Goal: Transaction & Acquisition: Purchase product/service

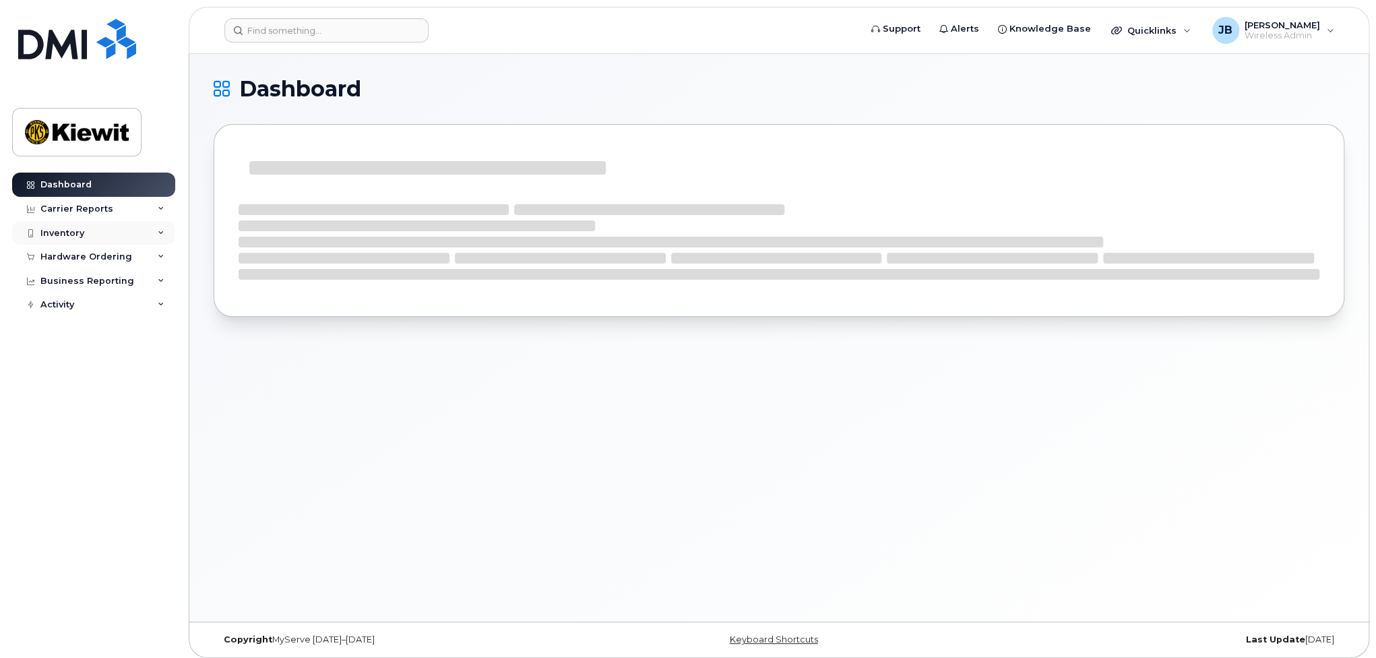
click at [83, 230] on div "Inventory" at bounding box center [93, 233] width 163 height 24
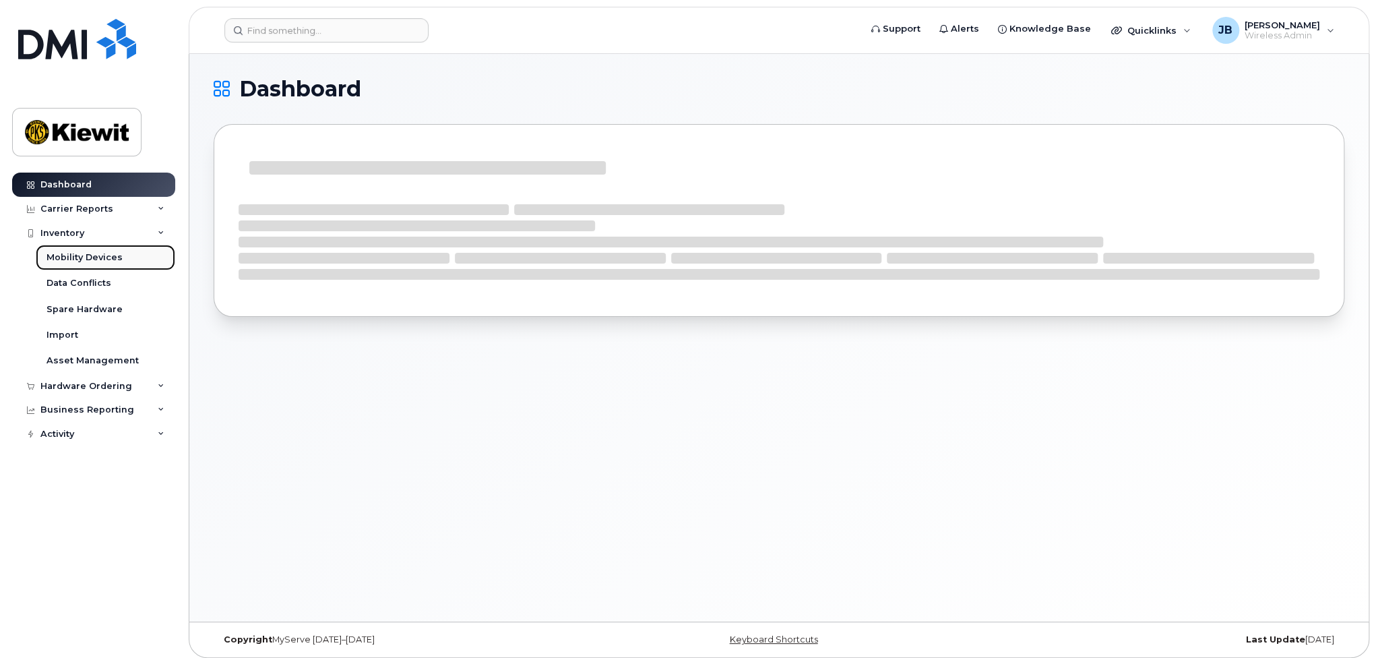
click at [82, 259] on div "Mobility Devices" at bounding box center [84, 257] width 76 height 12
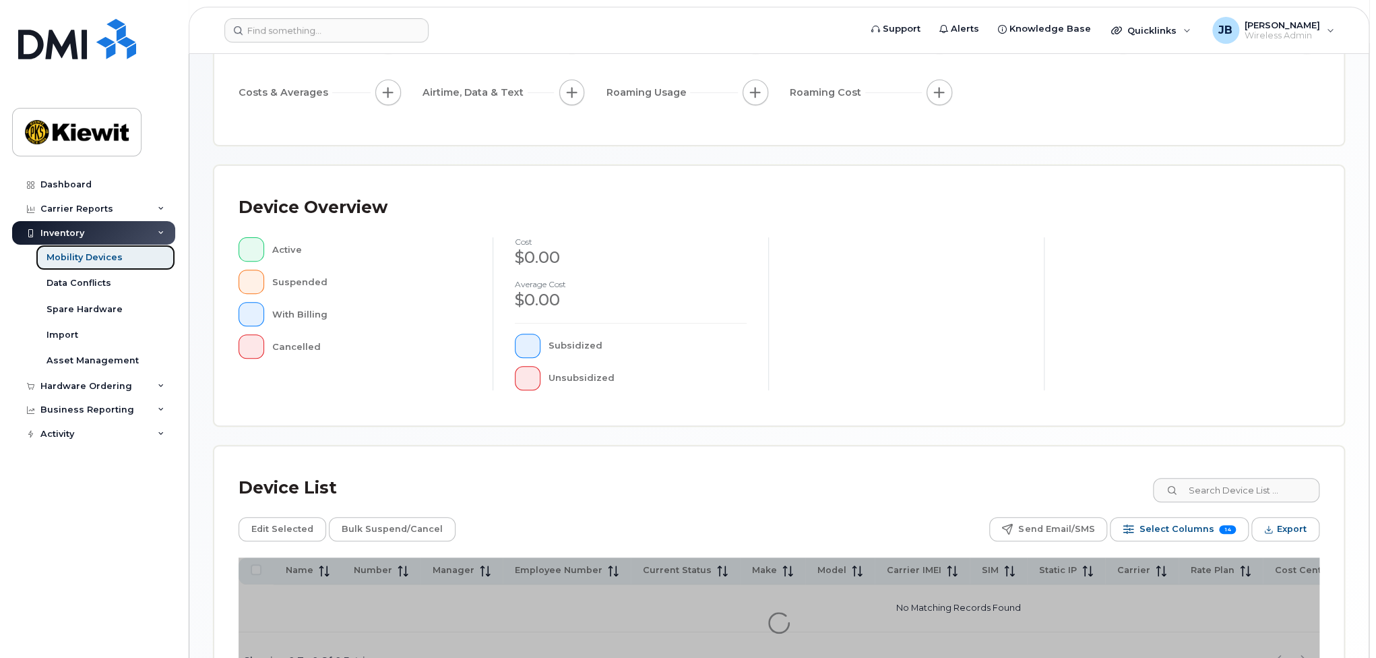
scroll to position [269, 0]
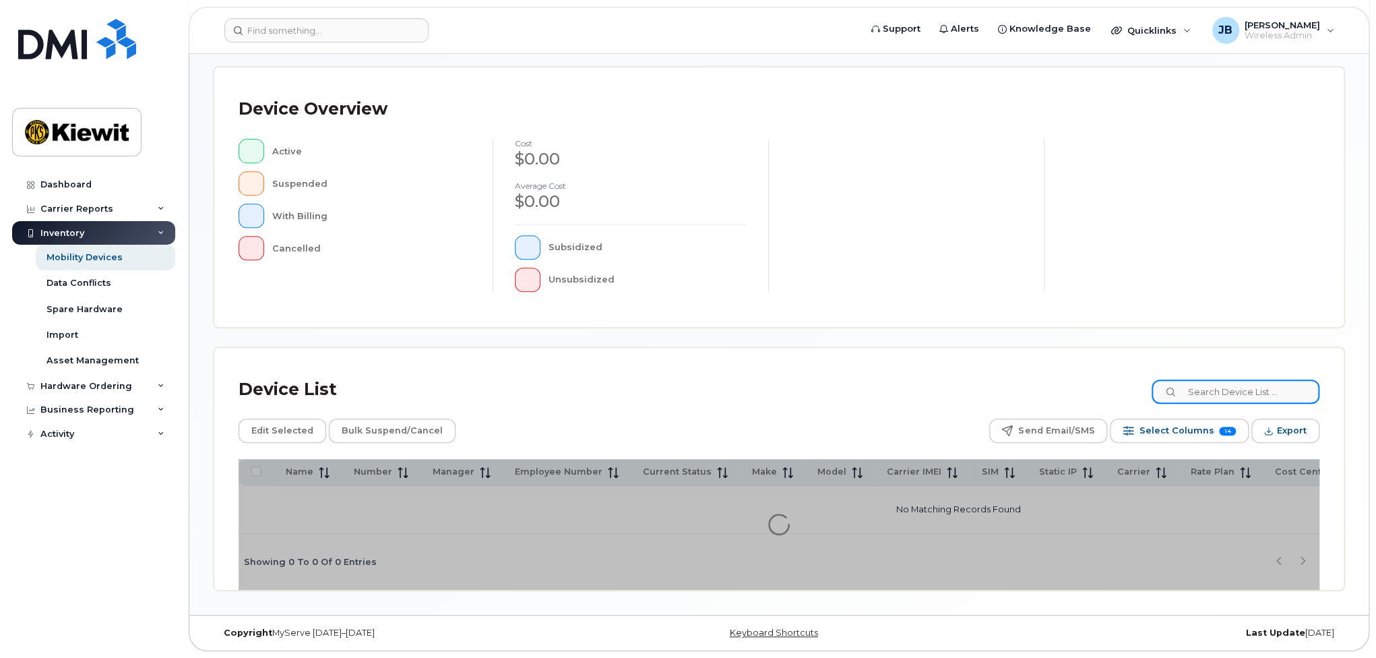
click at [1267, 397] on input at bounding box center [1235, 391] width 168 height 24
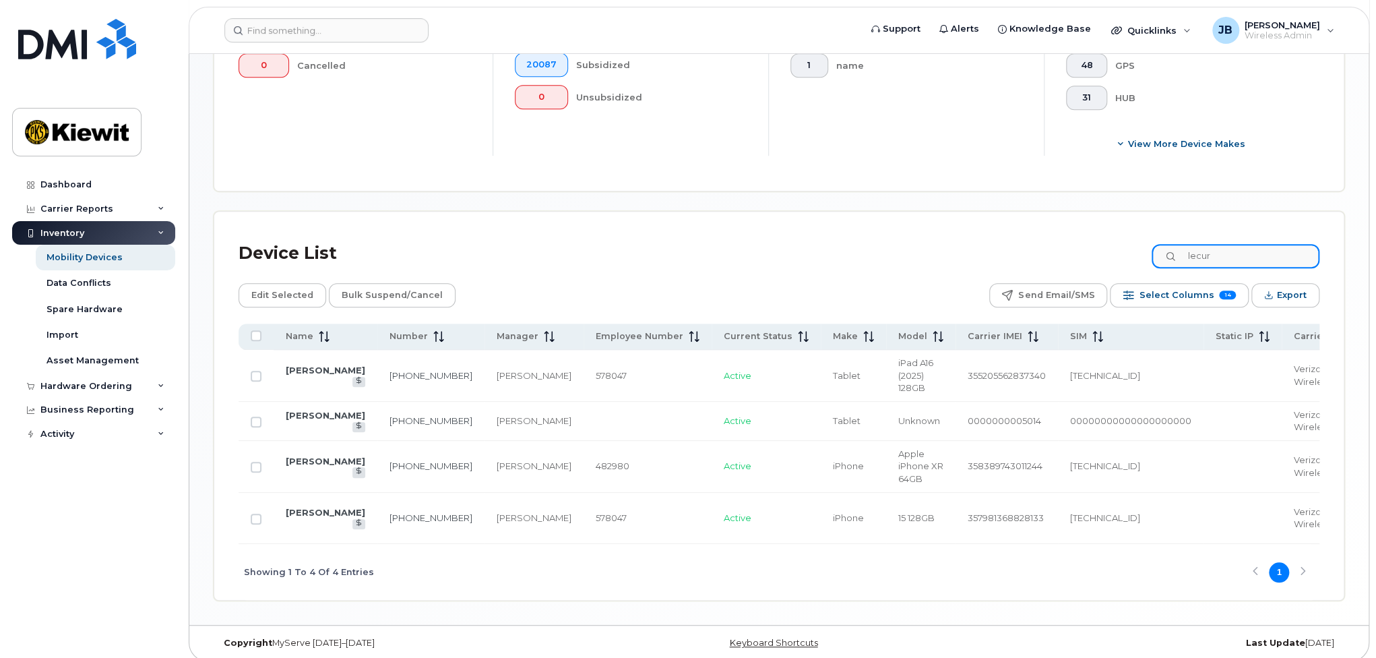
scroll to position [498, 0]
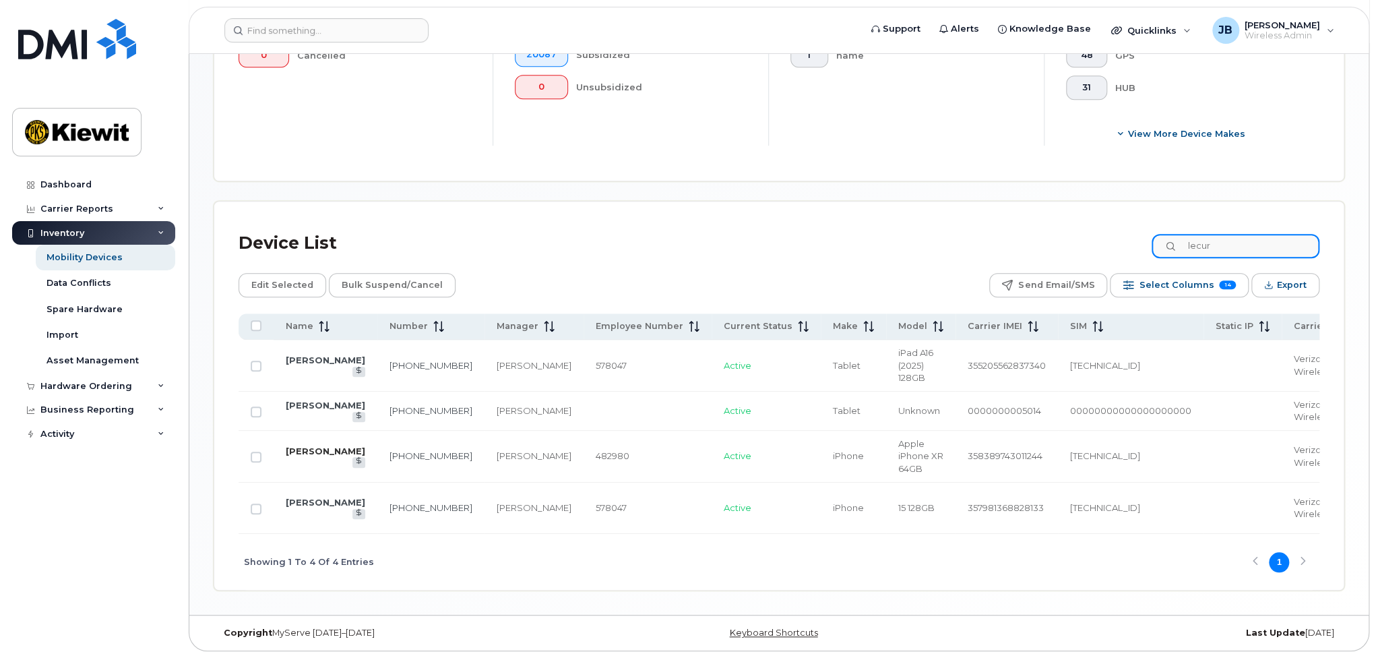
type input "lecur"
click at [329, 456] on link "[PERSON_NAME]" at bounding box center [325, 450] width 79 height 11
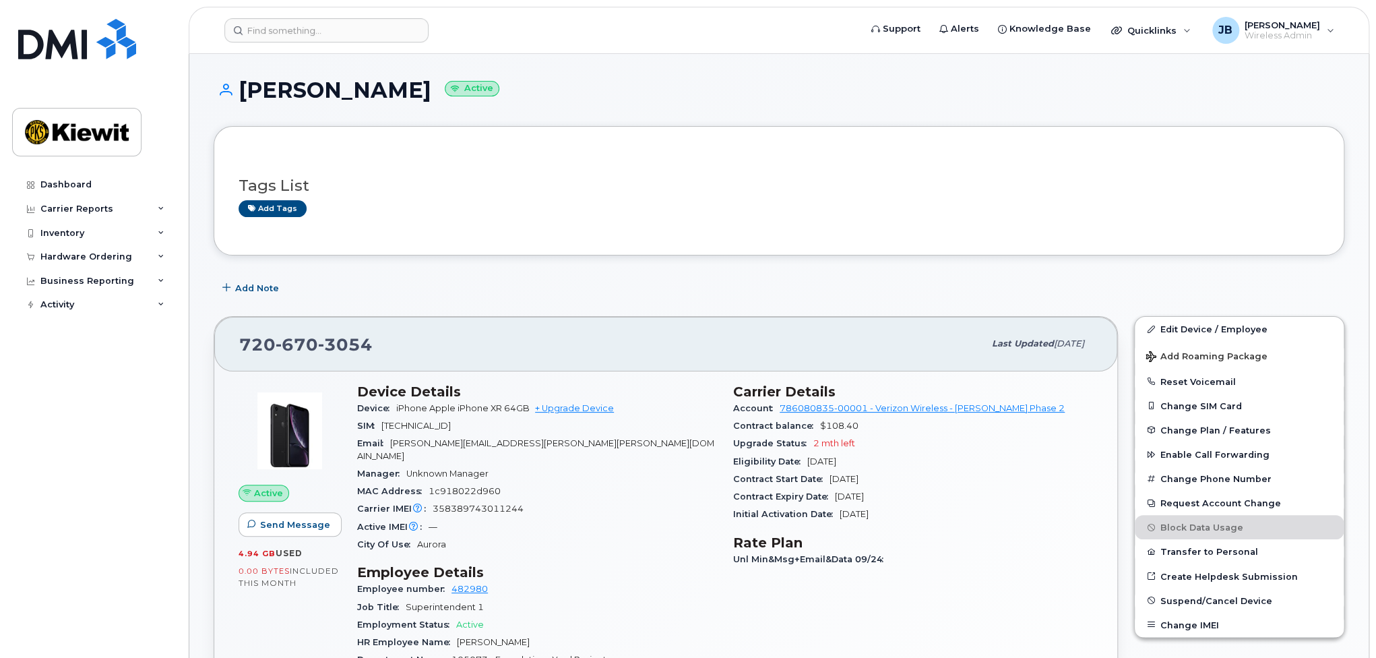
scroll to position [67, 0]
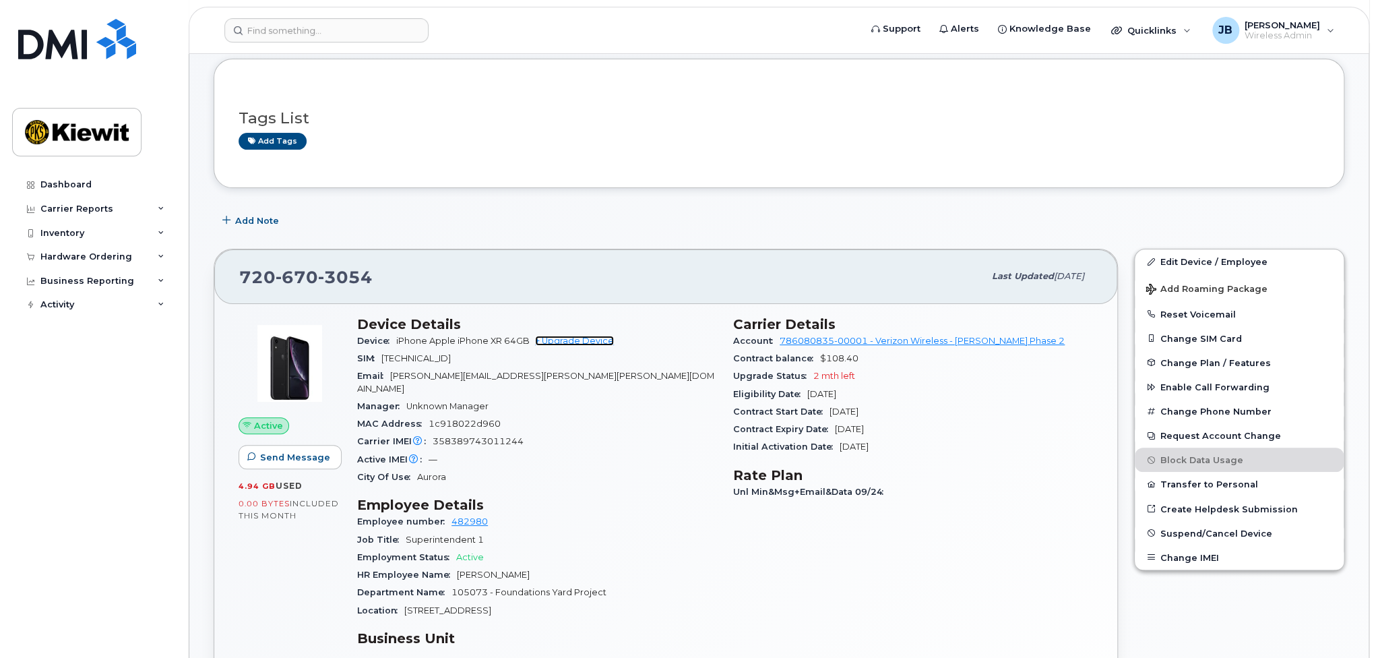
click at [544, 341] on link "+ Upgrade Device" at bounding box center [574, 341] width 79 height 10
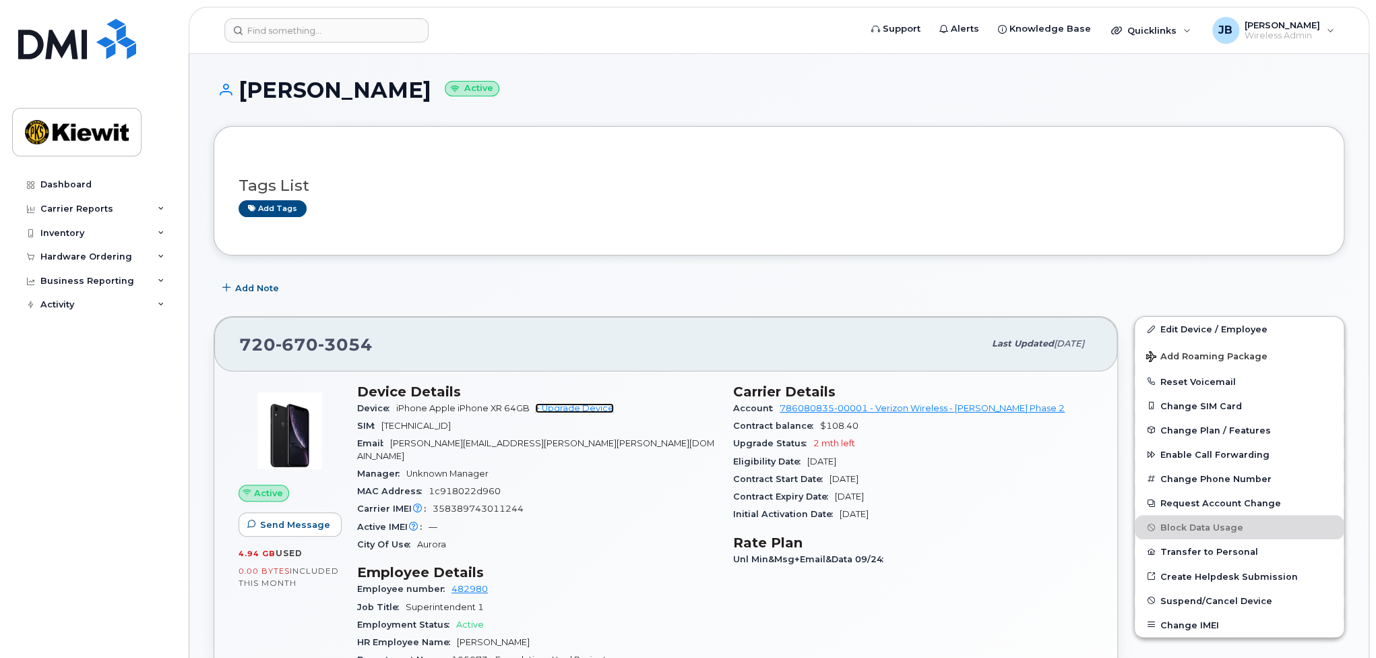
click at [571, 405] on link "+ Upgrade Device" at bounding box center [574, 408] width 79 height 10
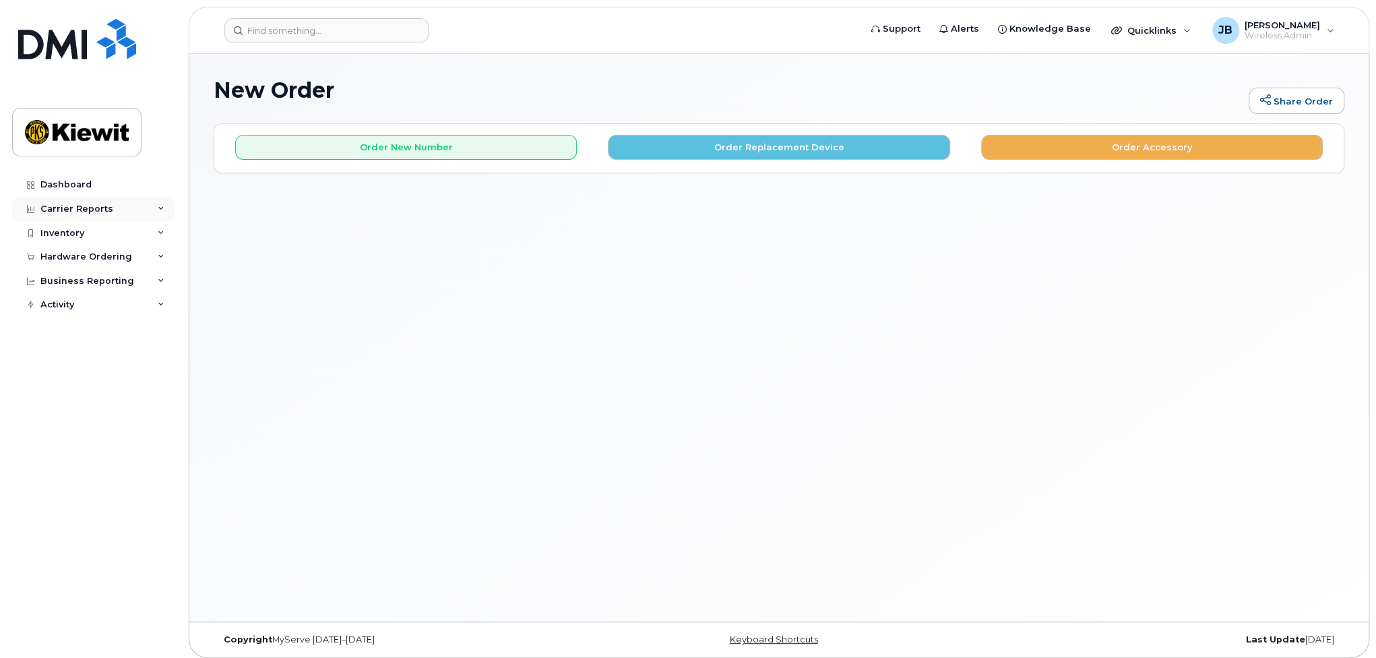
click at [88, 214] on div "Carrier Reports" at bounding box center [93, 209] width 163 height 24
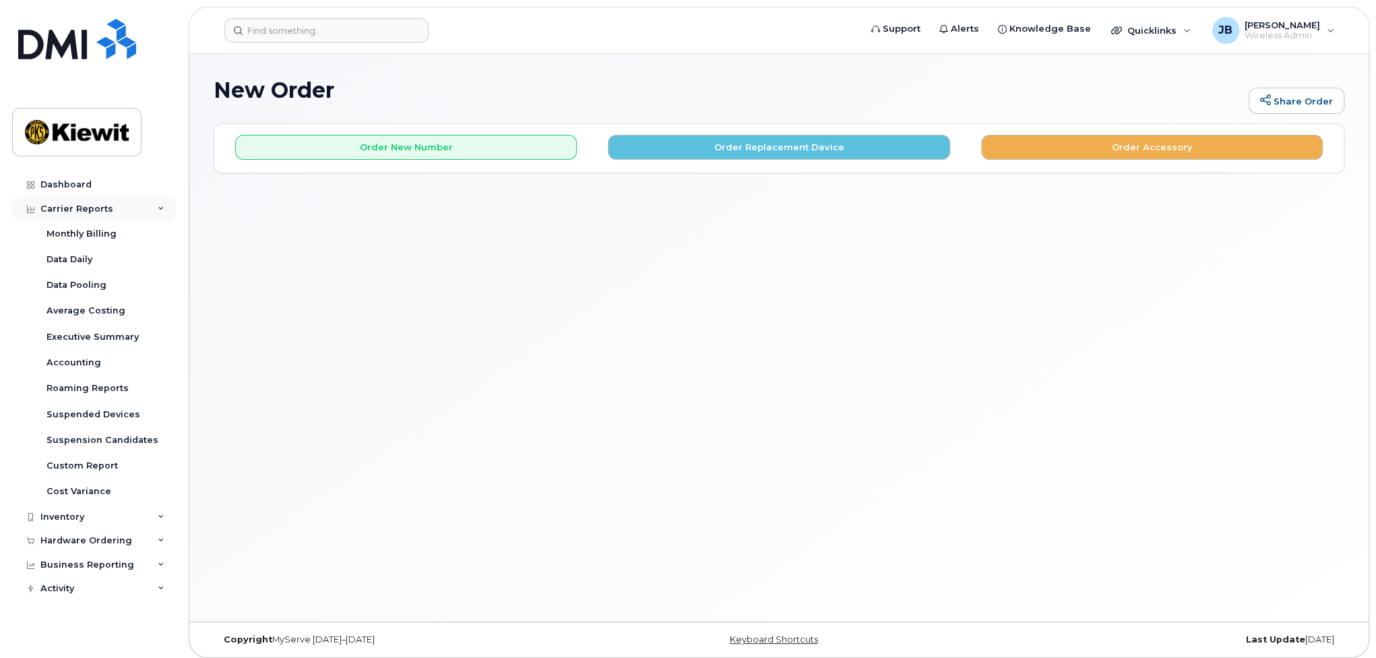
click at [88, 214] on div "Carrier Reports" at bounding box center [93, 209] width 163 height 24
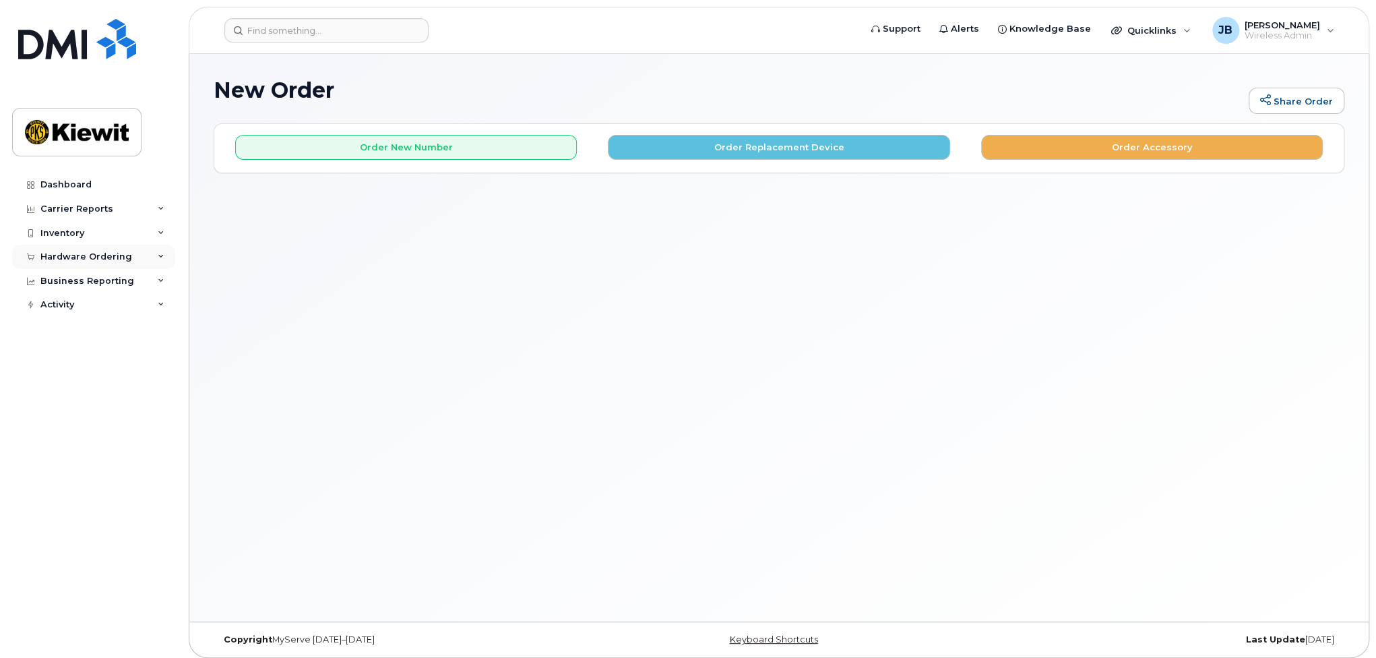
click at [88, 253] on div "Hardware Ordering" at bounding box center [86, 256] width 92 height 11
click at [78, 302] on link "Orders" at bounding box center [105, 307] width 139 height 26
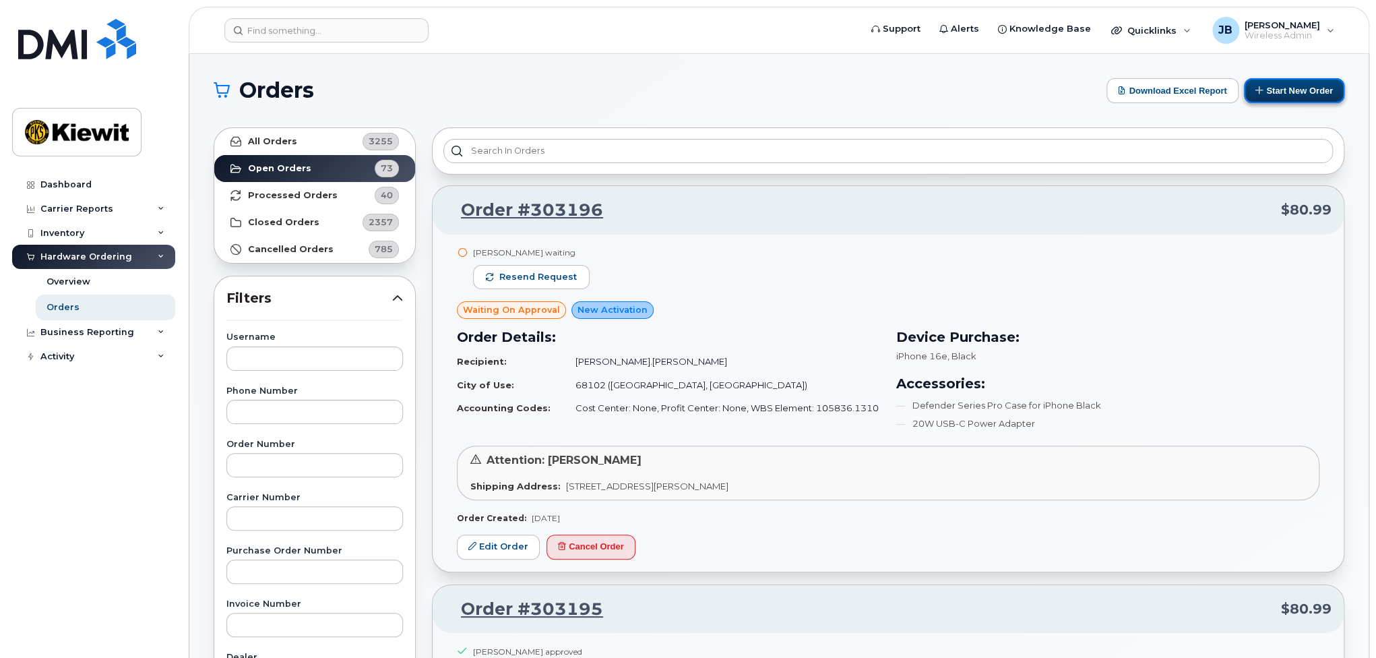
click at [1292, 85] on button "Start New Order" at bounding box center [1294, 90] width 100 height 25
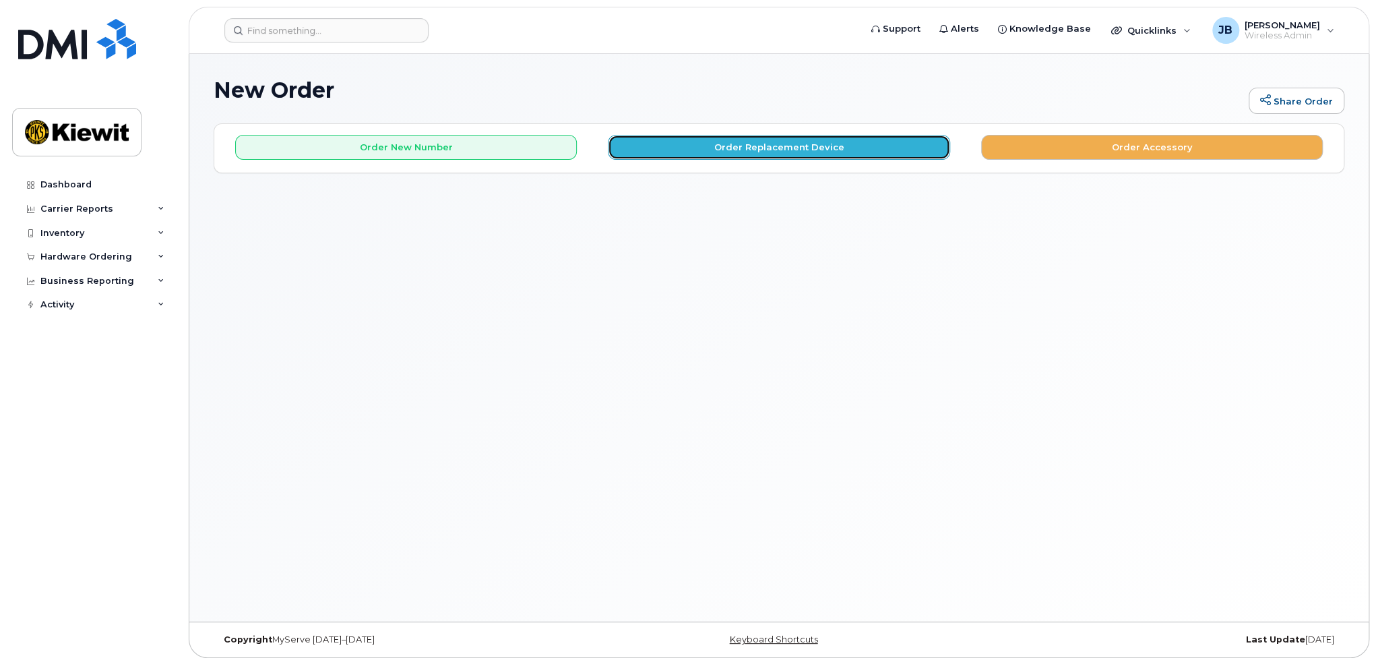
click at [790, 152] on button "Order Replacement Device" at bounding box center [779, 147] width 342 height 25
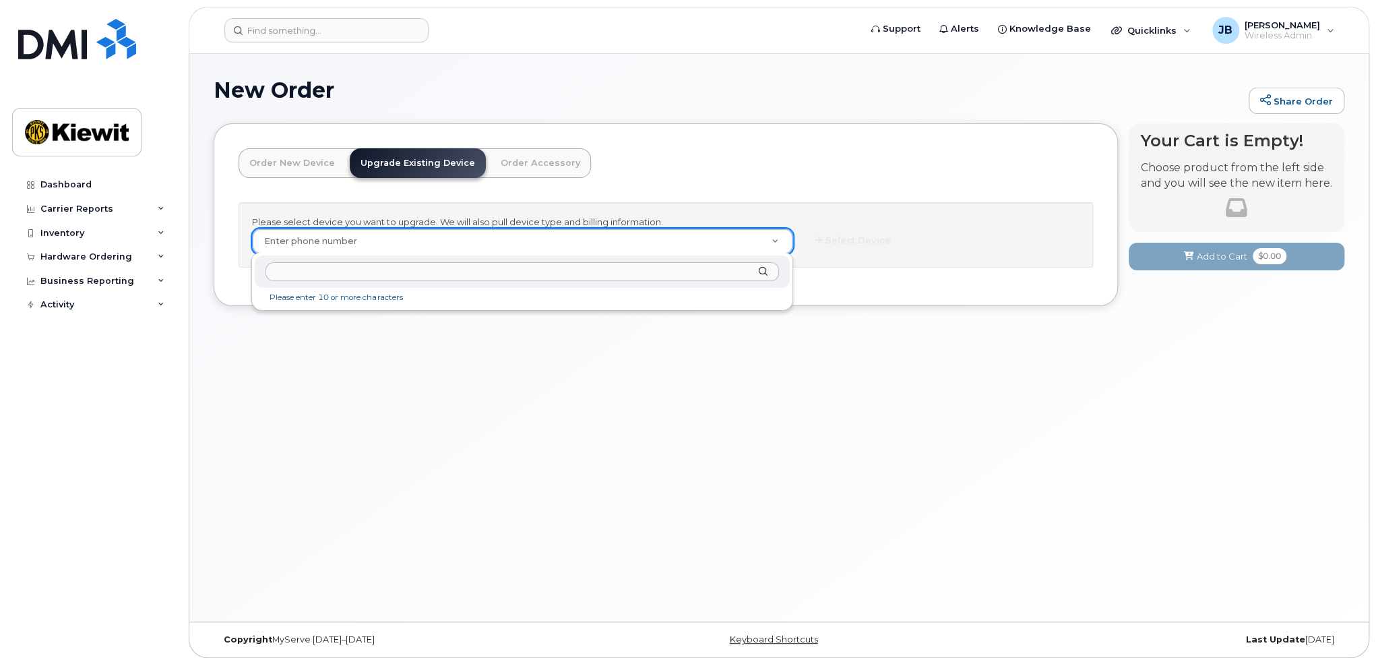
click at [509, 268] on input "text" at bounding box center [521, 272] width 513 height 20
click at [336, 272] on input "720" at bounding box center [521, 272] width 513 height 20
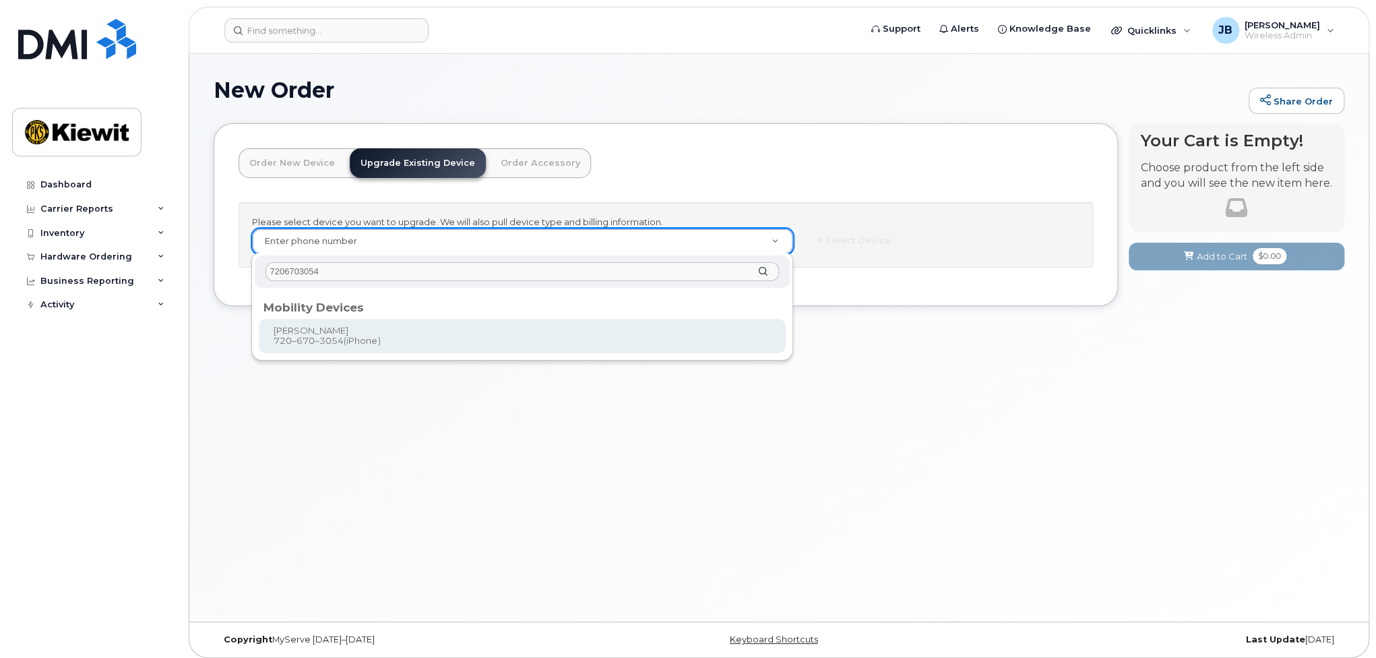
type input "7206703054"
type input "1171679"
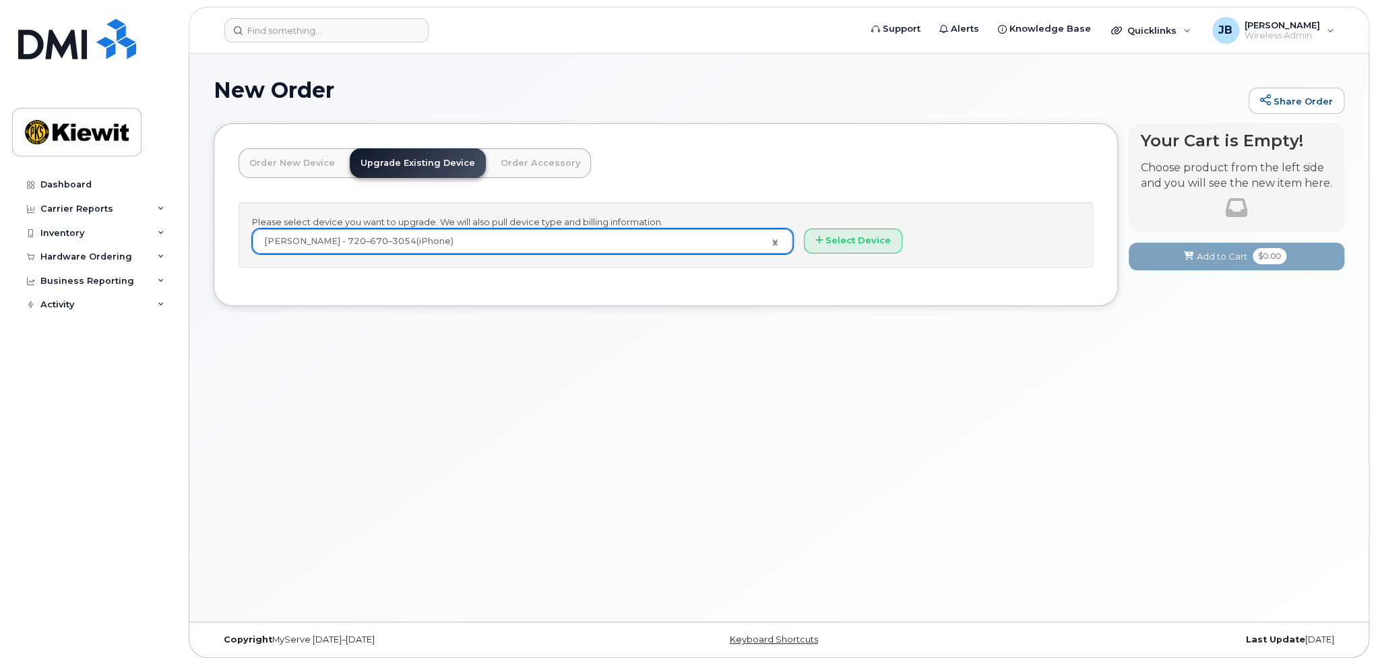
click at [822, 226] on div "Please select device you want to upgrade. We will also pull device type and bil…" at bounding box center [665, 234] width 854 height 65
click at [822, 233] on button "Select Device" at bounding box center [853, 240] width 98 height 25
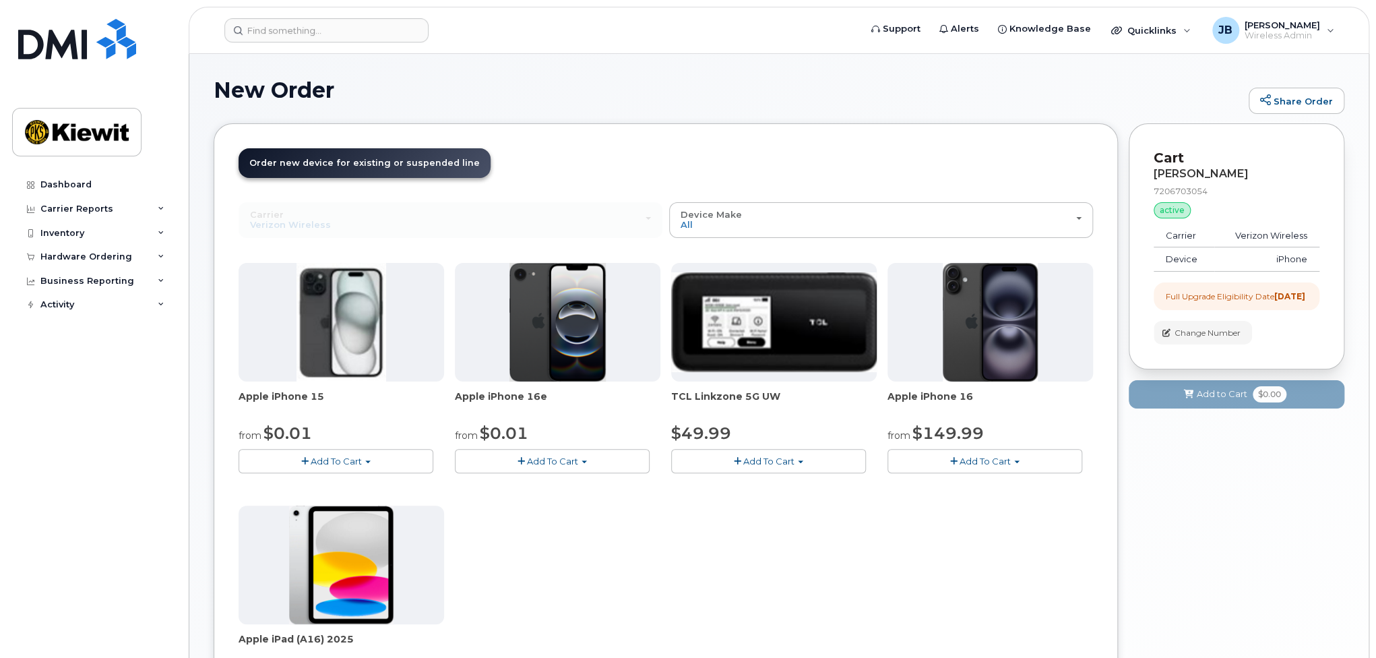
click at [367, 463] on button "Add To Cart" at bounding box center [335, 461] width 195 height 24
click at [364, 456] on button "Add To Cart" at bounding box center [335, 461] width 195 height 24
click at [528, 444] on div "Apple iPhone 16e from $0.01 Add To Cart $0.01 - 2 Year Upgrade (128GB) $599.99 …" at bounding box center [557, 368] width 205 height 210
click at [534, 455] on span "Add To Cart" at bounding box center [552, 460] width 51 height 11
click at [346, 457] on span "Add To Cart" at bounding box center [336, 460] width 51 height 11
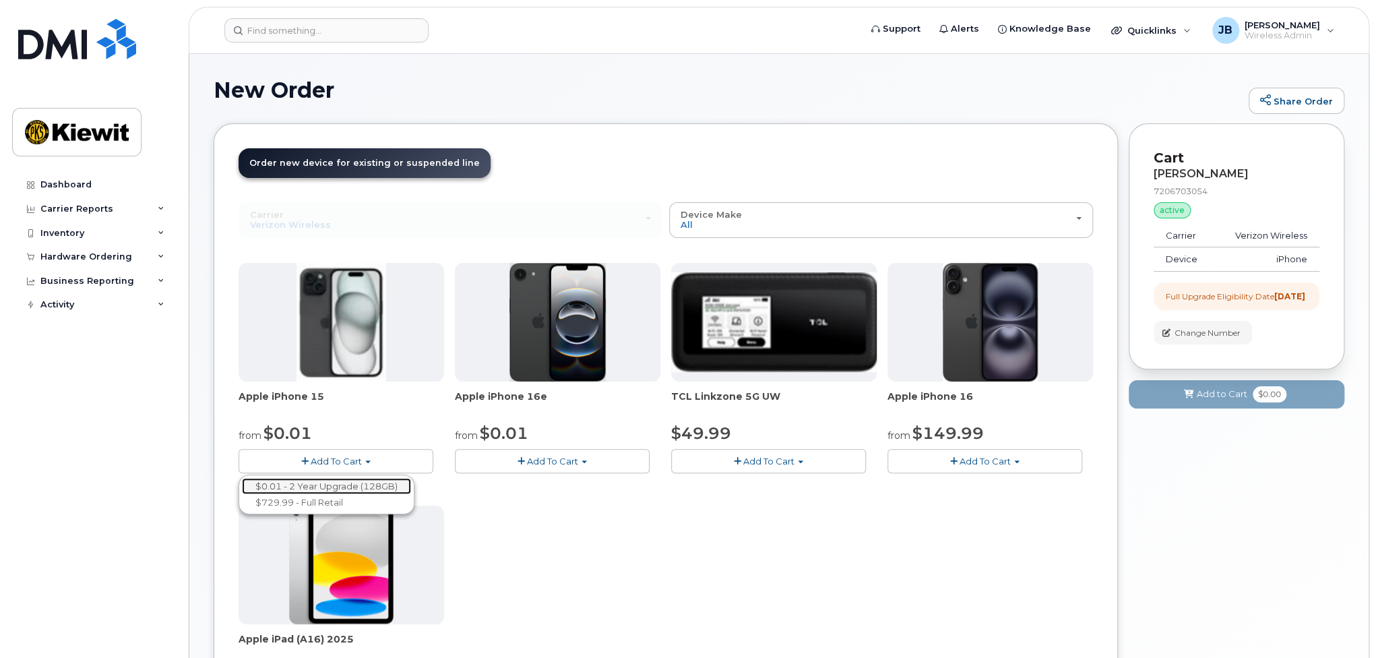
click at [327, 487] on link "$0.01 - 2 Year Upgrade (128GB)" at bounding box center [326, 486] width 169 height 17
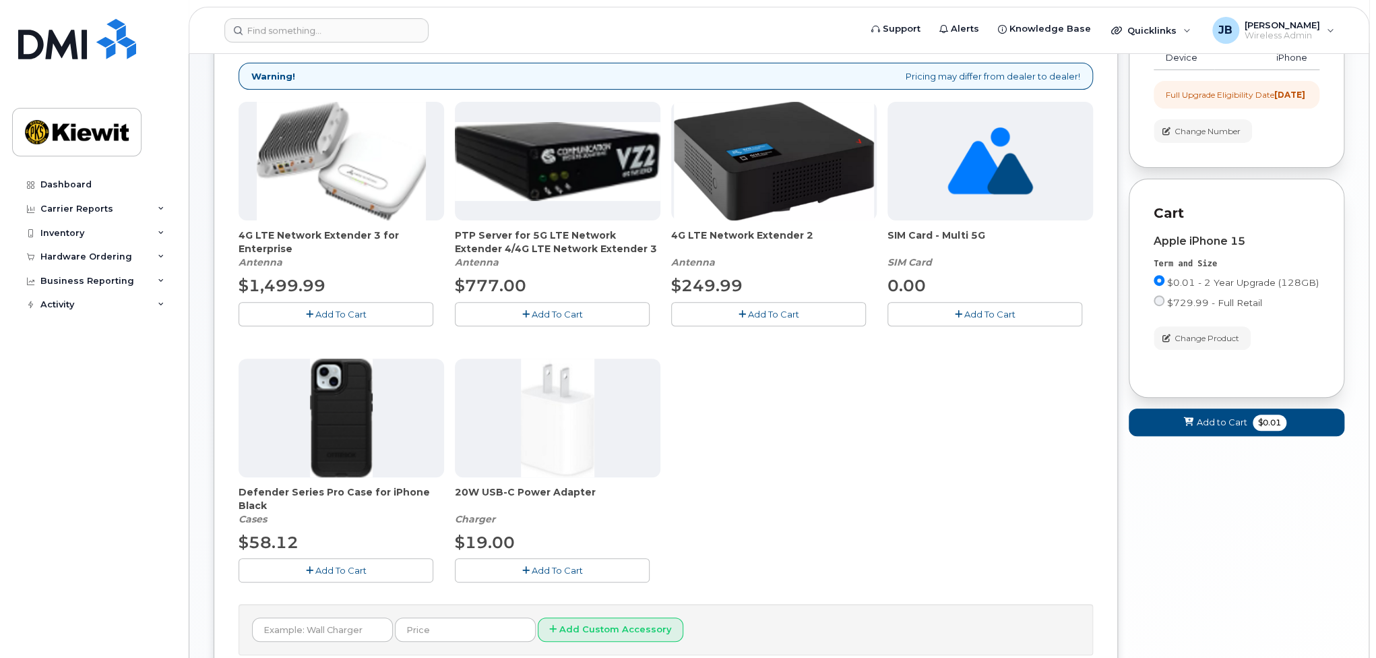
scroll to position [202, 0]
click at [336, 561] on button "Add To Cart" at bounding box center [335, 569] width 195 height 24
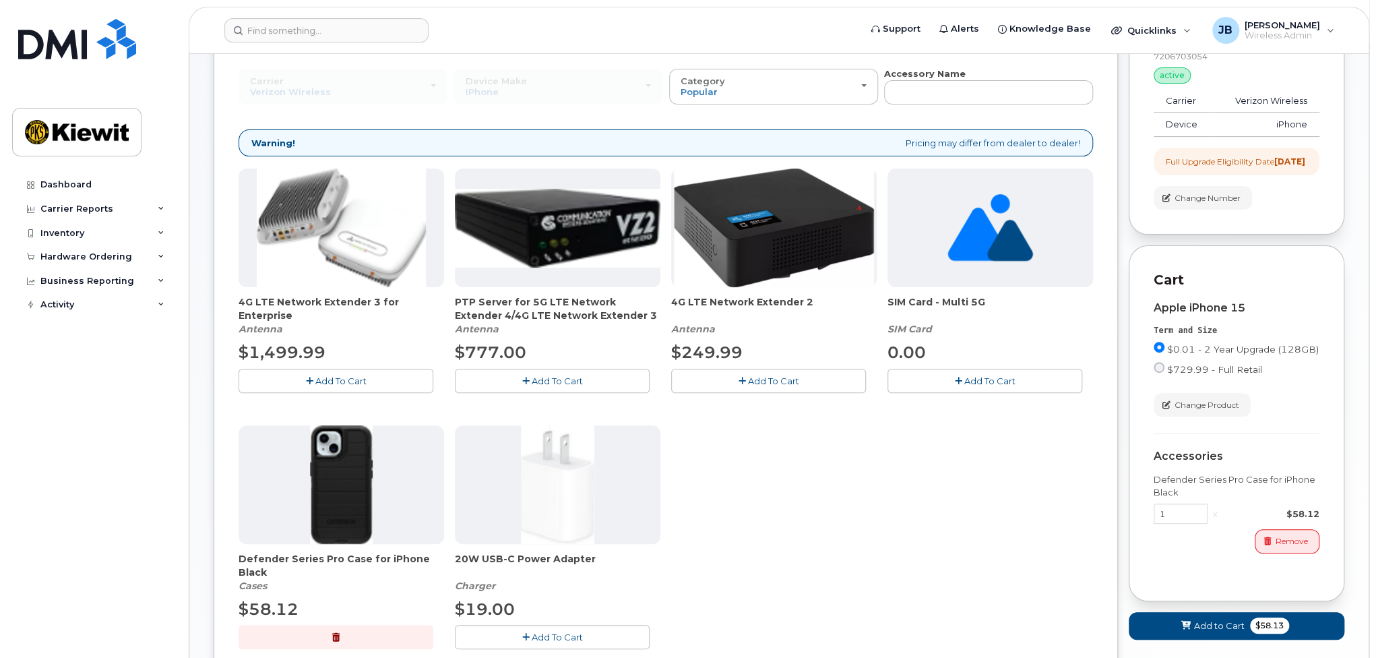
scroll to position [269, 0]
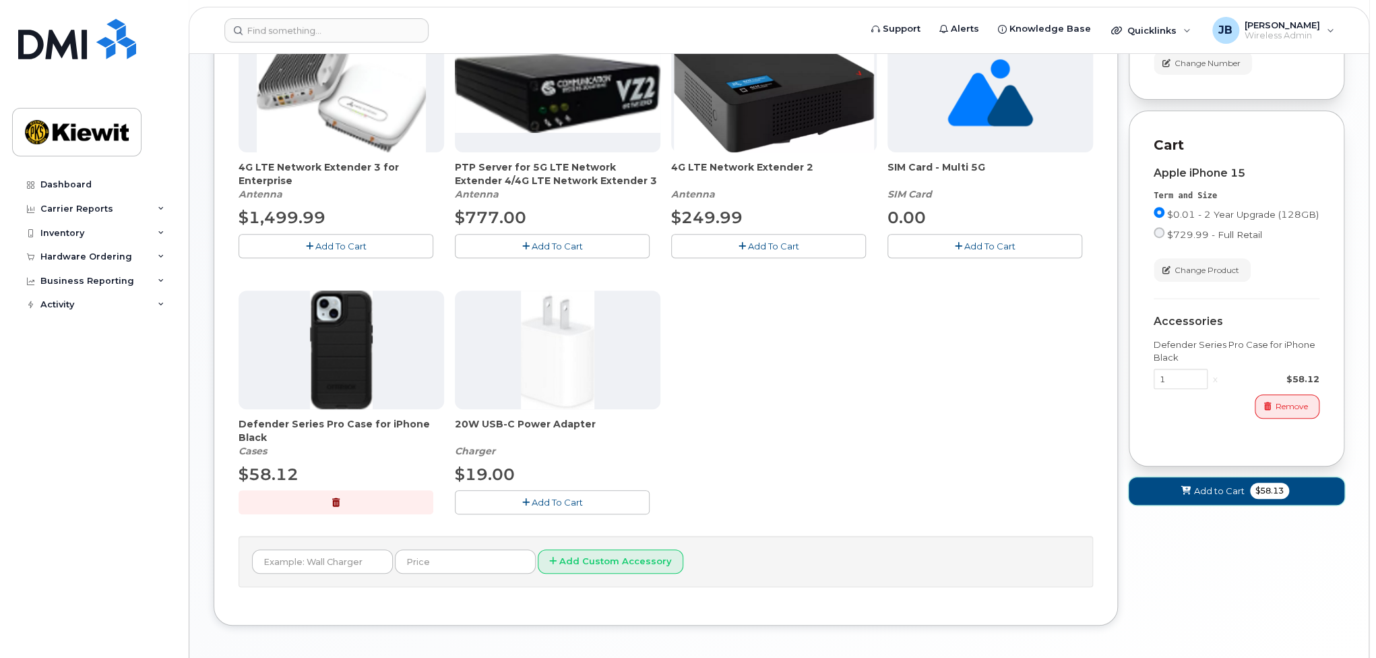
click at [1228, 497] on span "Add to Cart" at bounding box center [1219, 490] width 51 height 13
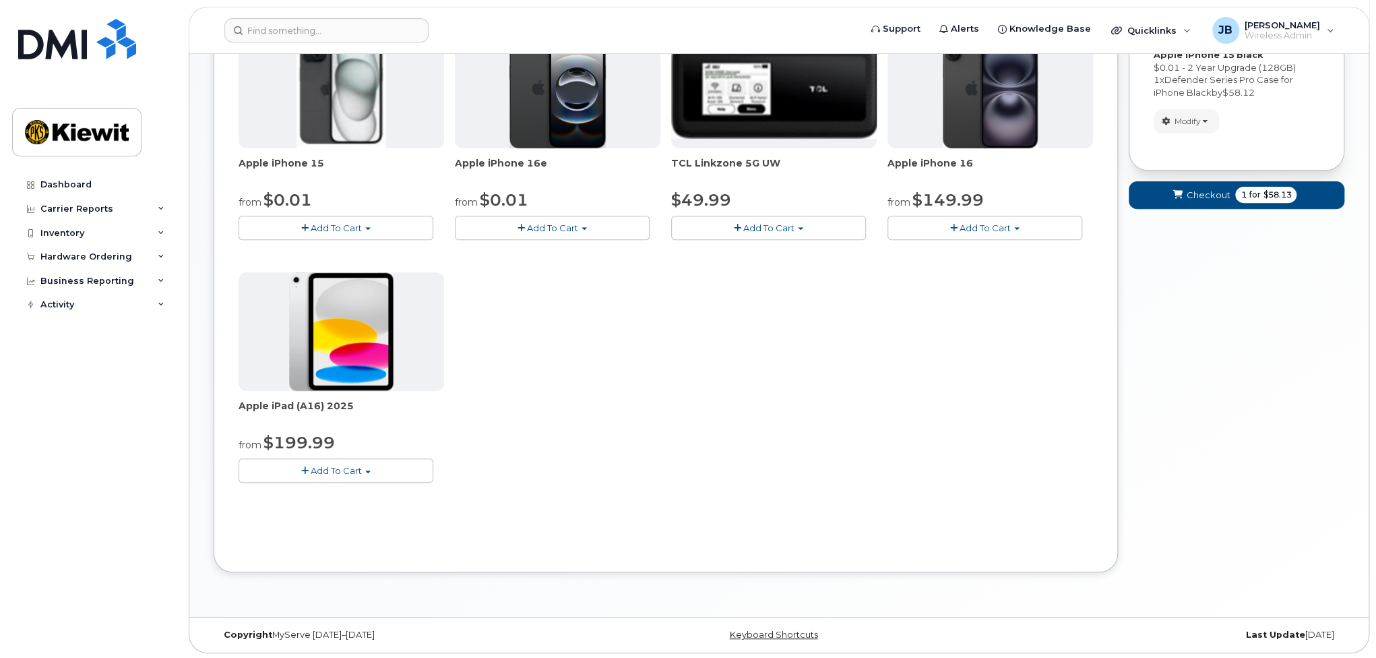
scroll to position [0, 0]
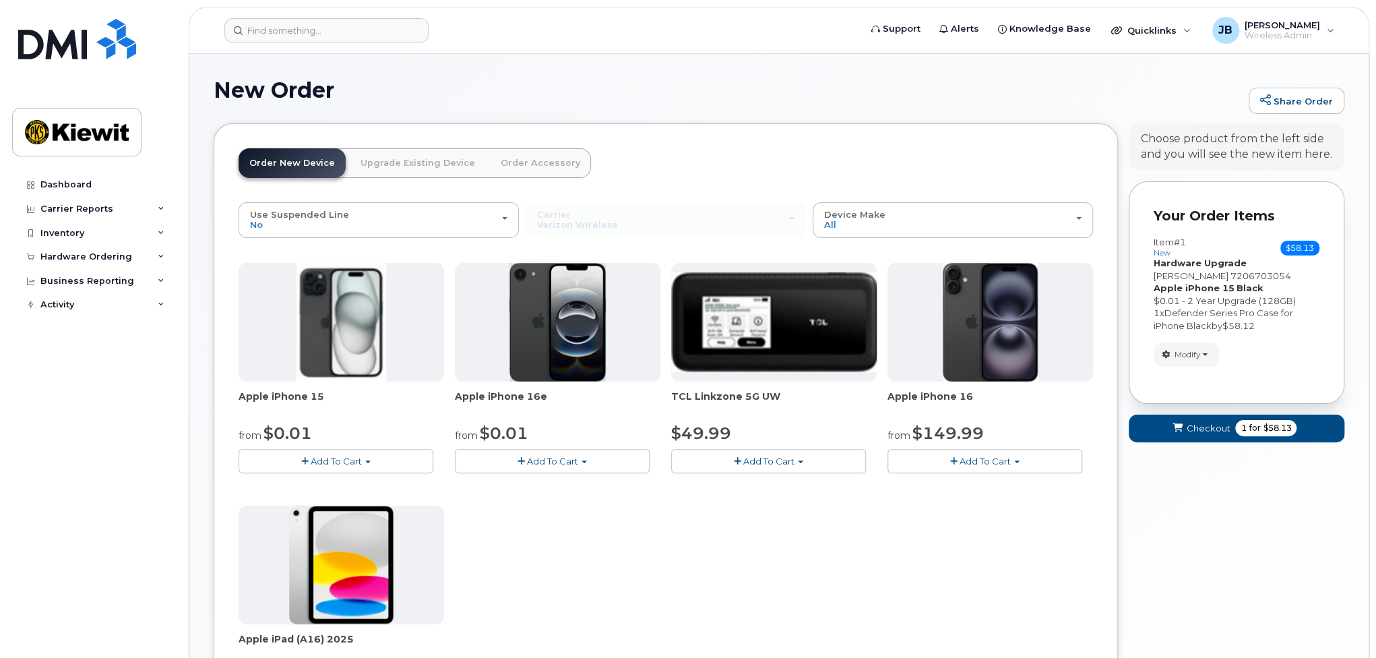
click at [401, 164] on link "Upgrade Existing Device" at bounding box center [418, 163] width 136 height 30
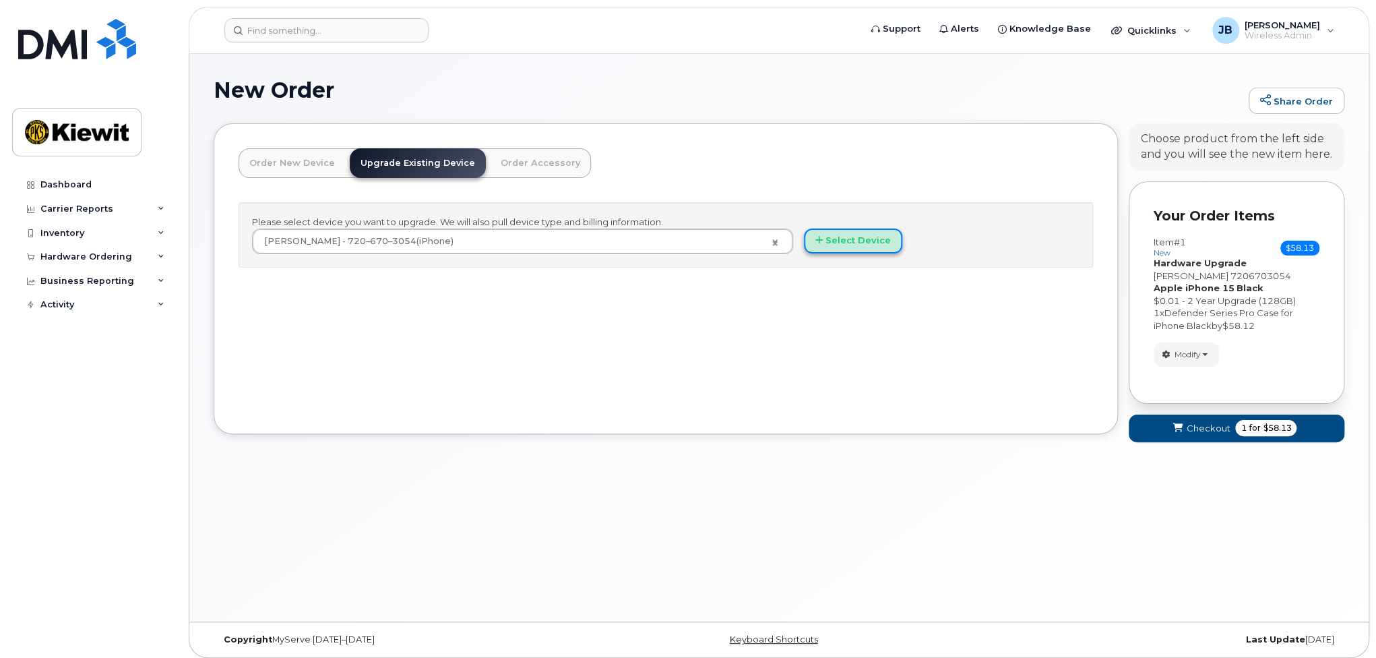
click at [821, 239] on icon "button" at bounding box center [818, 240] width 7 height 9
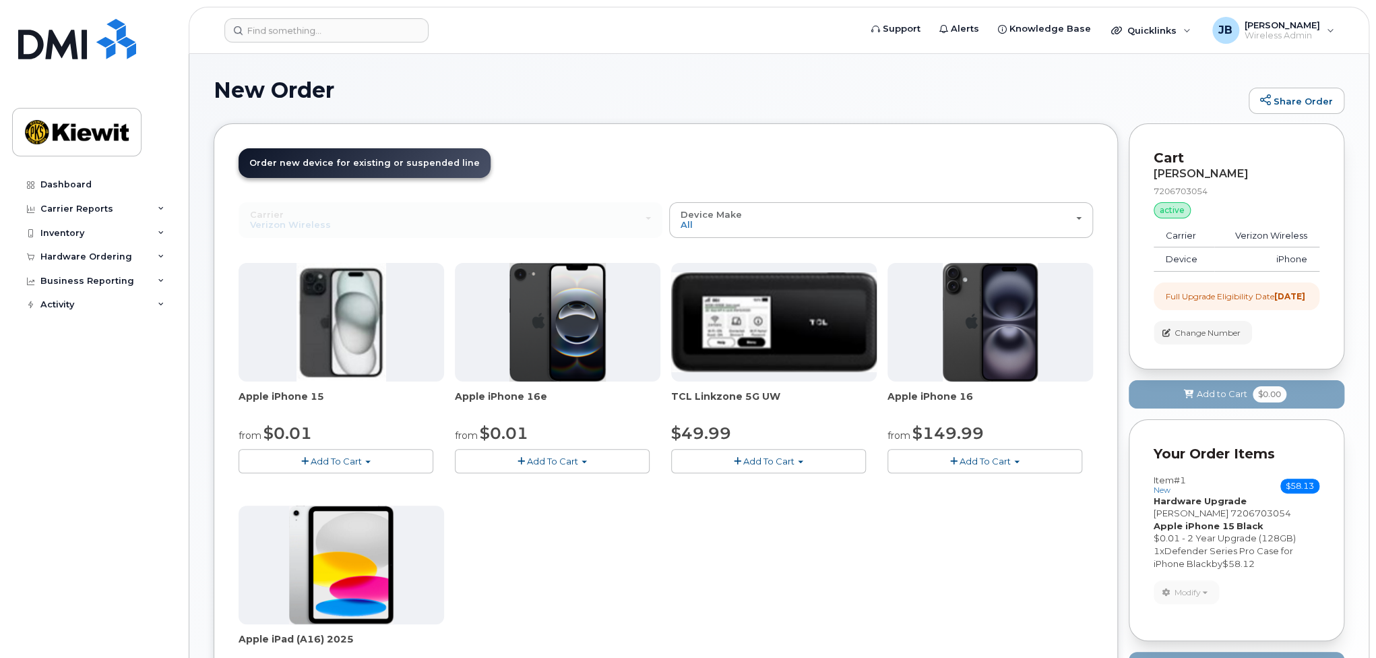
click at [293, 460] on button "Add To Cart" at bounding box center [335, 461] width 195 height 24
click at [327, 479] on link "$0.01 - 2 Year Upgrade (128GB)" at bounding box center [326, 486] width 169 height 17
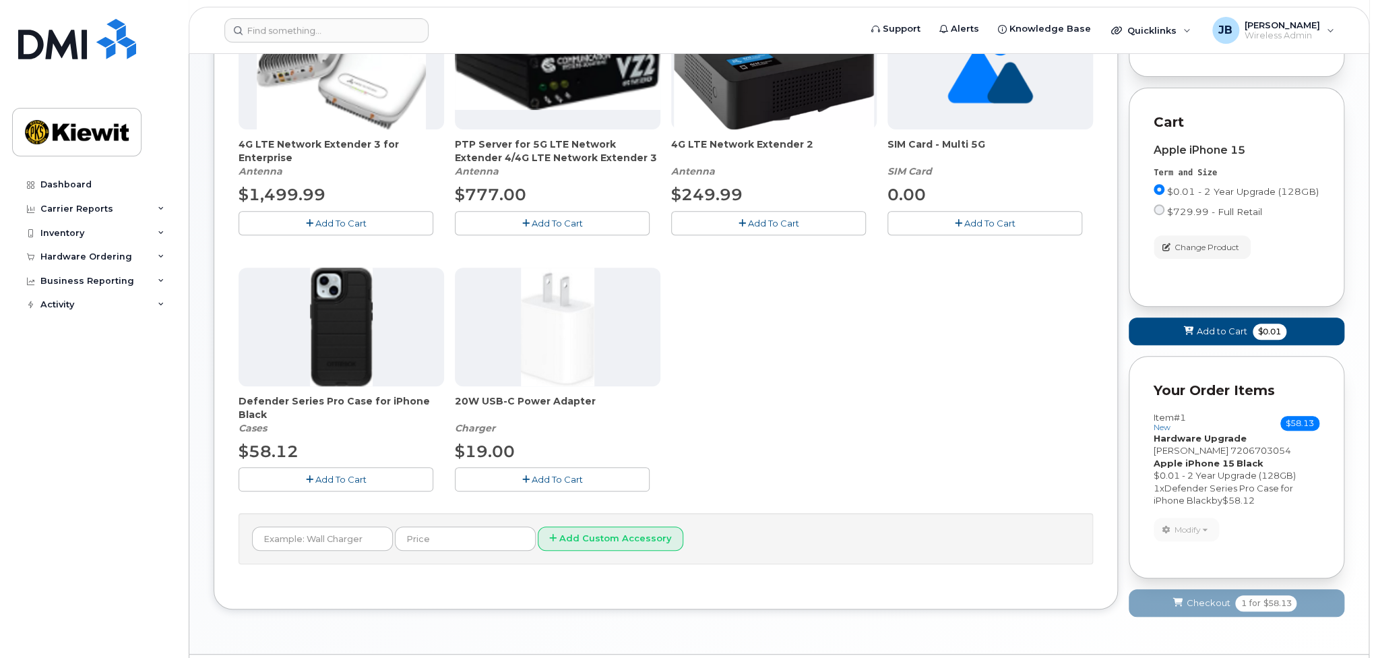
scroll to position [337, 0]
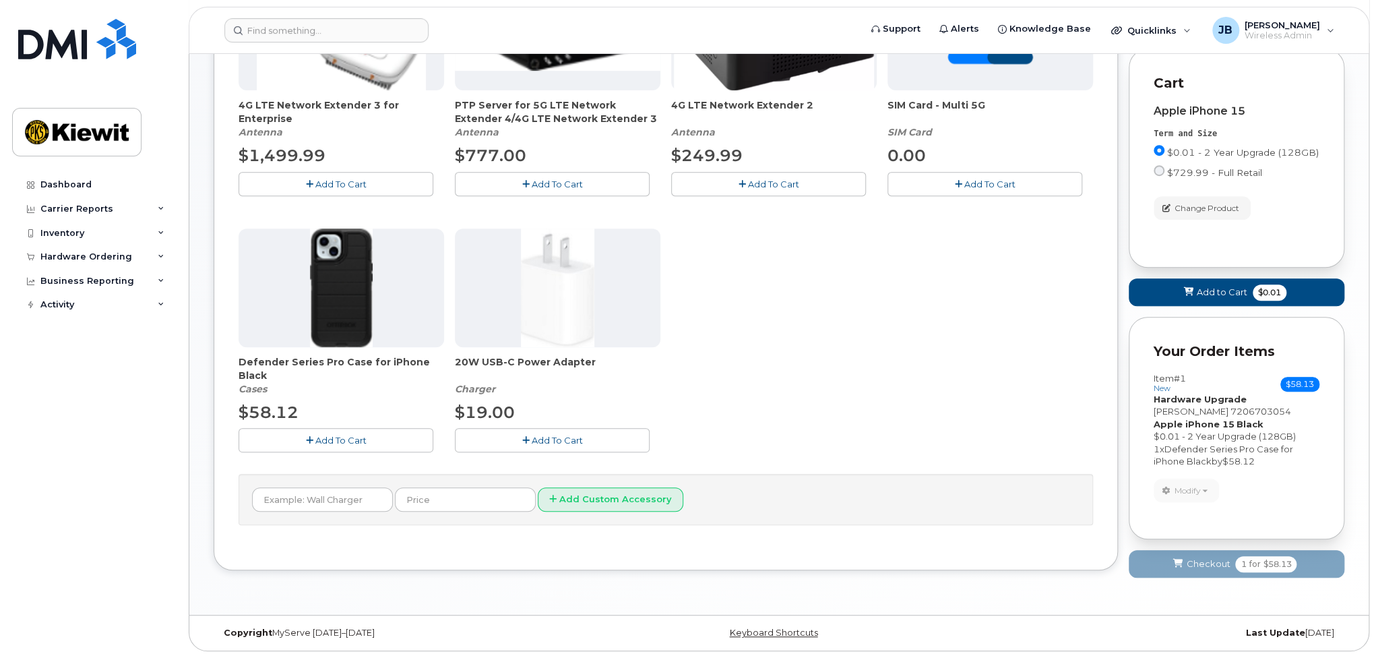
click at [371, 436] on button "Add To Cart" at bounding box center [335, 440] width 195 height 24
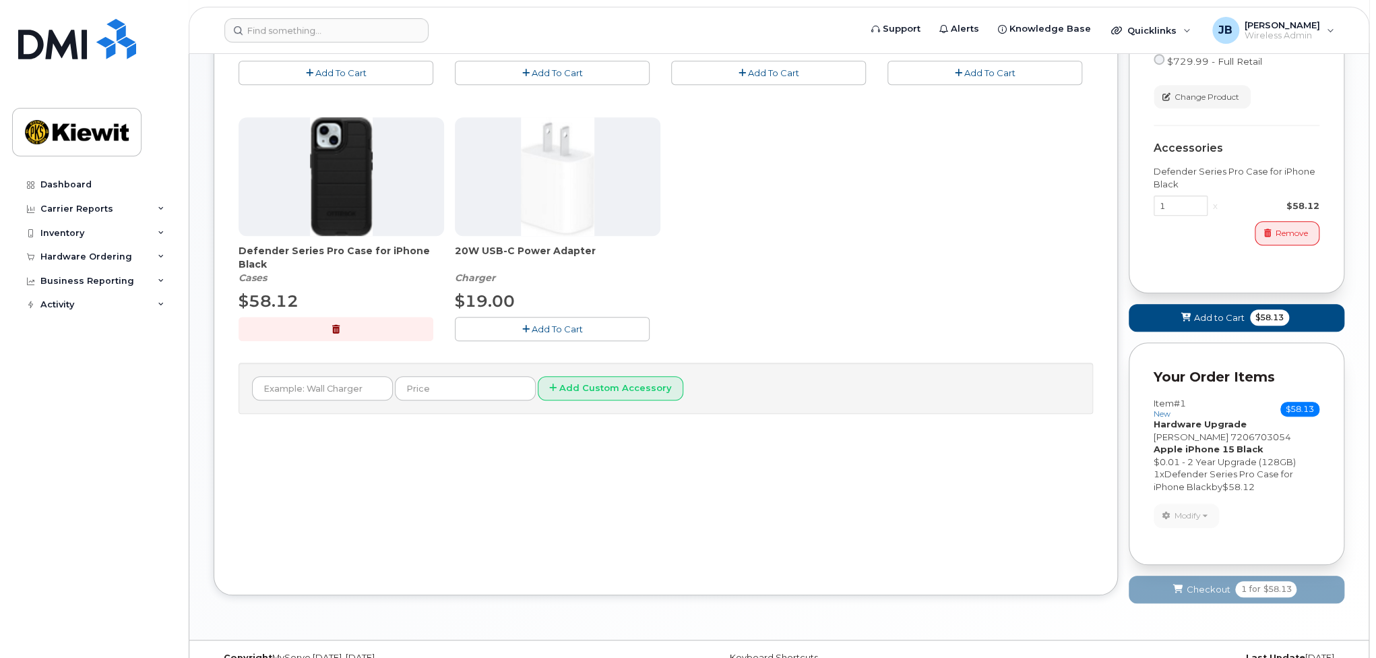
scroll to position [477, 0]
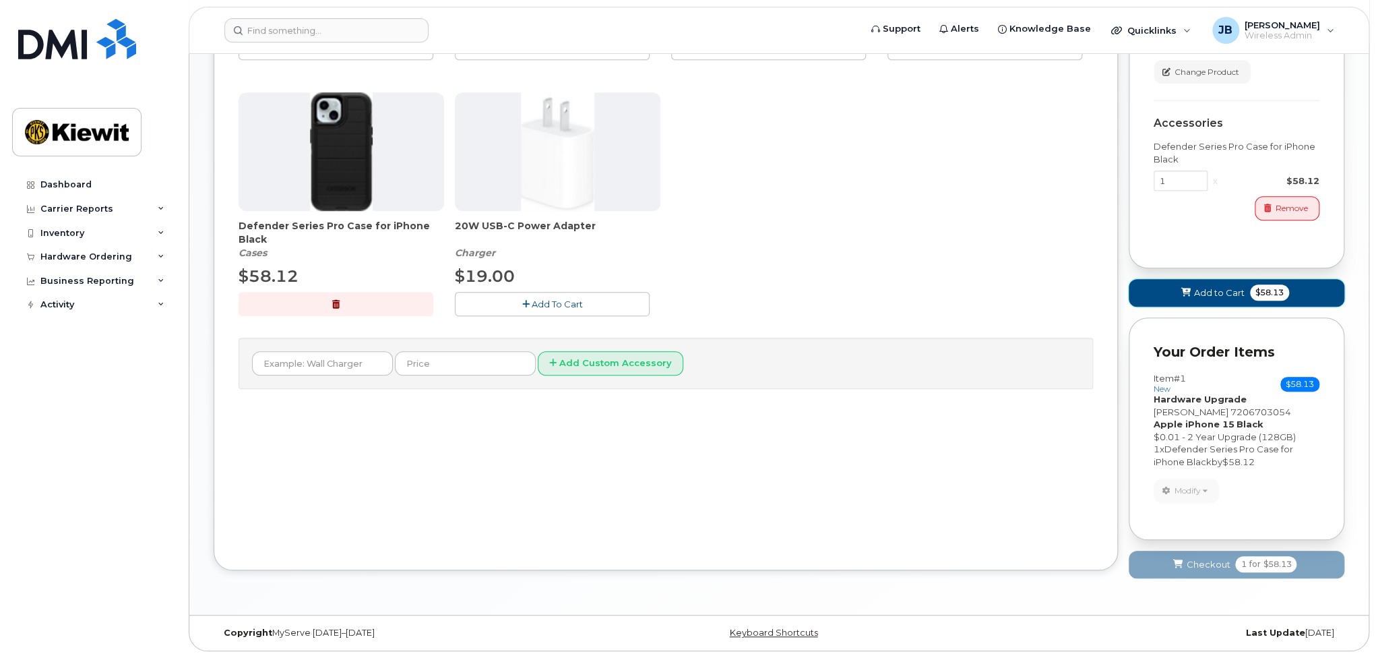
click at [1202, 292] on span "Add to Cart" at bounding box center [1219, 292] width 51 height 13
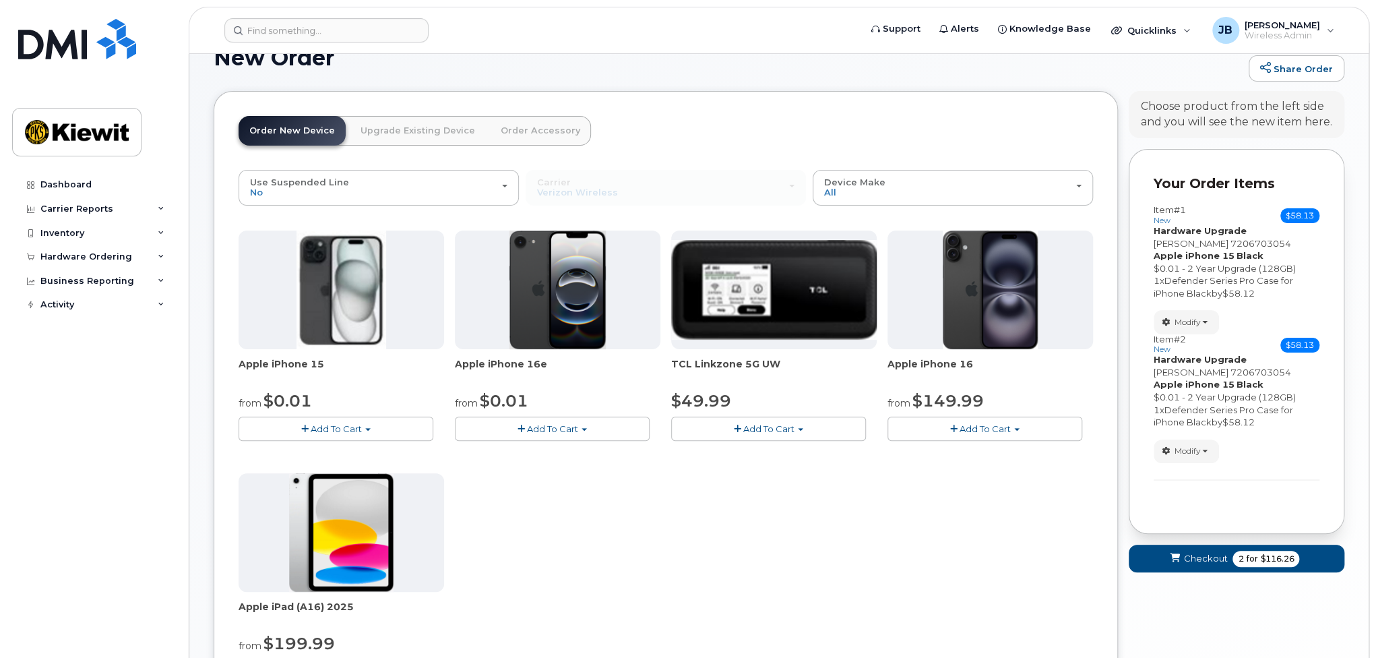
scroll to position [31, 0]
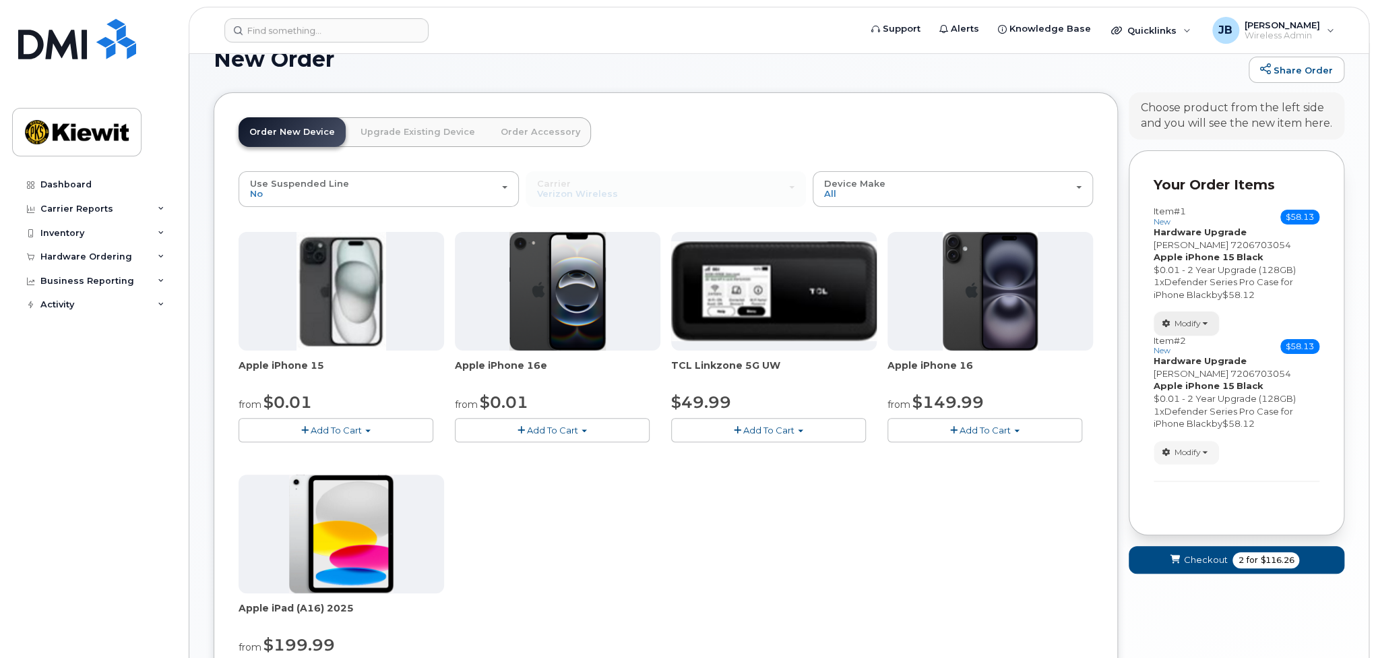
click at [1191, 328] on span "Modify" at bounding box center [1187, 323] width 26 height 12
click at [1191, 346] on link "change" at bounding box center [1218, 344] width 128 height 16
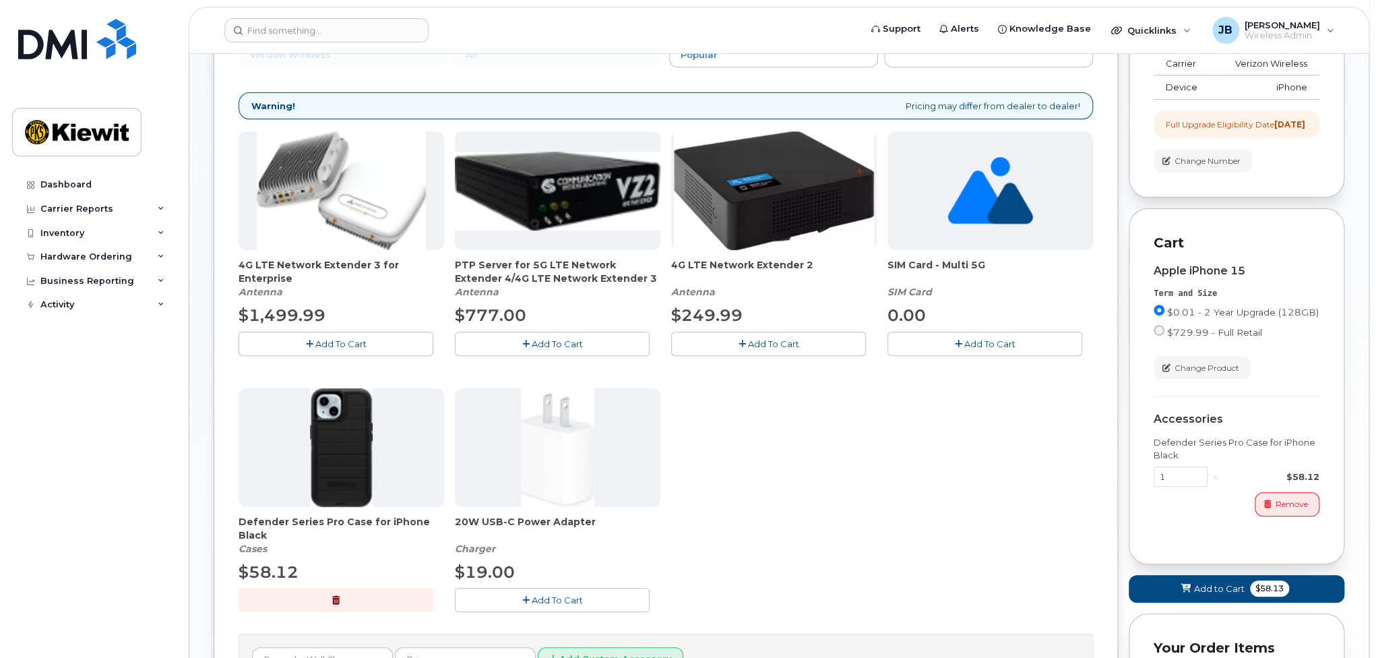
scroll to position [300, 0]
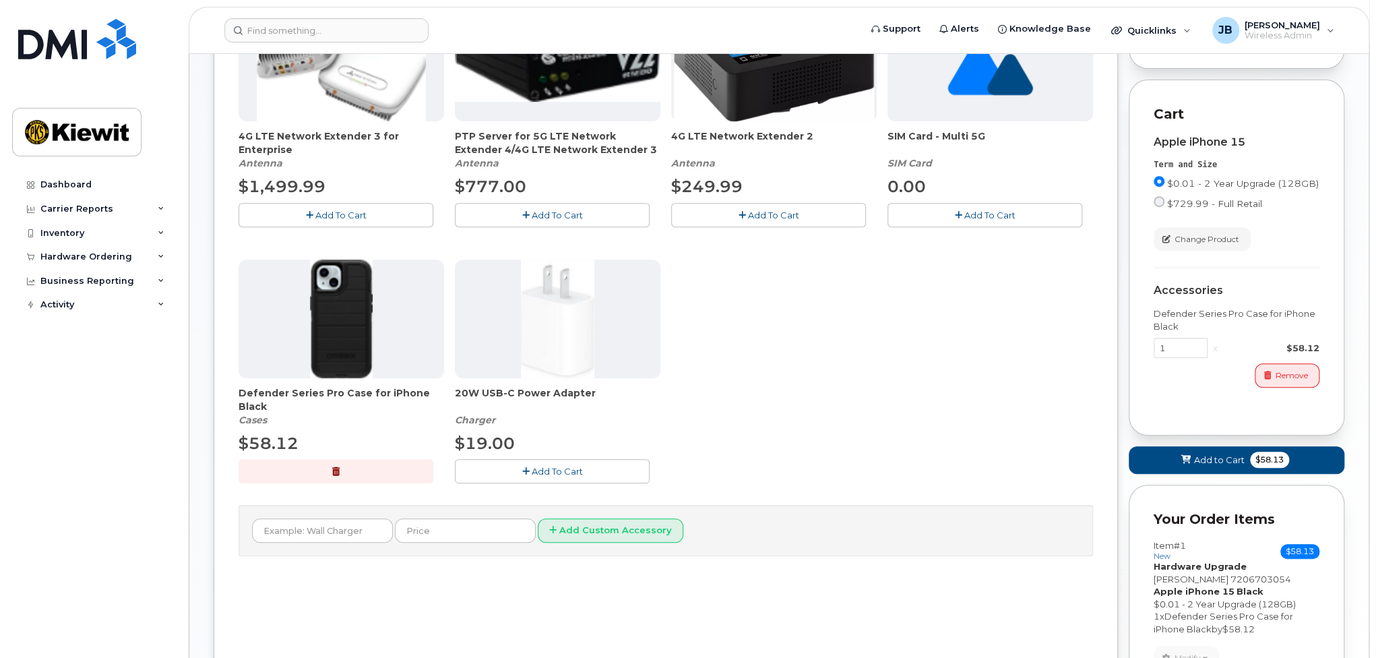
click at [1217, 354] on div "x" at bounding box center [1214, 348] width 15 height 13
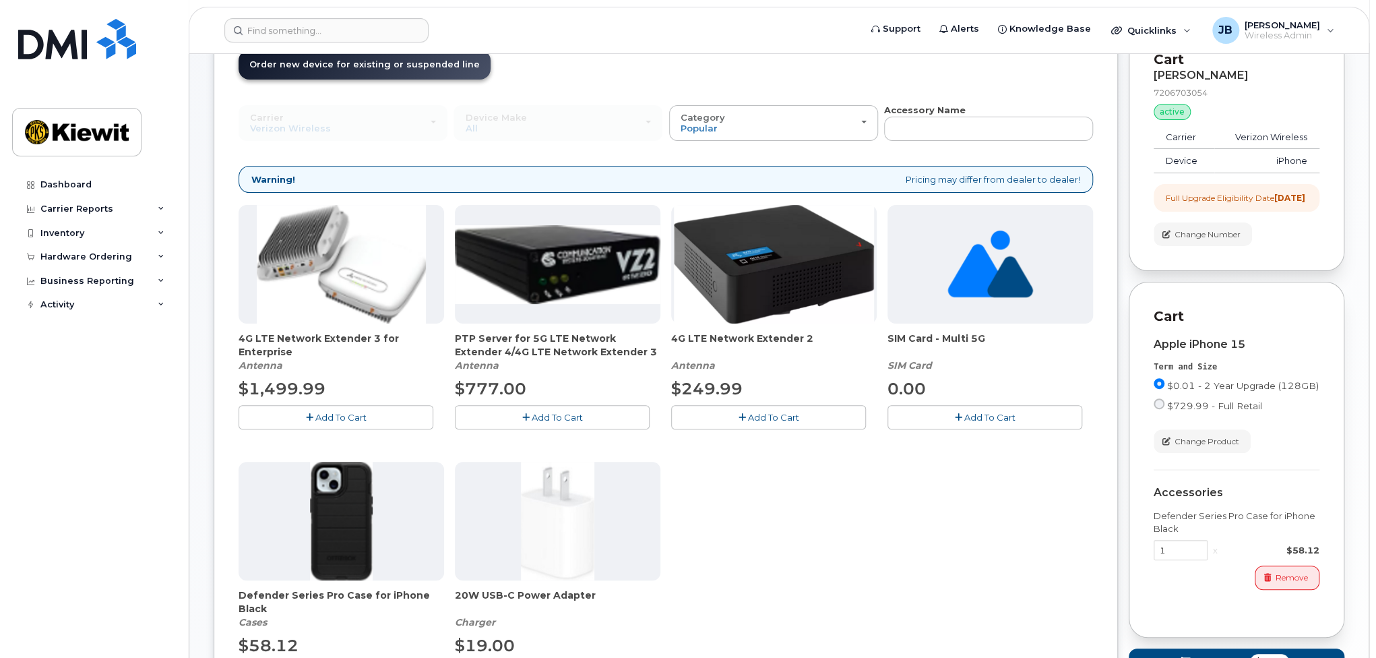
scroll to position [477, 0]
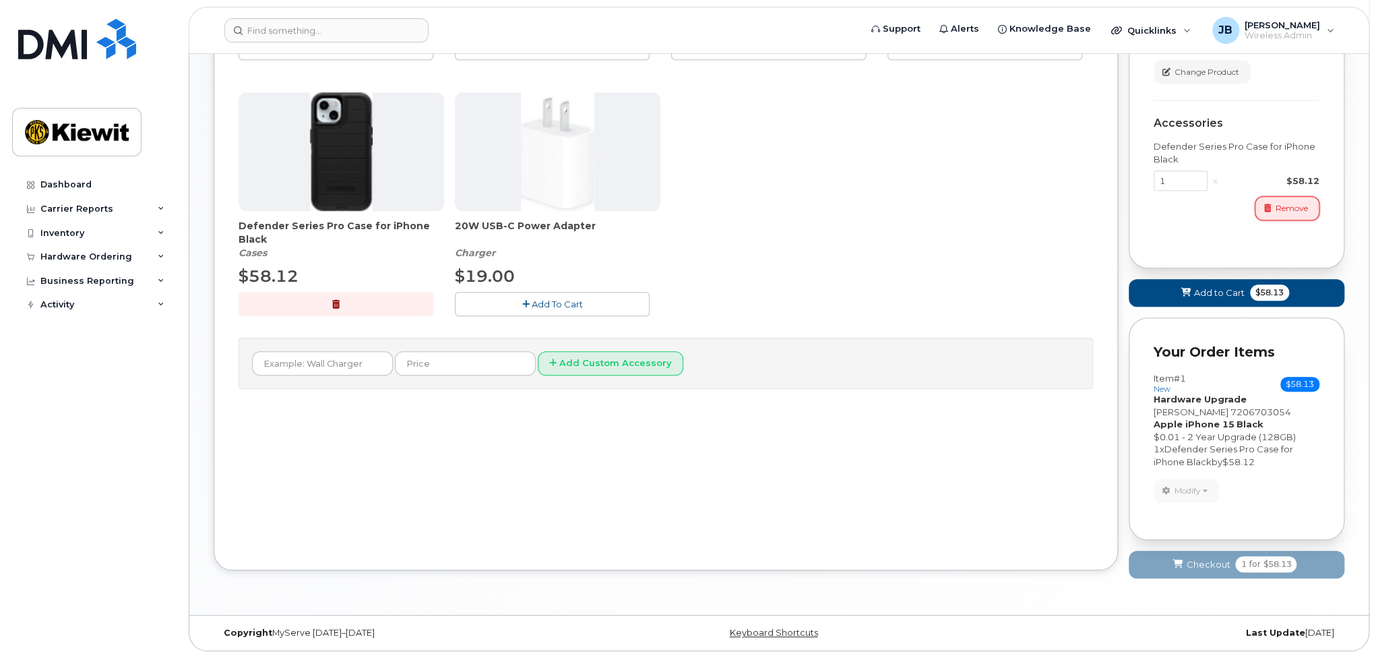
click at [1264, 220] on button "Remove" at bounding box center [1286, 208] width 65 height 24
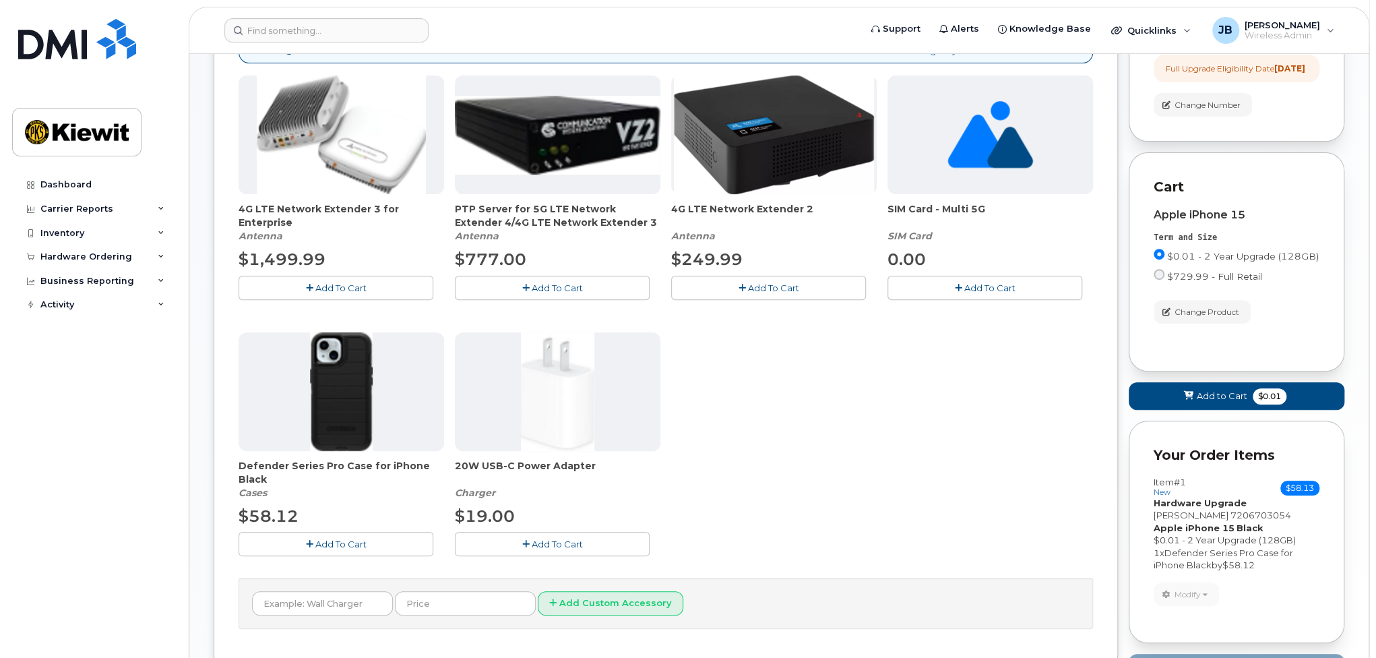
scroll to position [342, 0]
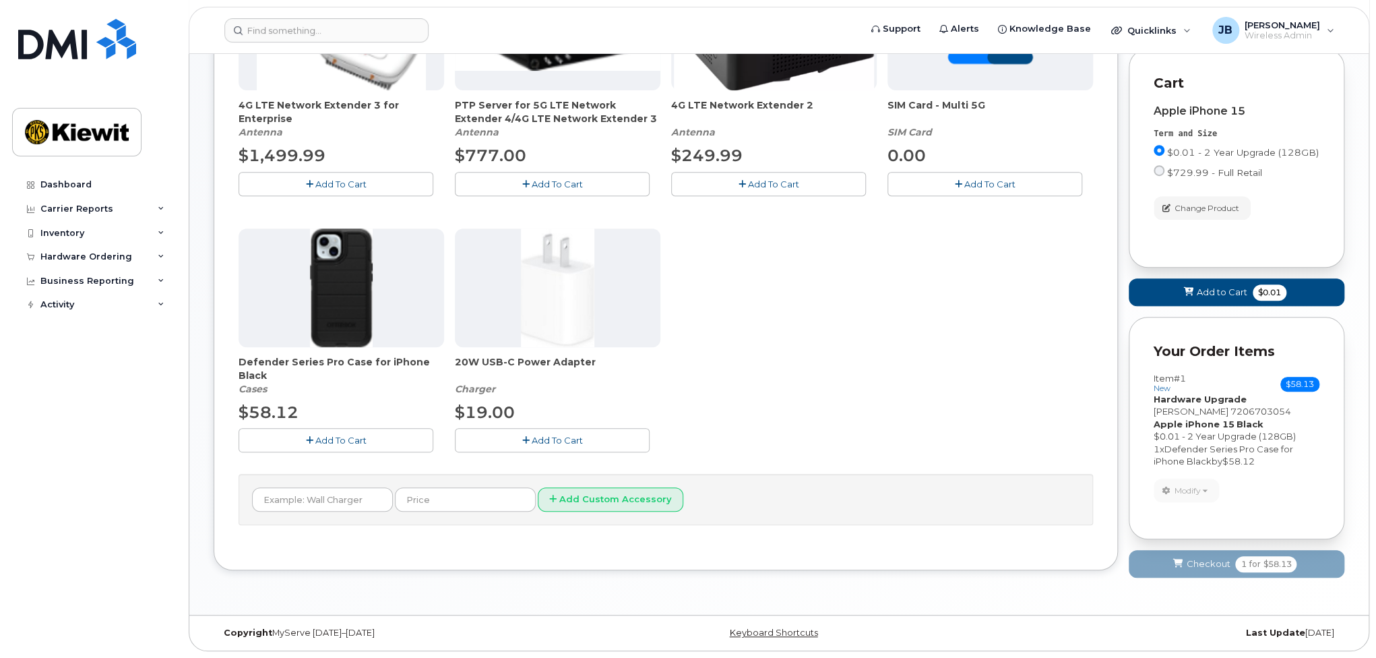
click at [1241, 418] on div "Apple iPhone 15 Black $0.01 - 2 Year Upgrade (128GB)" at bounding box center [1236, 430] width 166 height 25
click at [1227, 302] on button "Add to Cart $0.01" at bounding box center [1236, 292] width 216 height 28
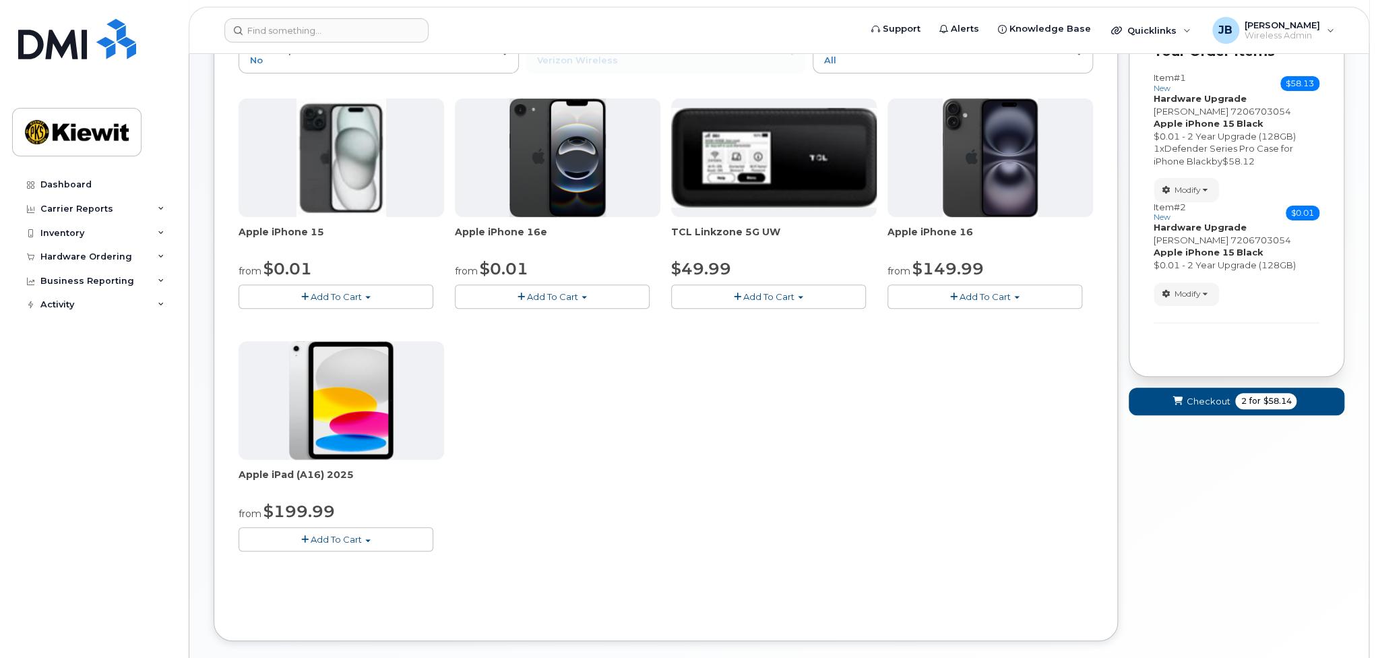
scroll to position [98, 0]
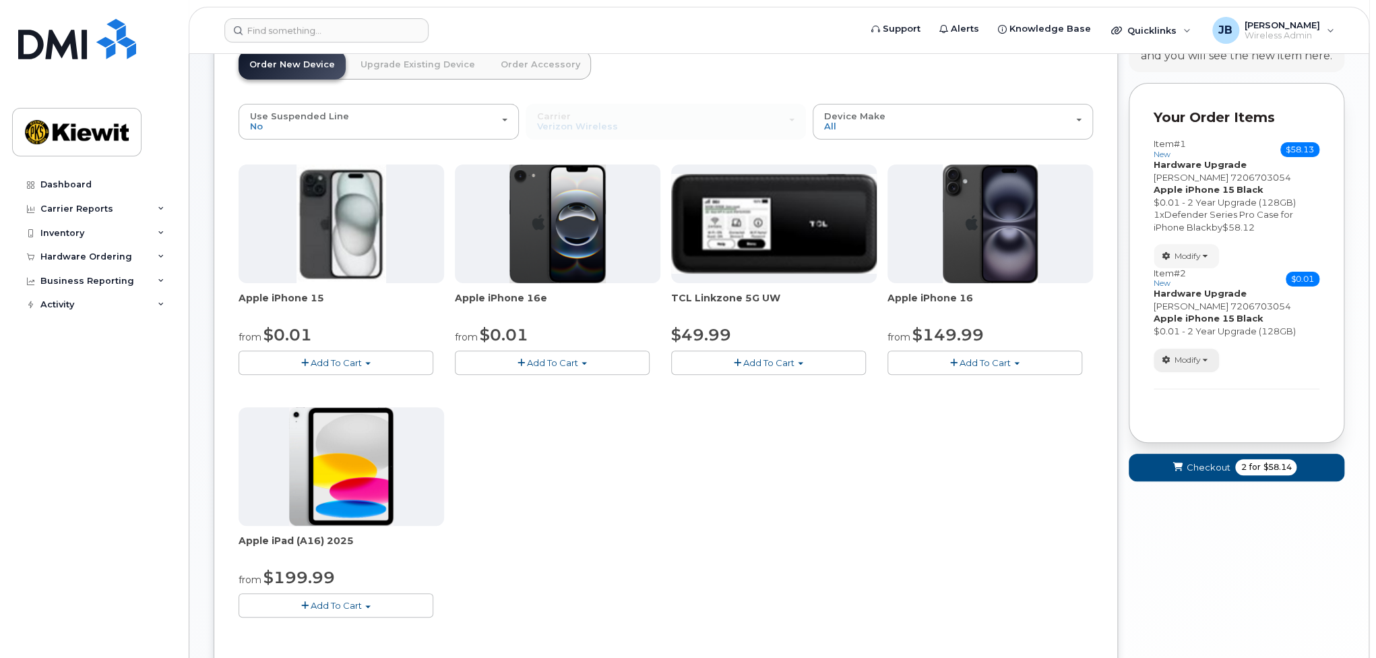
click at [1202, 352] on button "Modify" at bounding box center [1185, 360] width 65 height 24
click at [1203, 403] on span "Remove" at bounding box center [1190, 408] width 45 height 10
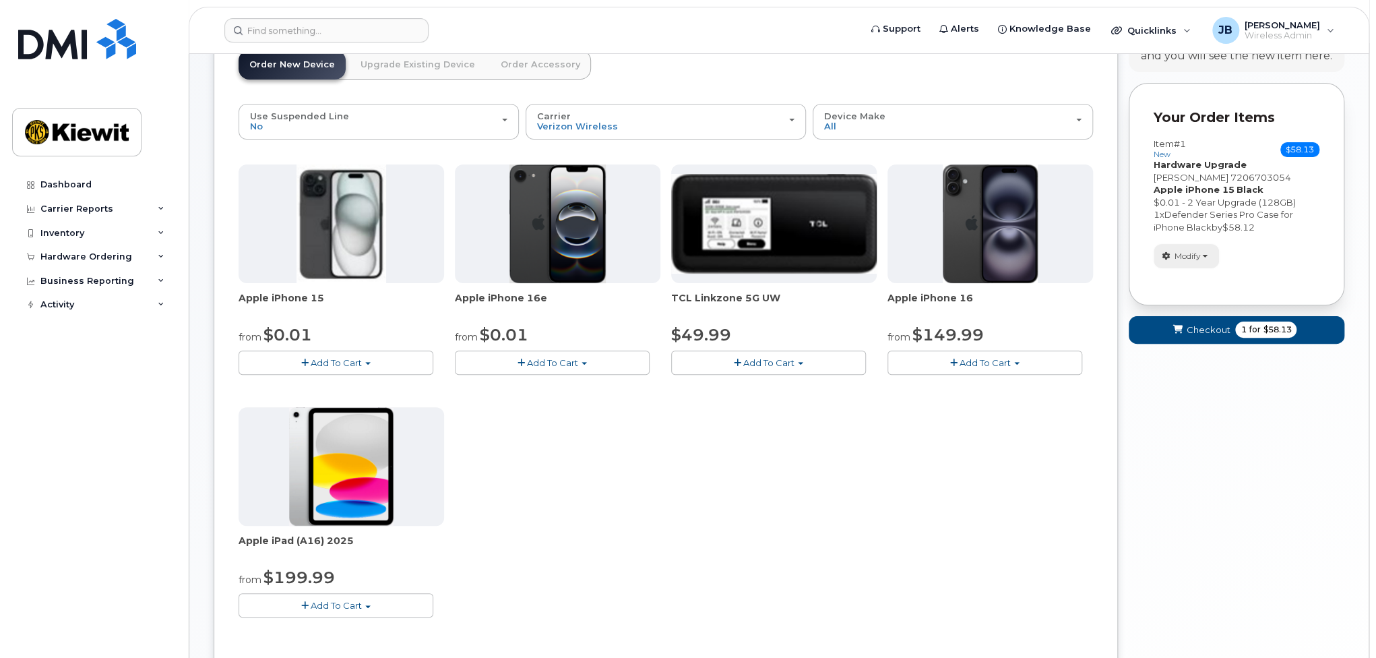
click at [1188, 252] on span "Modify" at bounding box center [1187, 256] width 26 height 12
click at [1206, 302] on span "Remove" at bounding box center [1190, 304] width 45 height 10
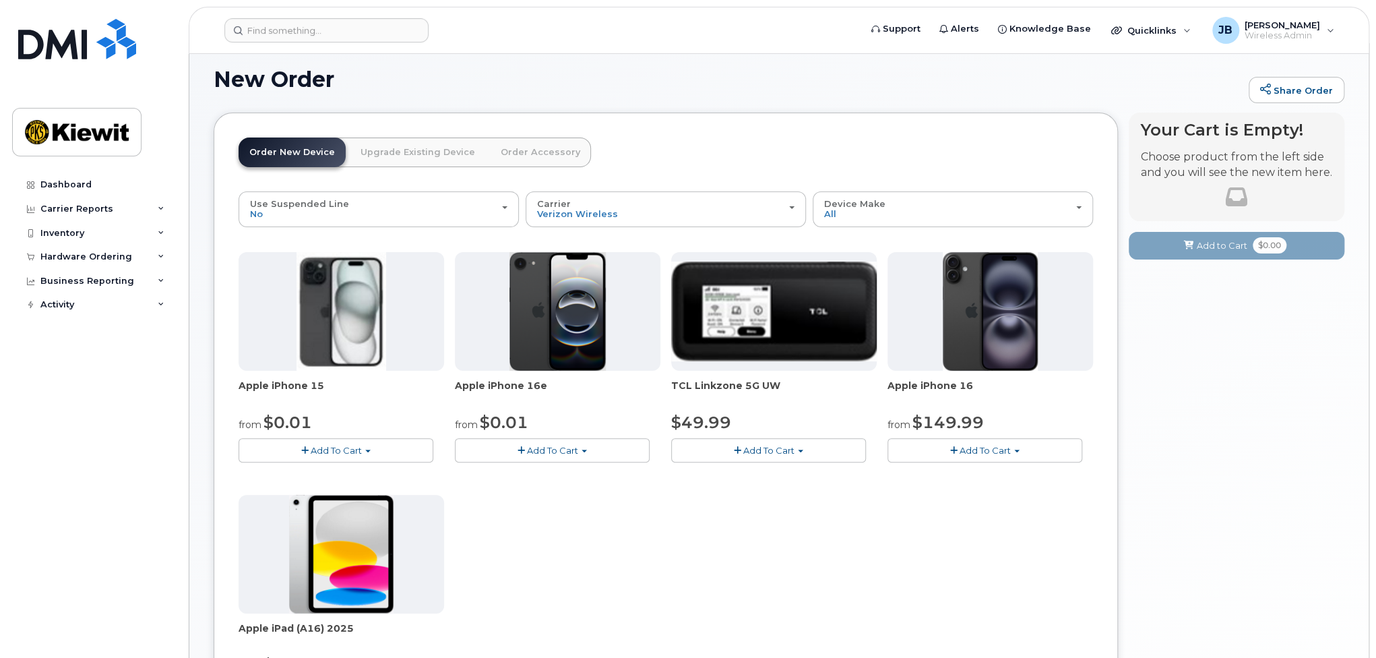
scroll to position [0, 0]
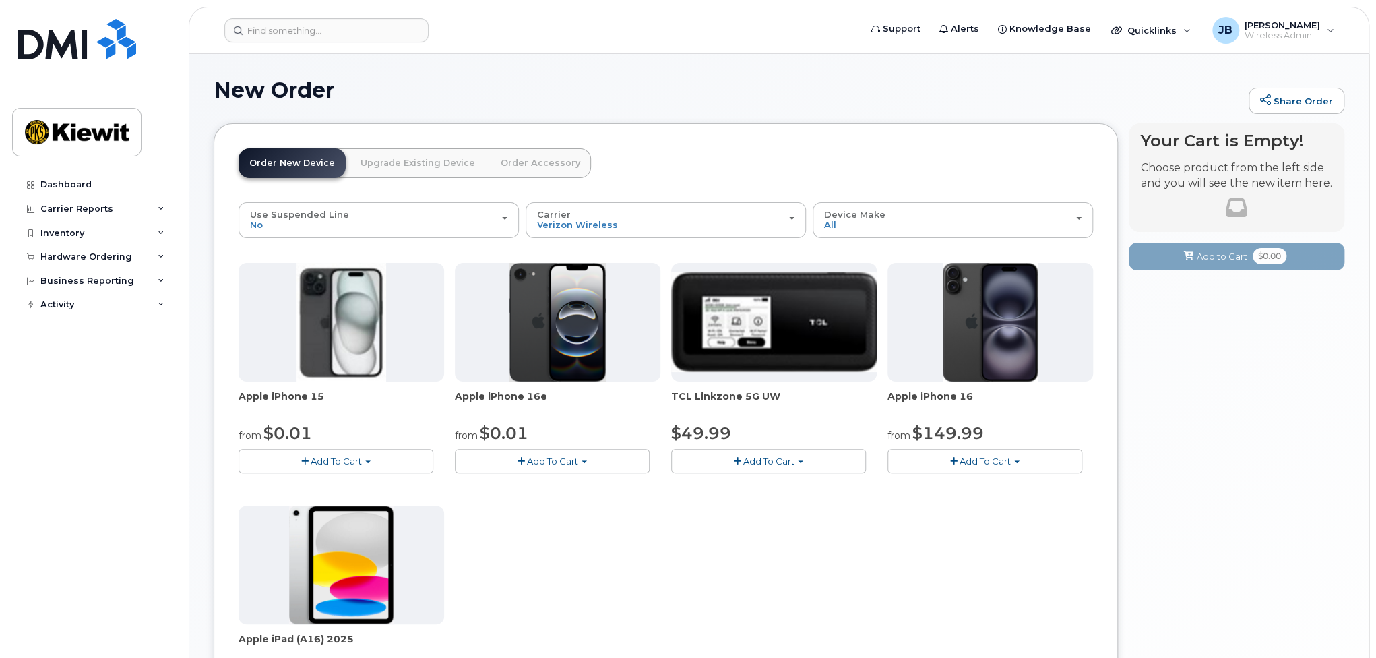
click at [369, 460] on span "button" at bounding box center [367, 461] width 5 height 3
click at [327, 487] on link "$0.01 - 2 Year Activation (128GB)" at bounding box center [329, 486] width 174 height 17
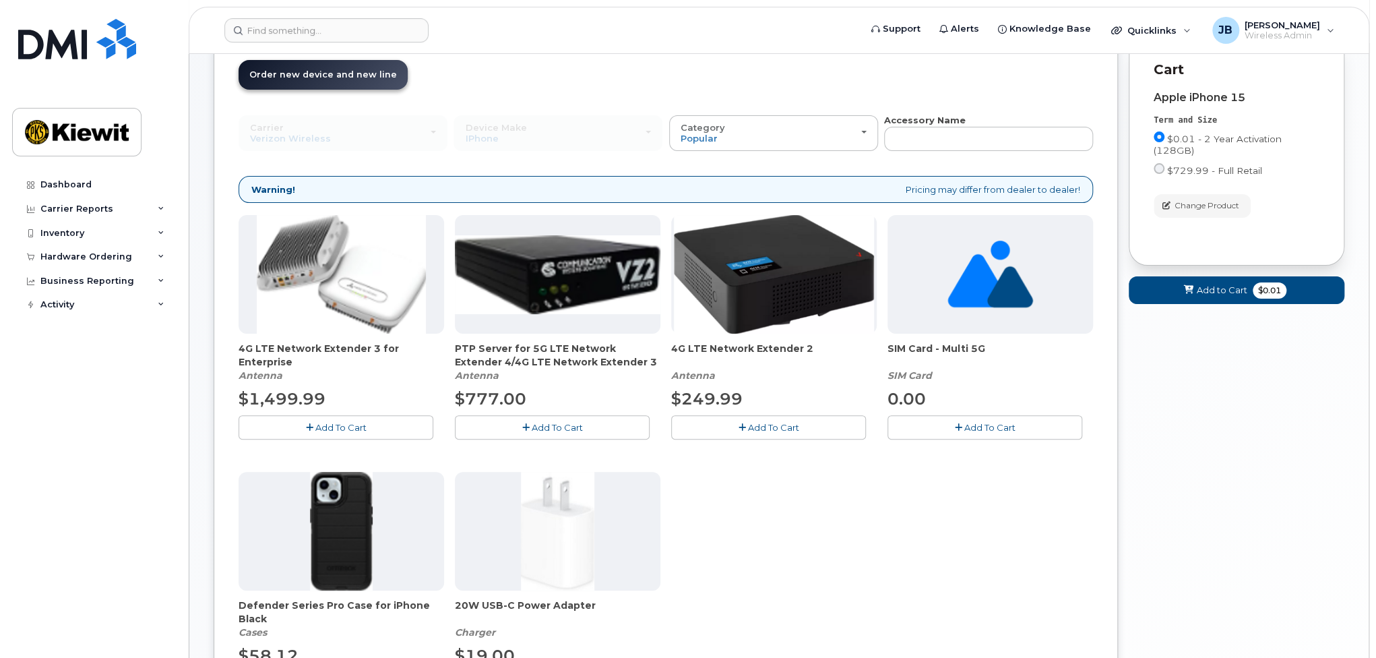
scroll to position [202, 0]
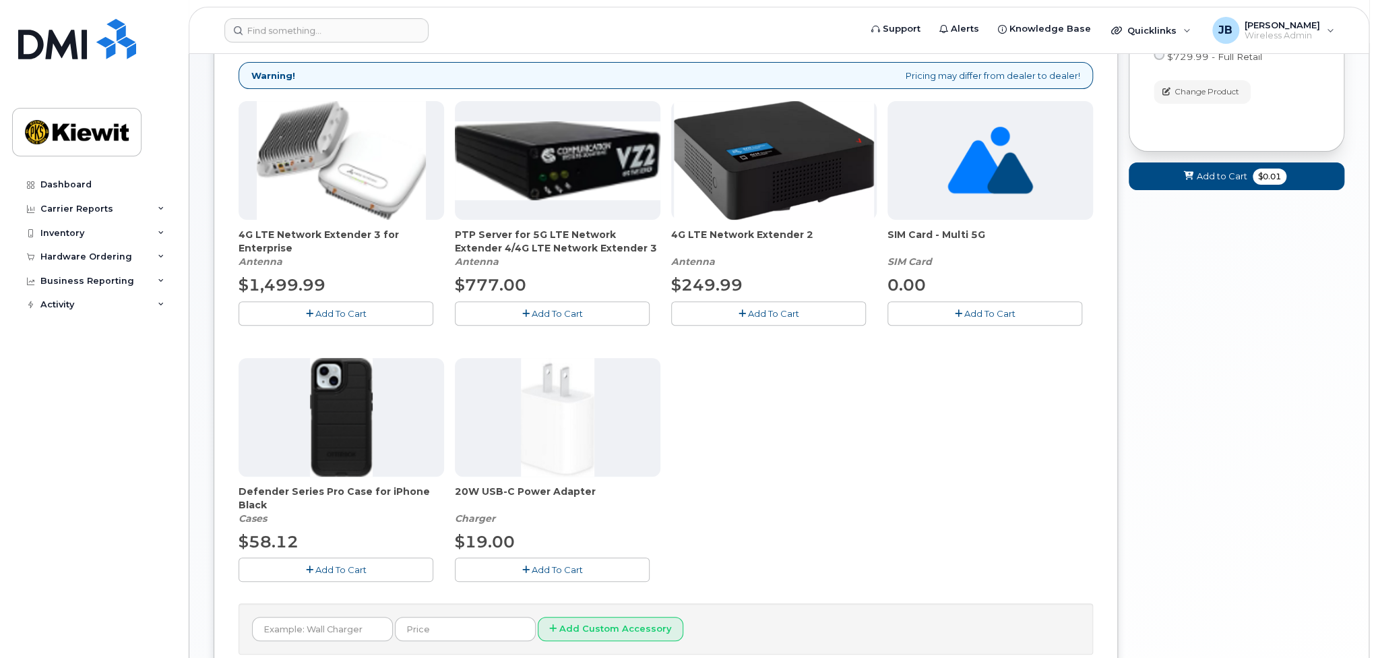
click at [347, 569] on span "Add To Cart" at bounding box center [340, 569] width 51 height 11
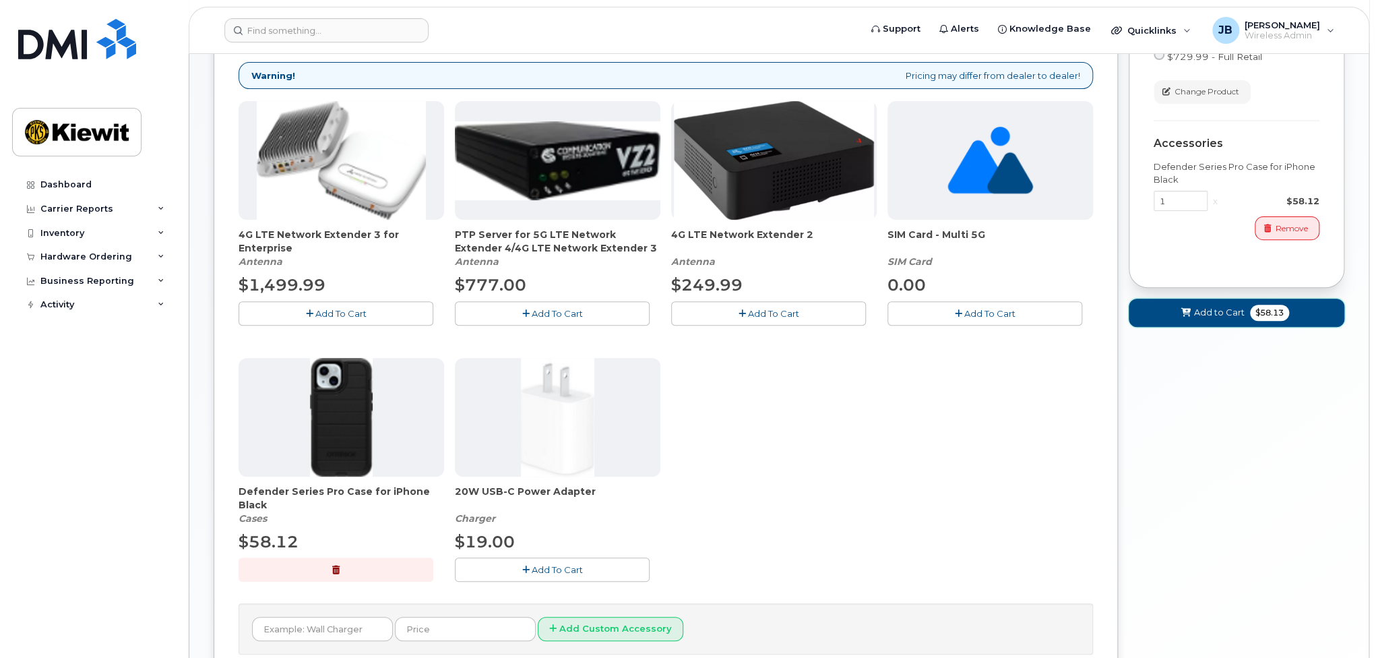
click at [1223, 311] on span "Add to Cart" at bounding box center [1219, 312] width 51 height 13
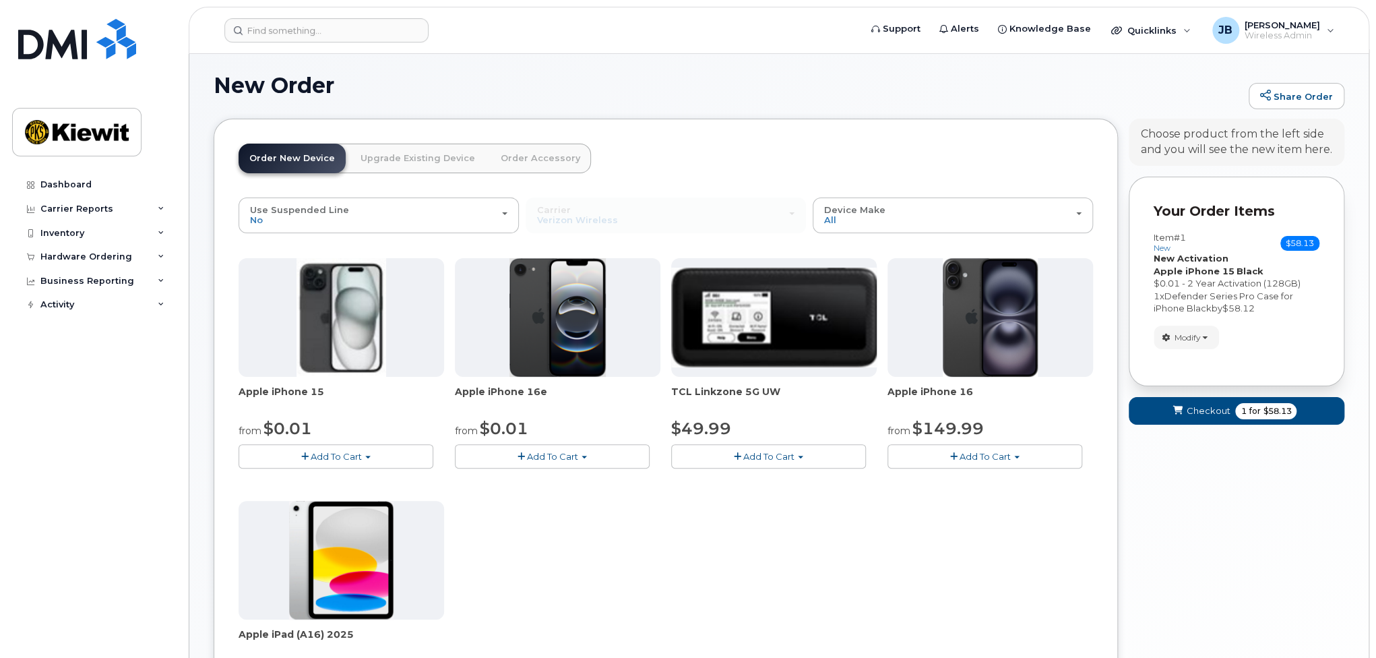
scroll to position [0, 0]
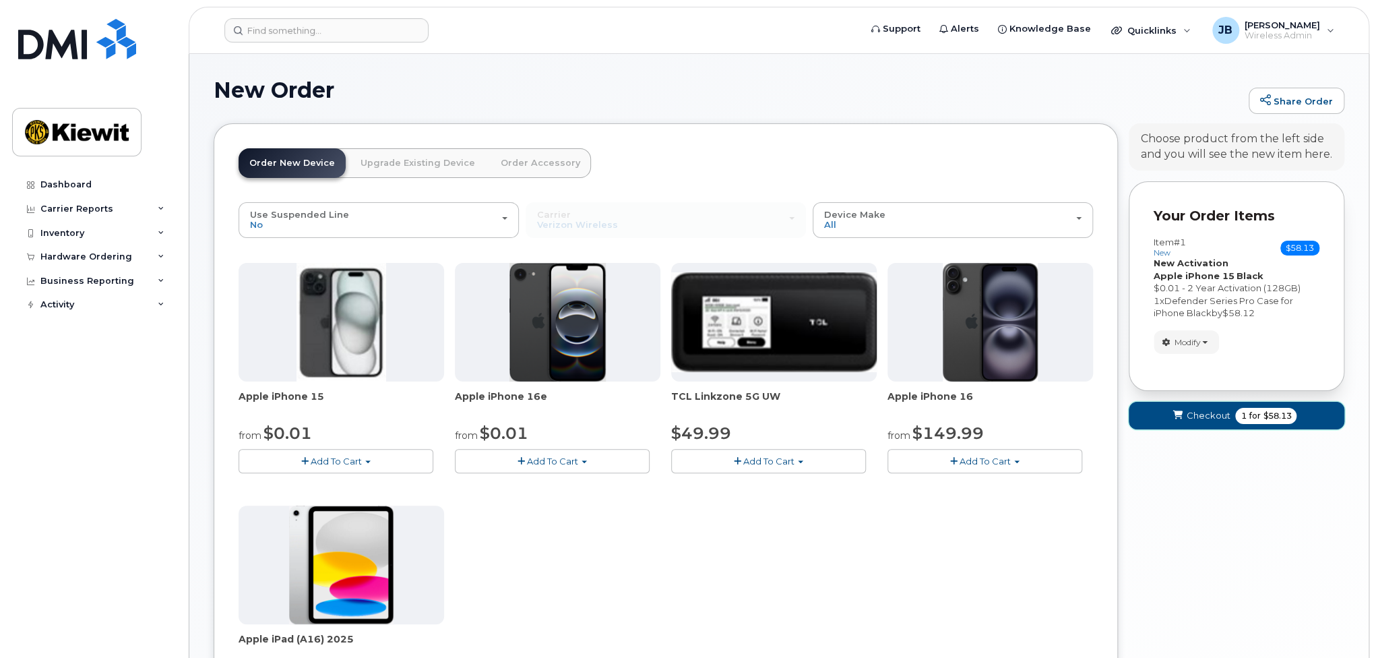
click at [1227, 415] on span "Checkout" at bounding box center [1208, 415] width 44 height 13
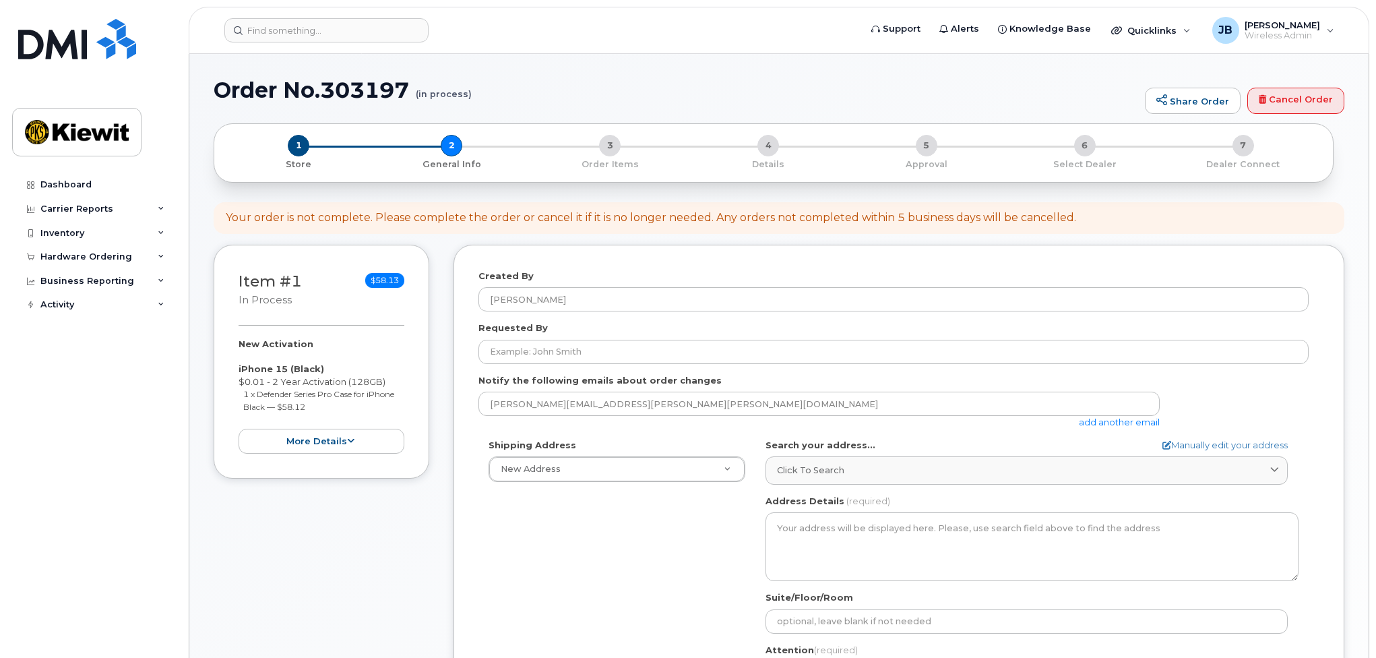
select select
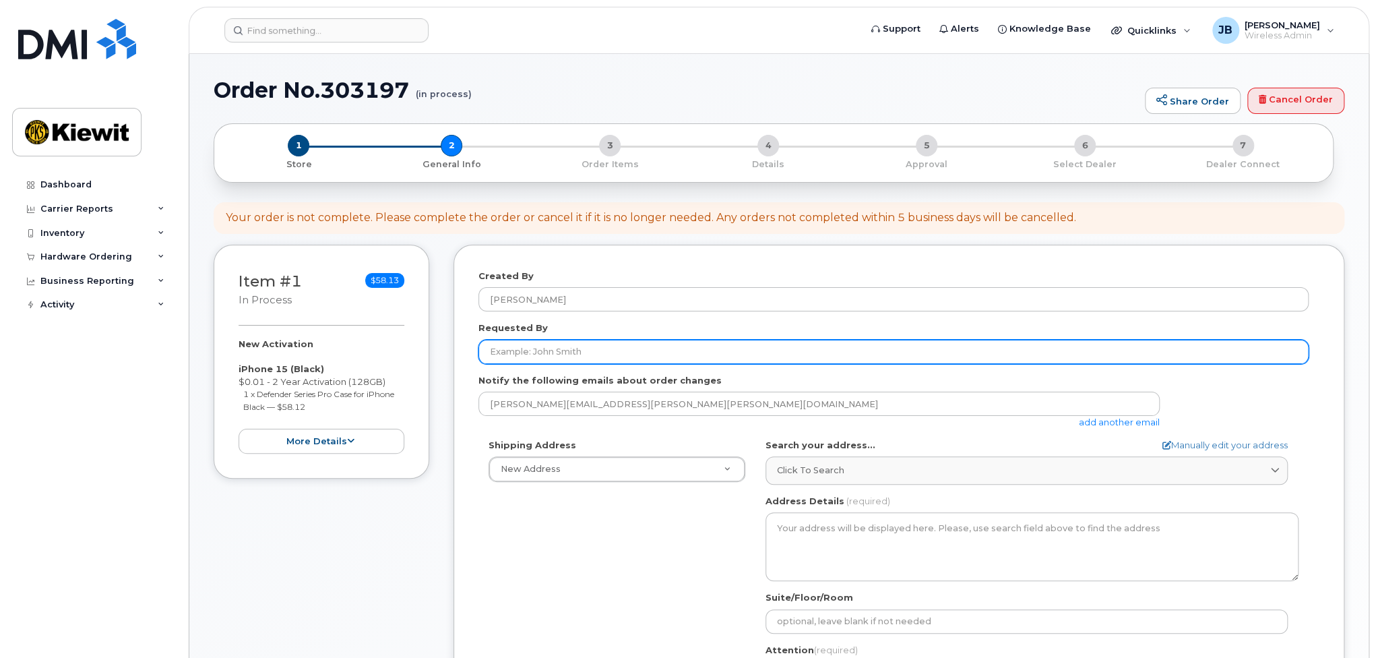
click at [523, 345] on input "Requested By" at bounding box center [893, 352] width 830 height 24
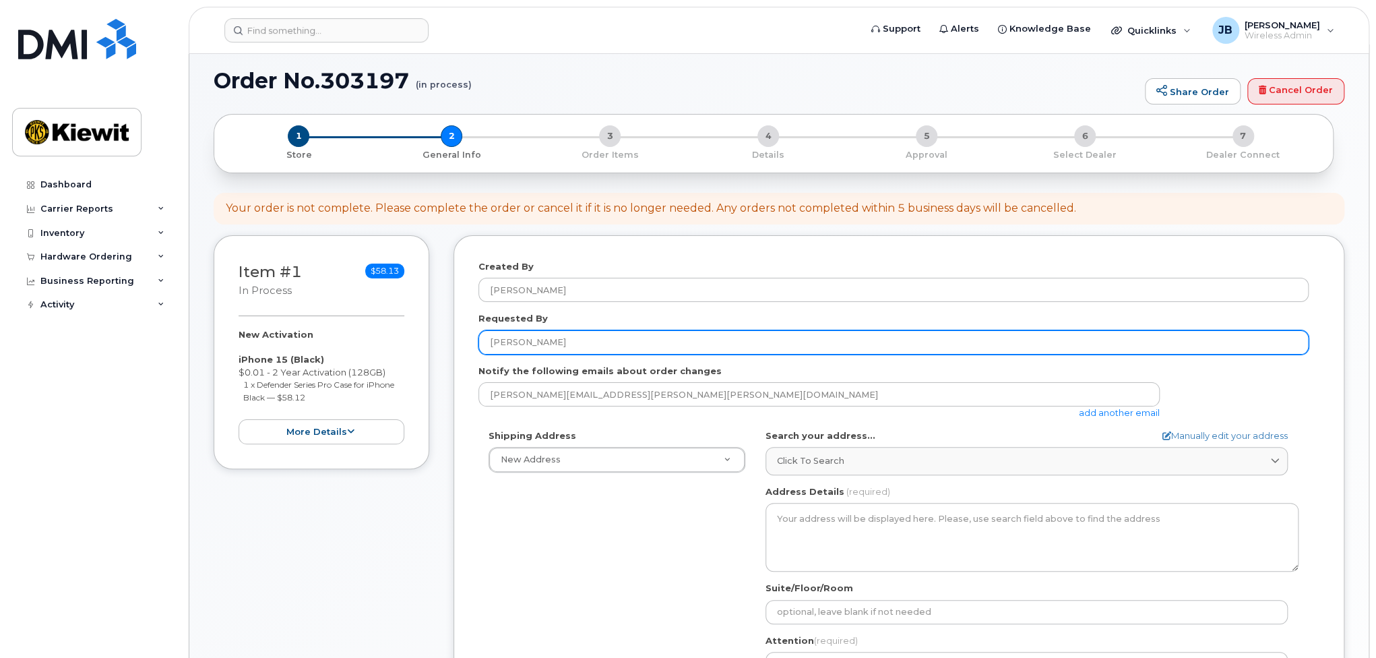
scroll to position [135, 0]
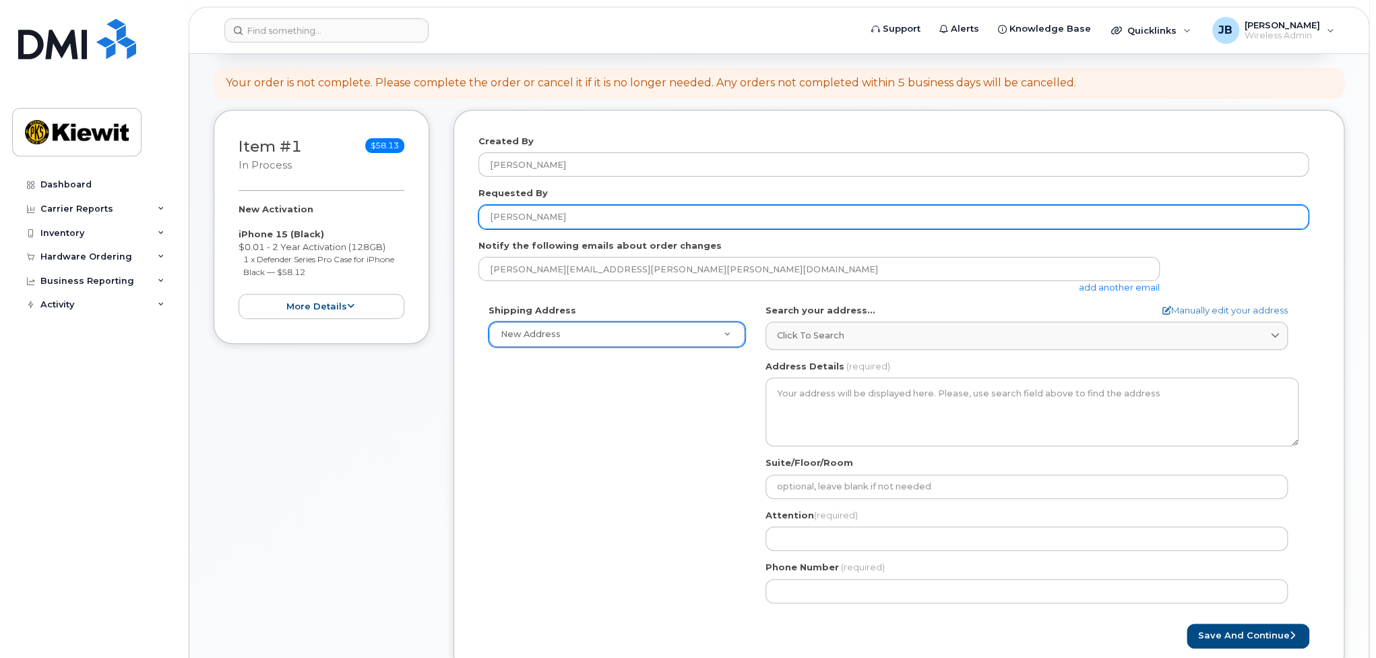
type input "[PERSON_NAME]"
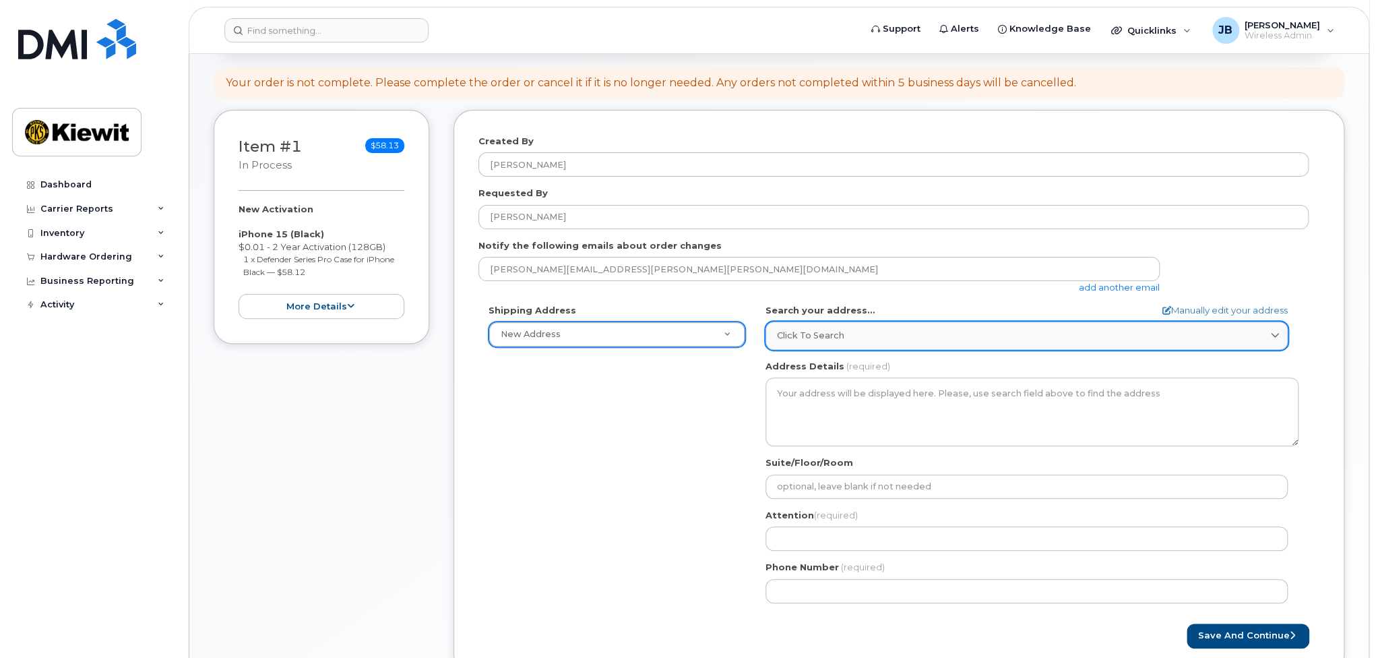
click at [850, 336] on div "Click to search" at bounding box center [1026, 335] width 499 height 13
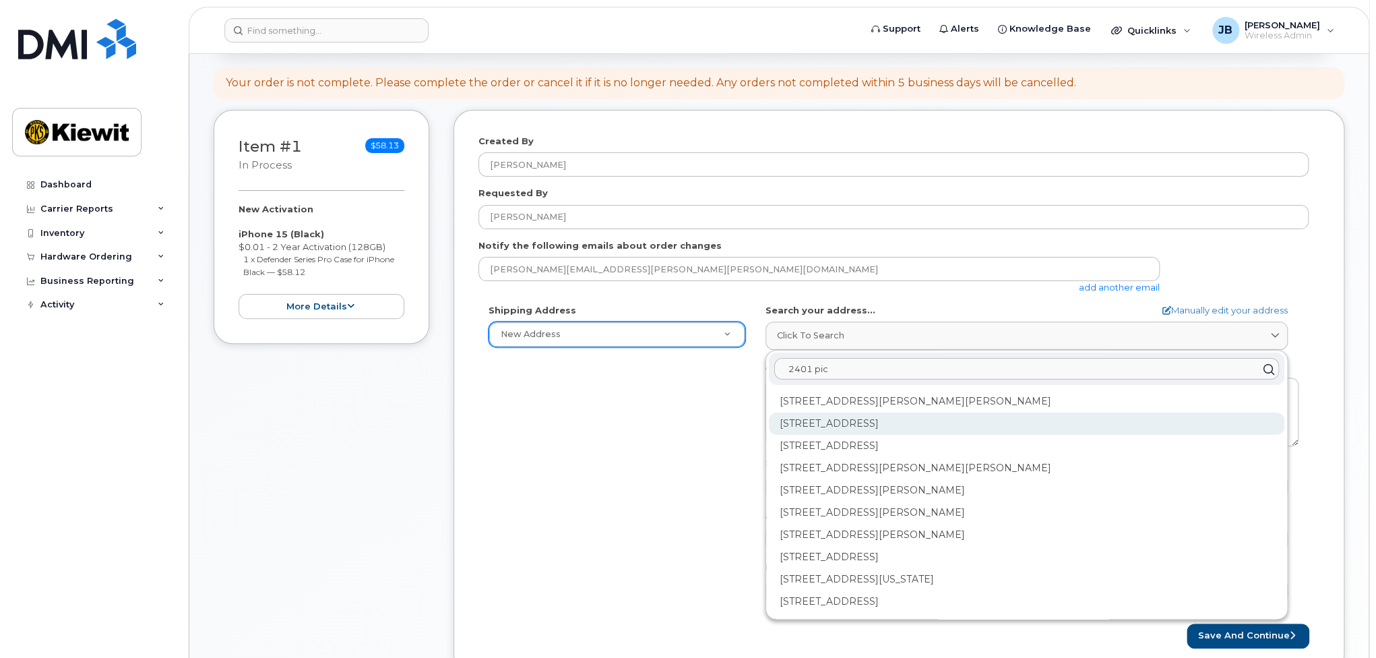
type input "2401 pic"
click at [848, 420] on div "2401 Picadilly Rd Aurora CO 80019" at bounding box center [1026, 423] width 515 height 22
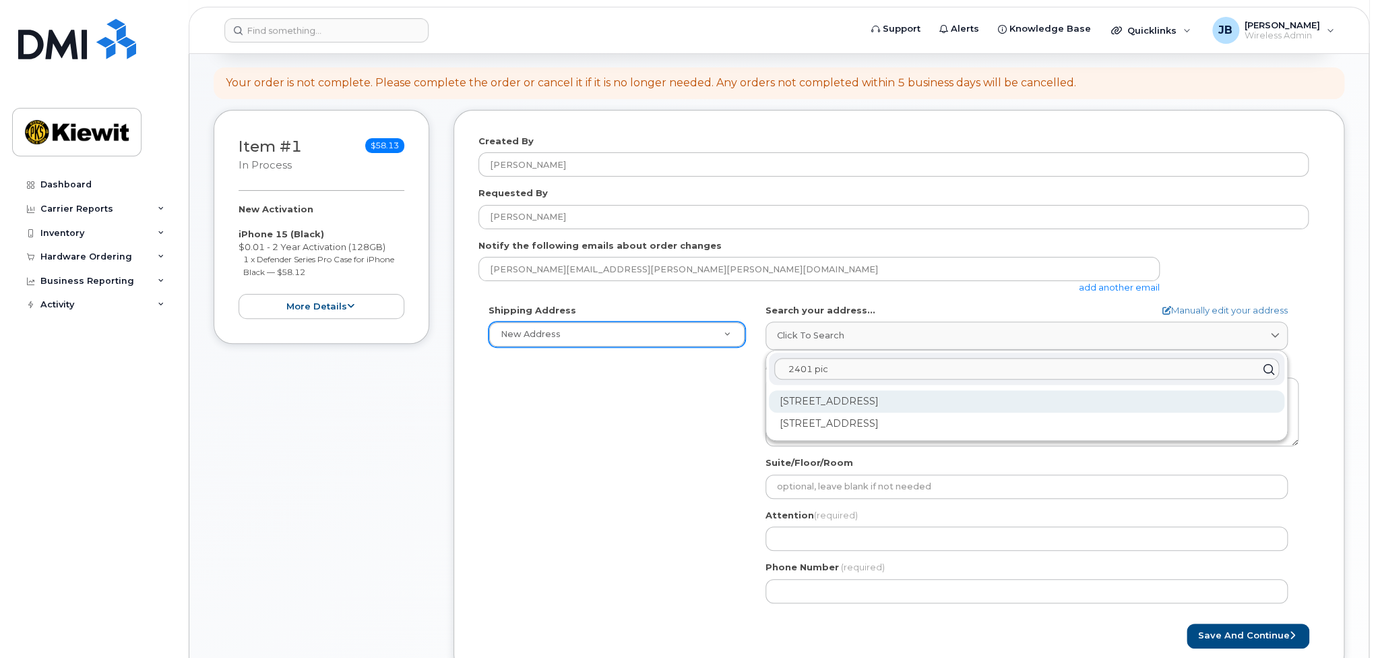
click at [851, 398] on div "2401 Picadilly Rd Unit A Aurora CO 80019-3602" at bounding box center [1026, 401] width 515 height 22
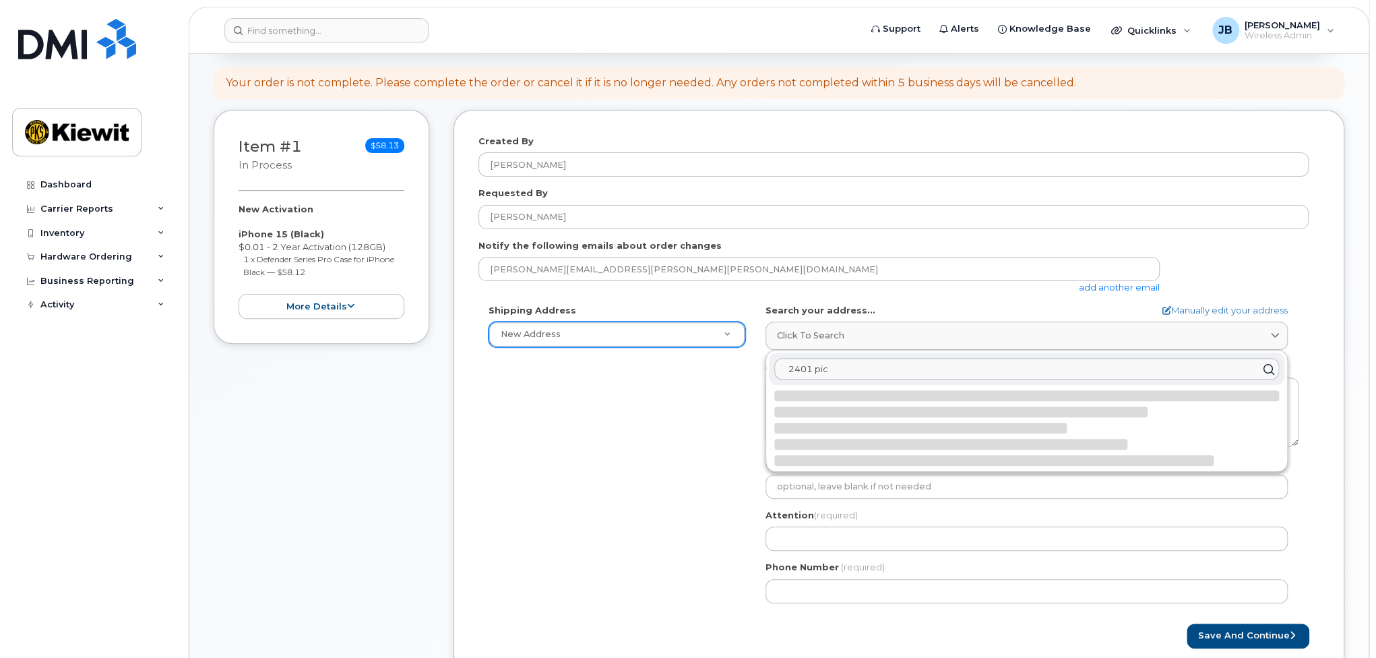
select select
type textarea "2401 Picadilly Rd Unit A AURORA CO 80019-3602 UNITED STATES"
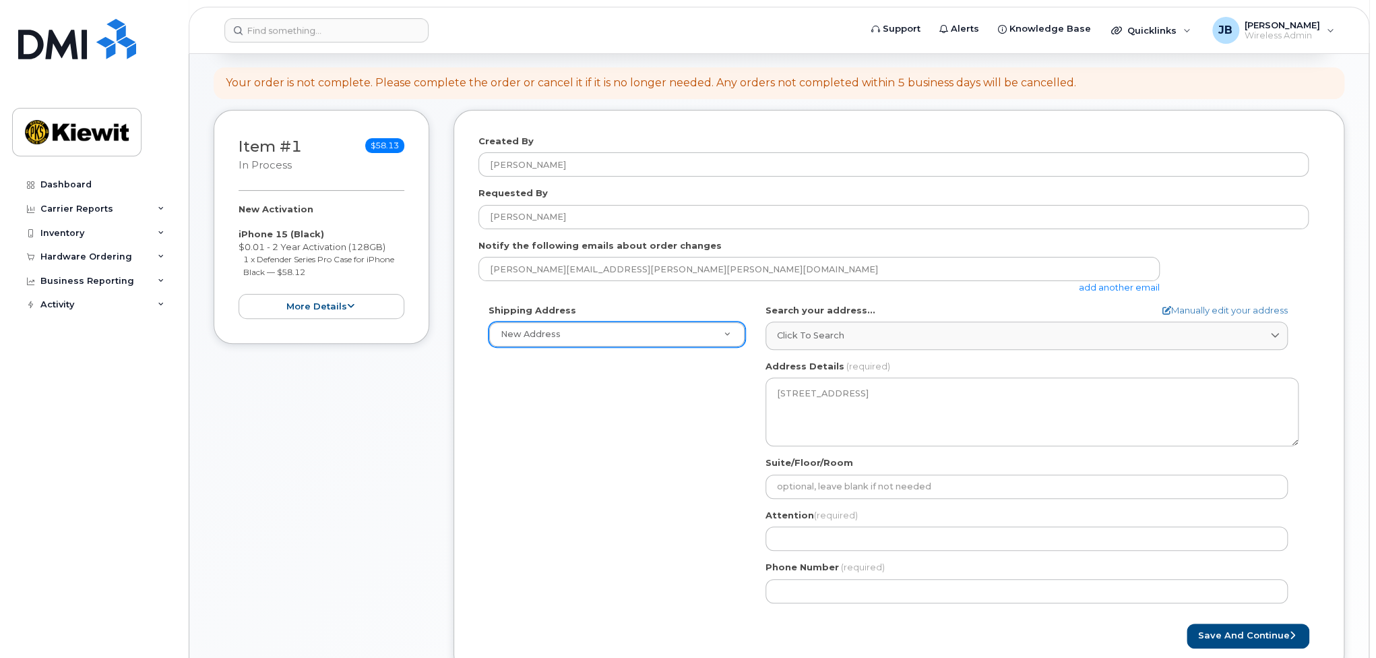
click at [805, 525] on div "Attention (required)" at bounding box center [1031, 530] width 533 height 42
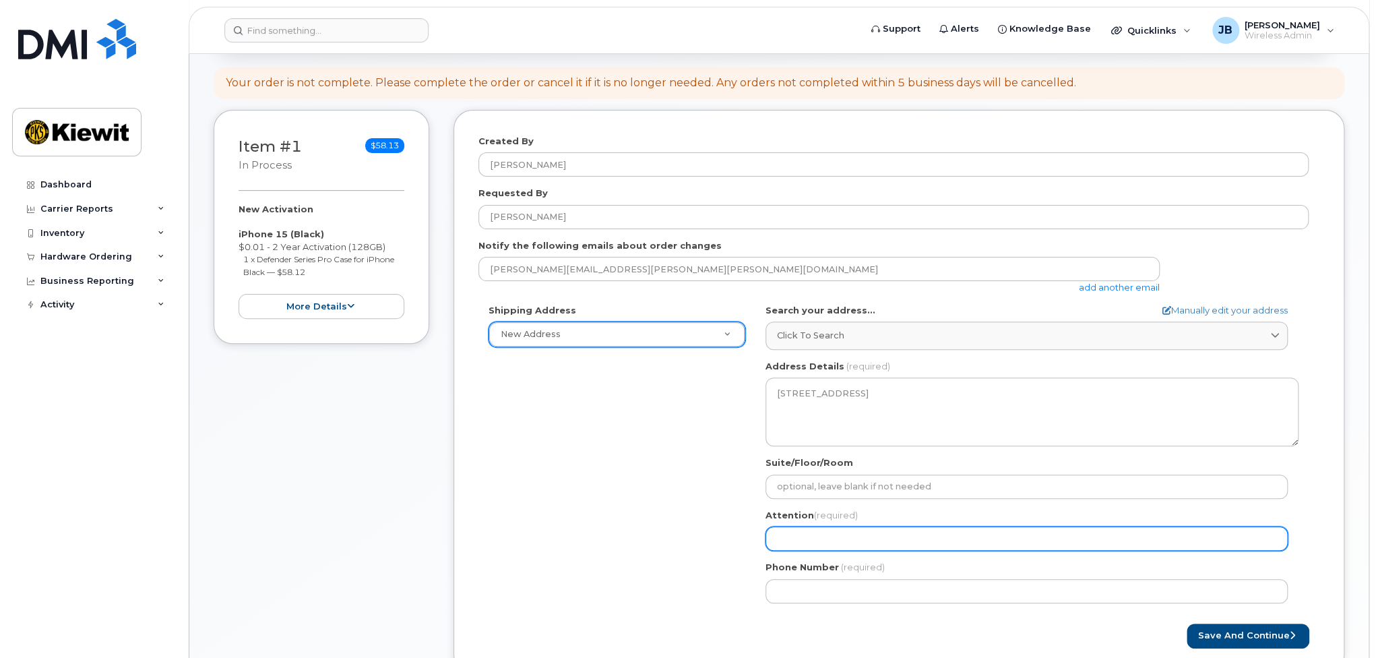
click at [806, 538] on input "Attention (required)" at bounding box center [1026, 538] width 522 height 24
select select
type input "D"
select select
type input "Da"
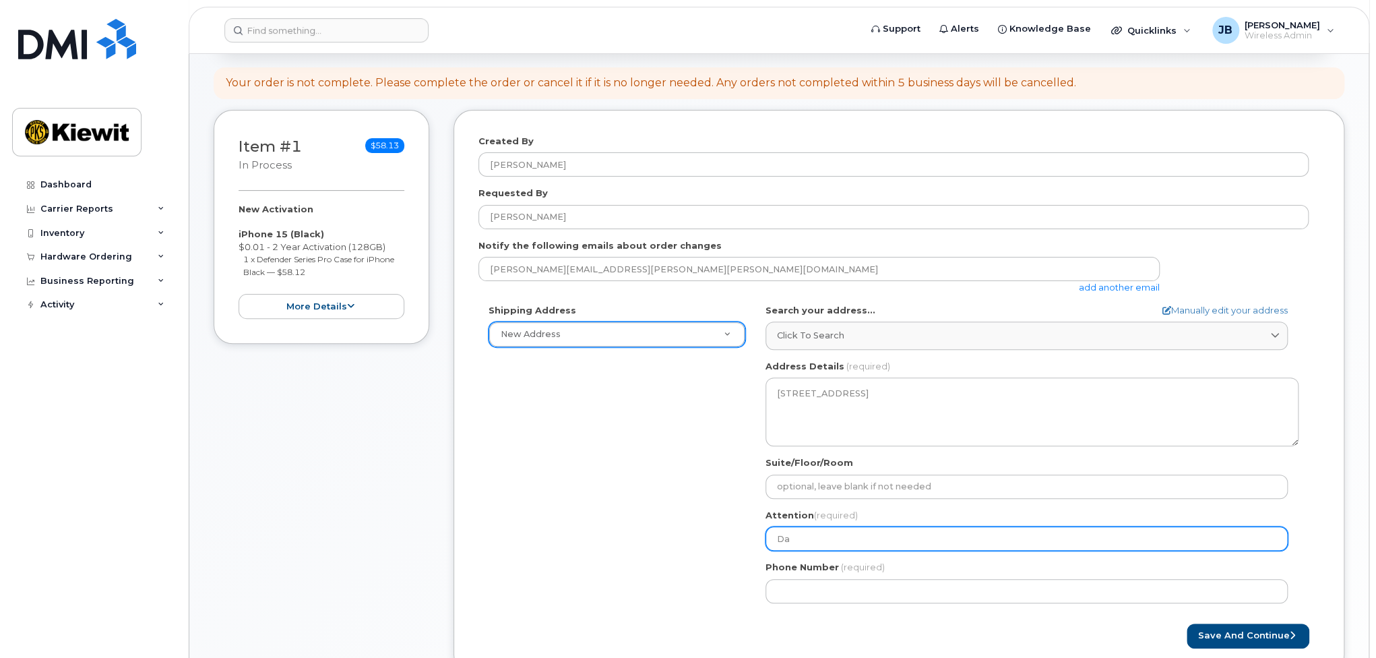
select select
type input "Dan"
select select
type input "Dan L"
select select
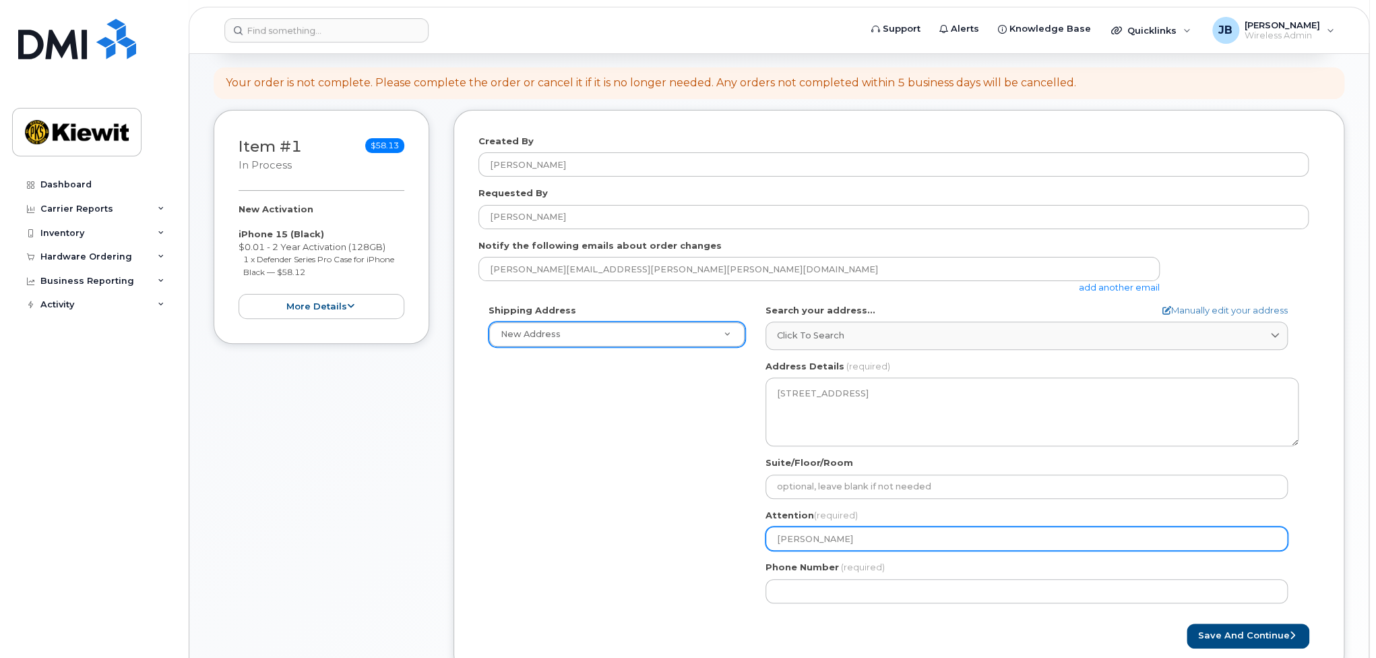
type input "Dan Le"
select select
type input "Dan Lec"
select select
type input "Dan Lecu"
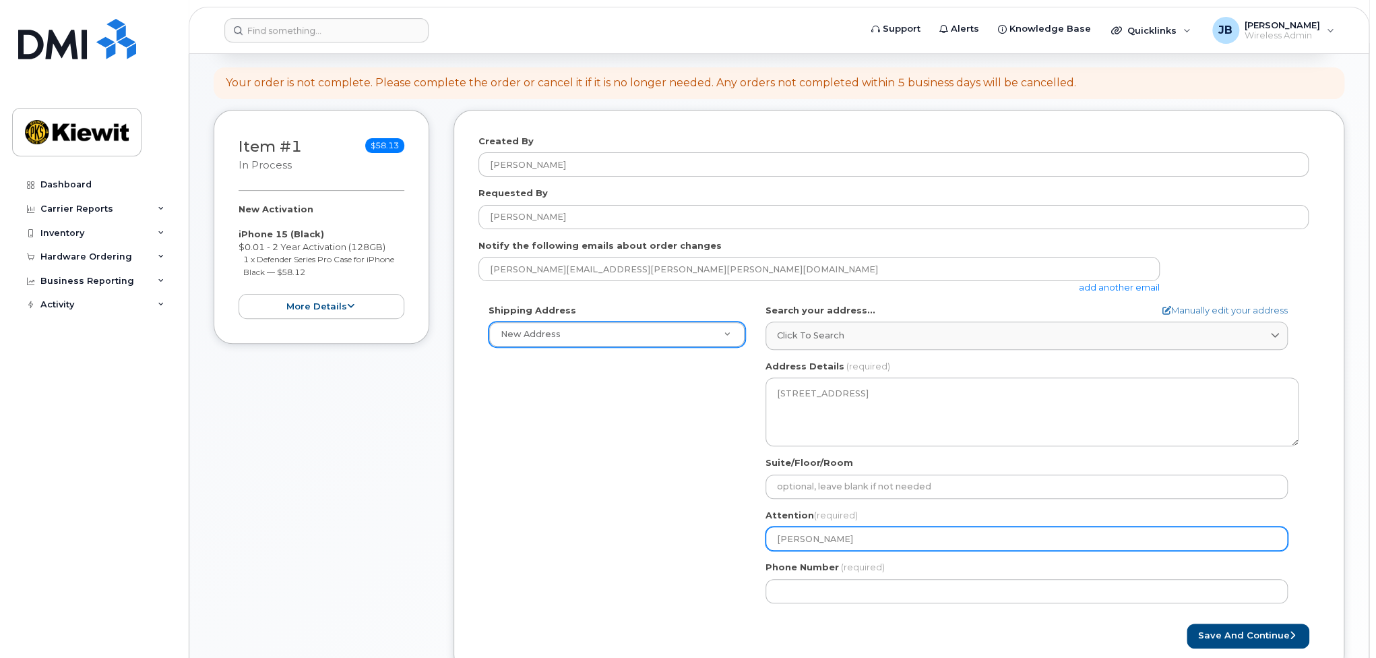
select select
type input "Dan Lecur"
select select
type input "Dan Lecure"
select select
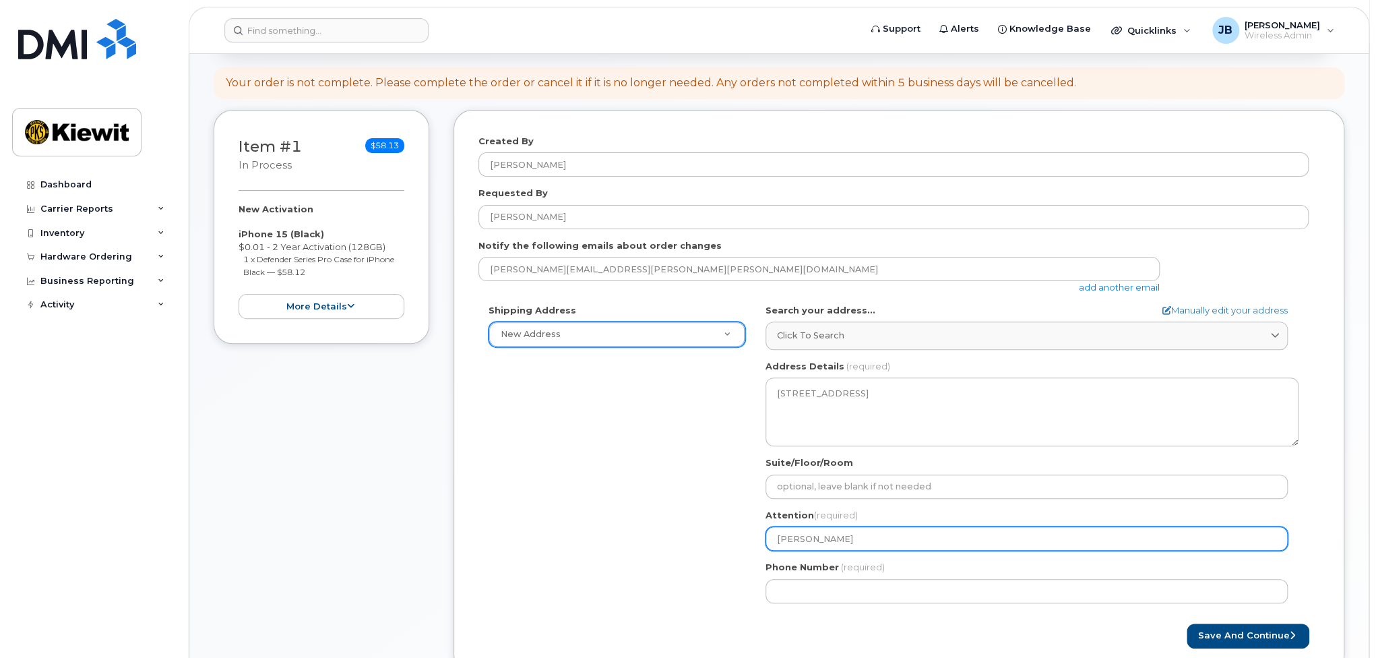
type input "Dan Lecureu"
select select
type input "Dan Lecureua"
select select
type input "Dan Lecureu"
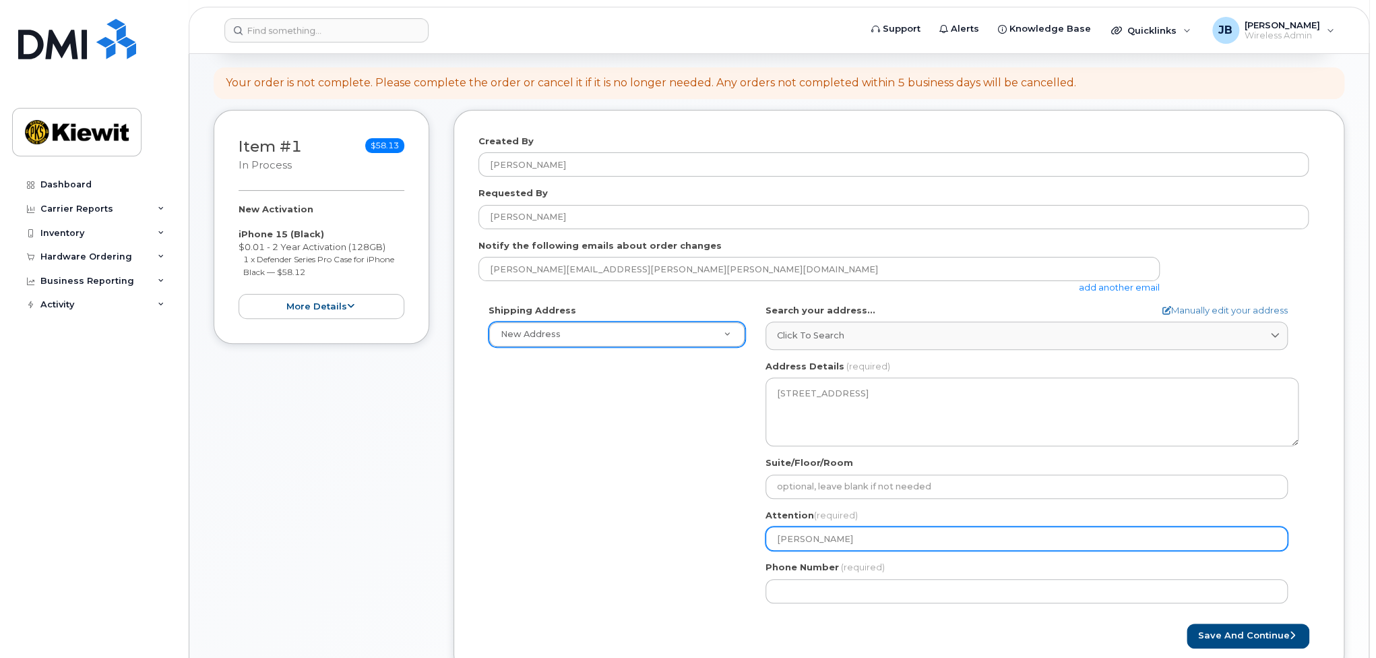
select select
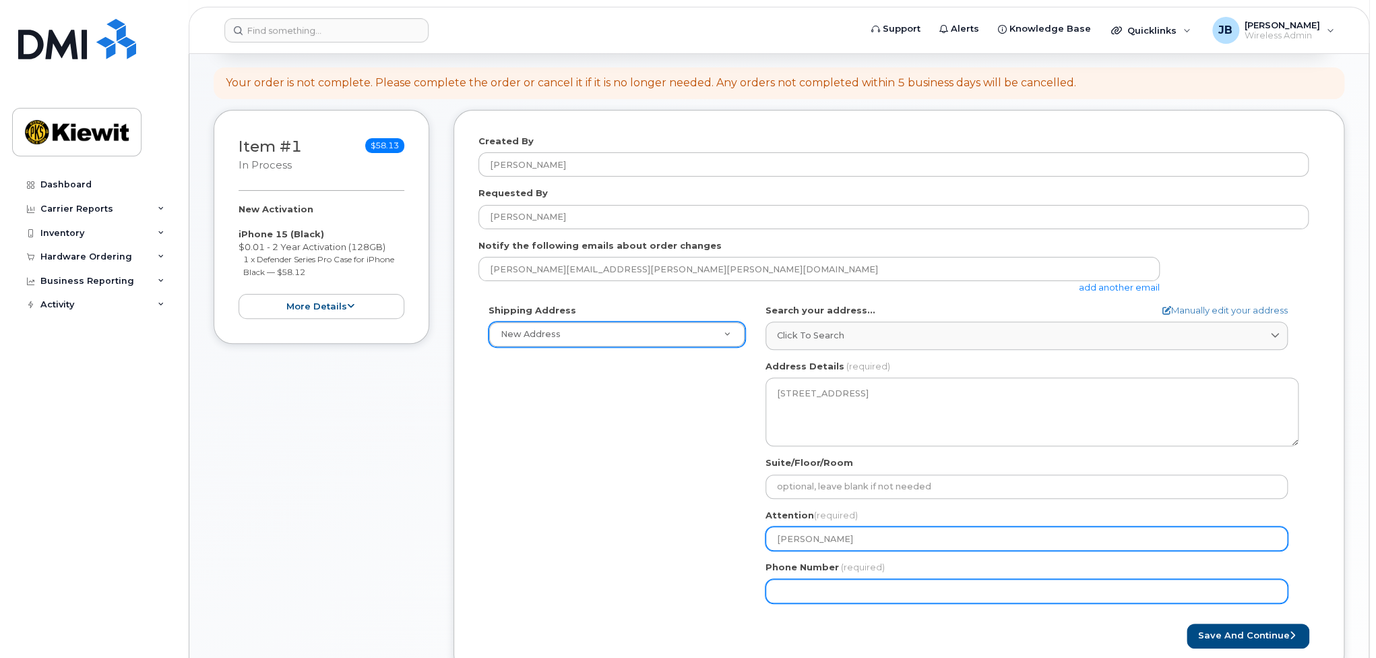
type input "[PERSON_NAME]"
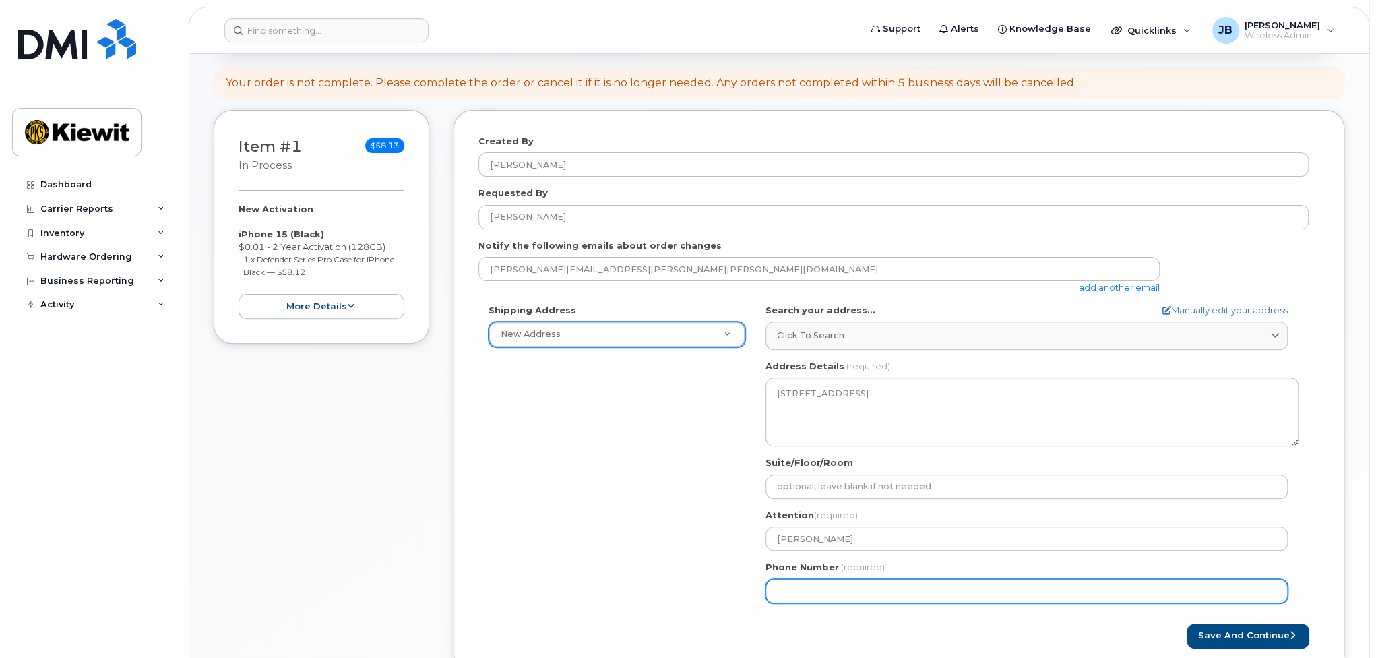
click at [848, 590] on input "Phone Number" at bounding box center [1026, 591] width 522 height 24
type input "720"
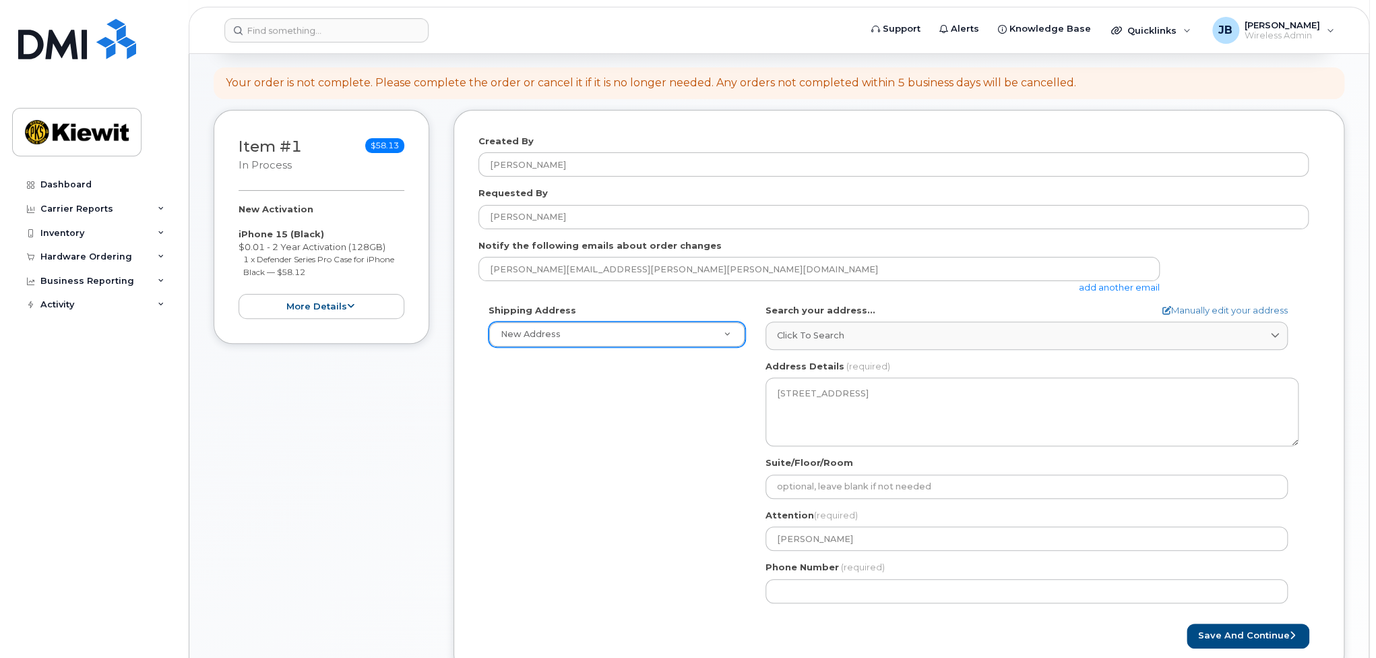
click at [908, 618] on form "Created By Jessica Bussen Requested By Dan Lecureux Notify the following emails…" at bounding box center [898, 391] width 841 height 513
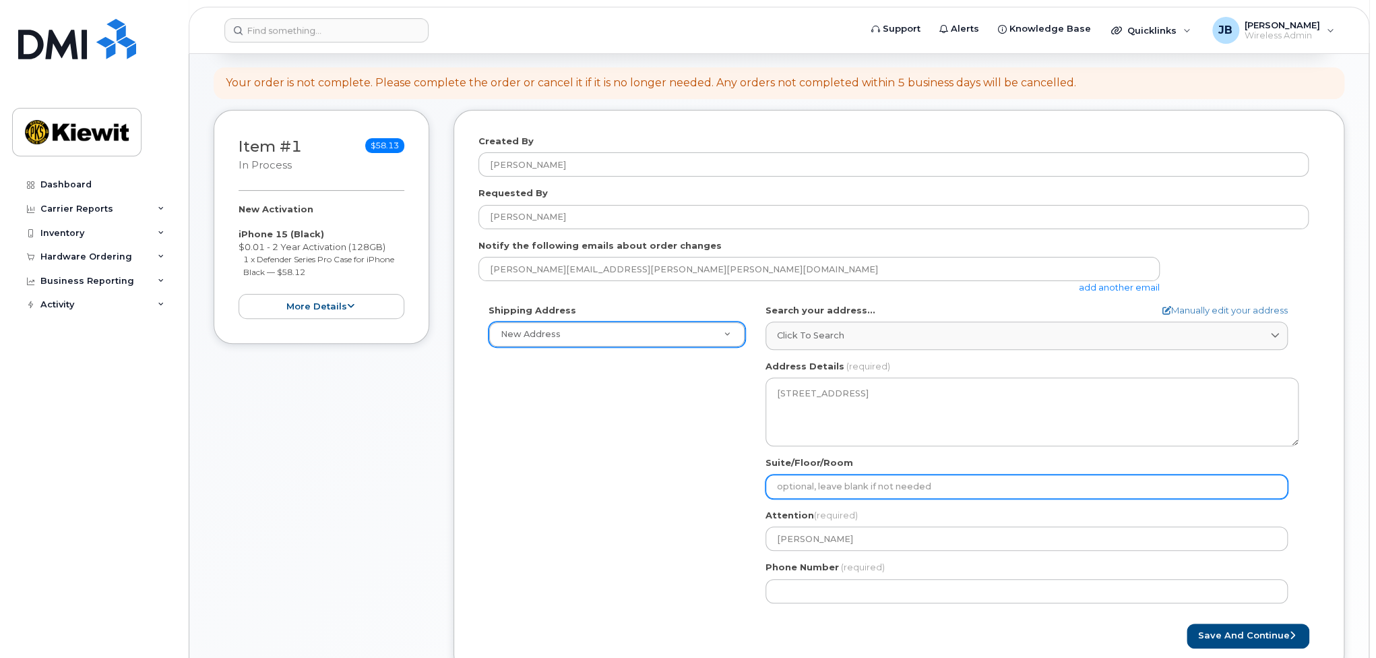
click at [825, 484] on input "Suite/Floor/Room" at bounding box center [1026, 486] width 522 height 24
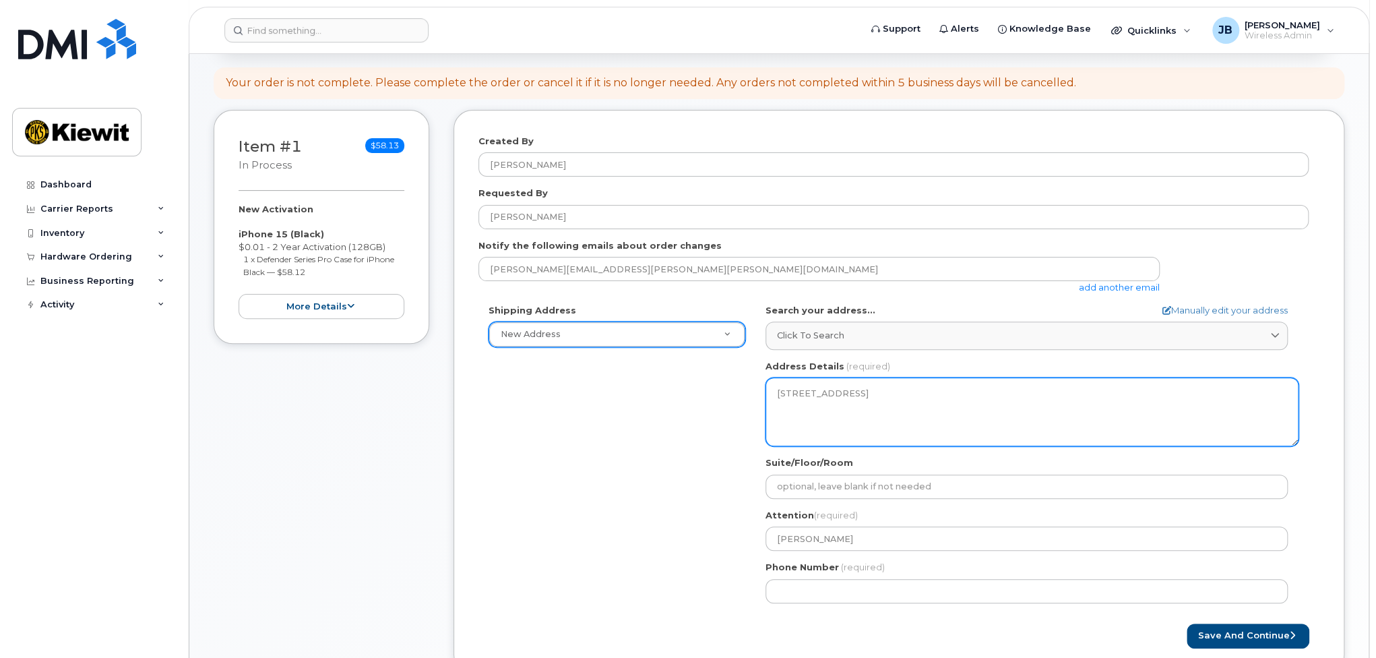
click at [952, 387] on textarea "2401 Picadilly Rd Unit A AURORA CO 80019-3602 UNITED STATES" at bounding box center [1031, 411] width 533 height 69
drag, startPoint x: 886, startPoint y: 393, endPoint x: 857, endPoint y: 390, distance: 29.1
click at [857, 390] on textarea "2401 Picadilly Rd Unit A AURORA CO 80019-3602 UNITED STATES" at bounding box center [1031, 411] width 533 height 69
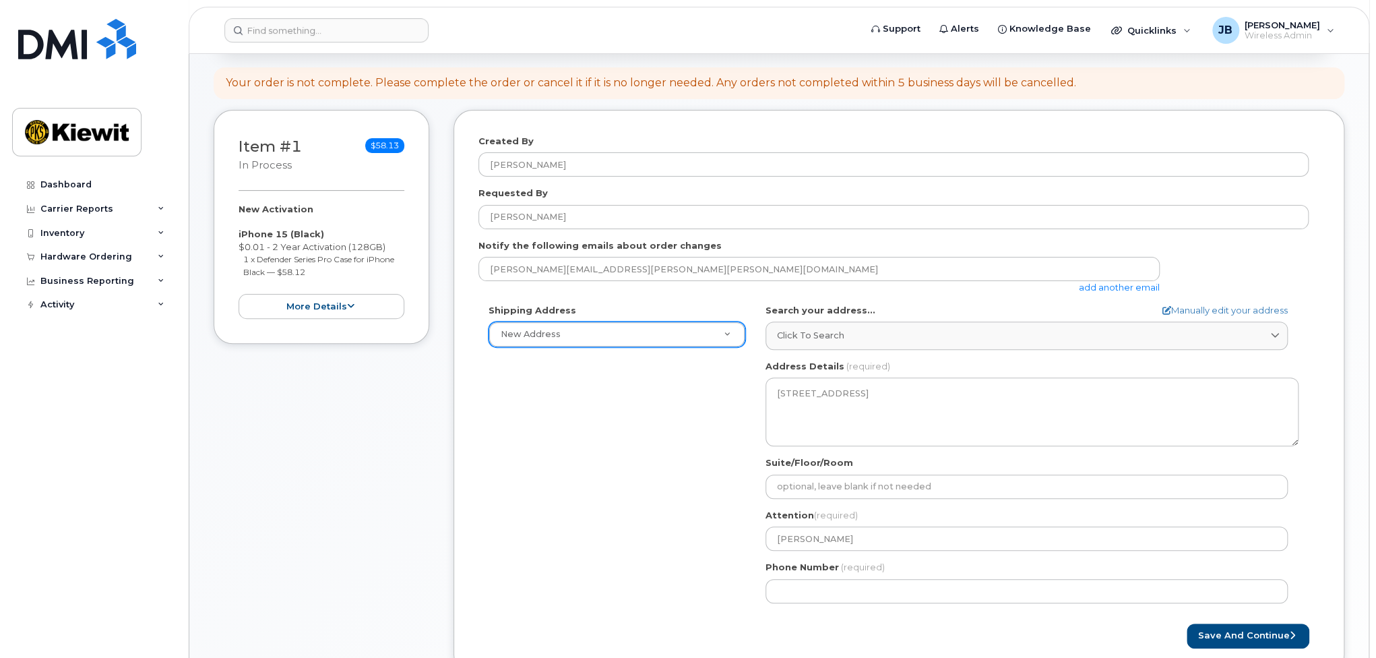
click at [628, 392] on div "Shipping Address New Address New Address CO Aurora Search your address... Manua…" at bounding box center [893, 458] width 830 height 309
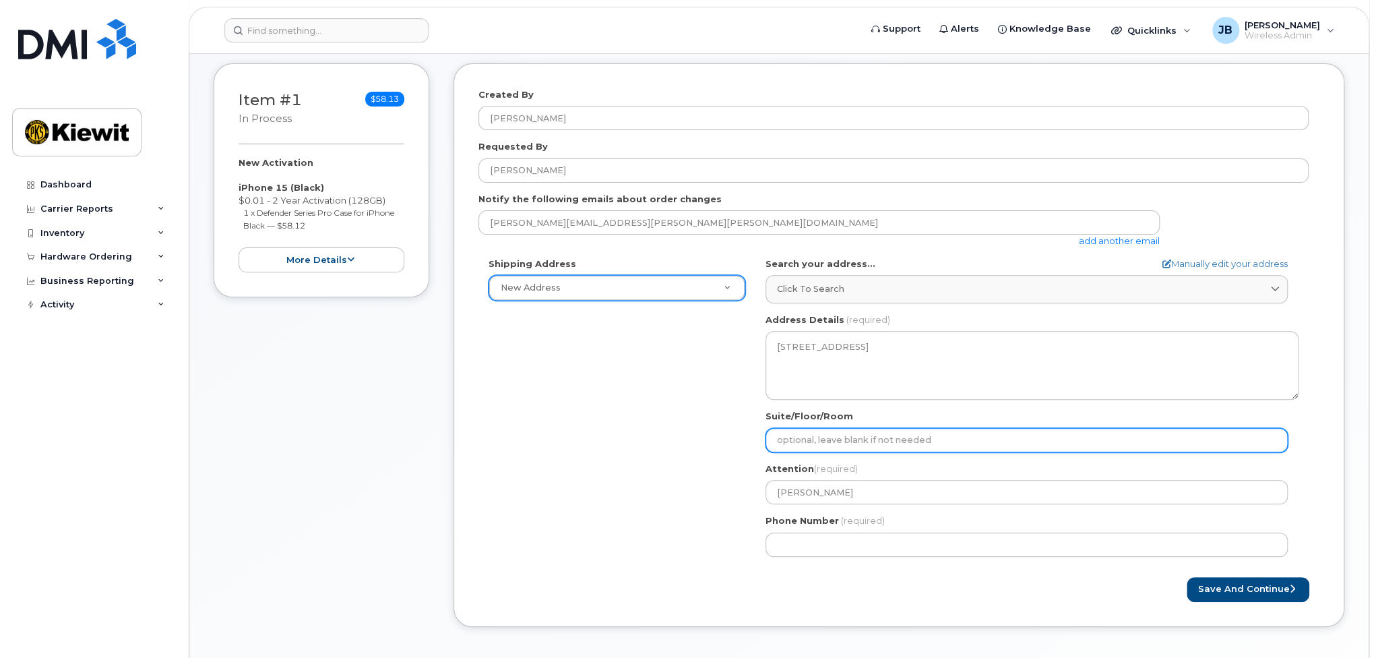
scroll to position [202, 0]
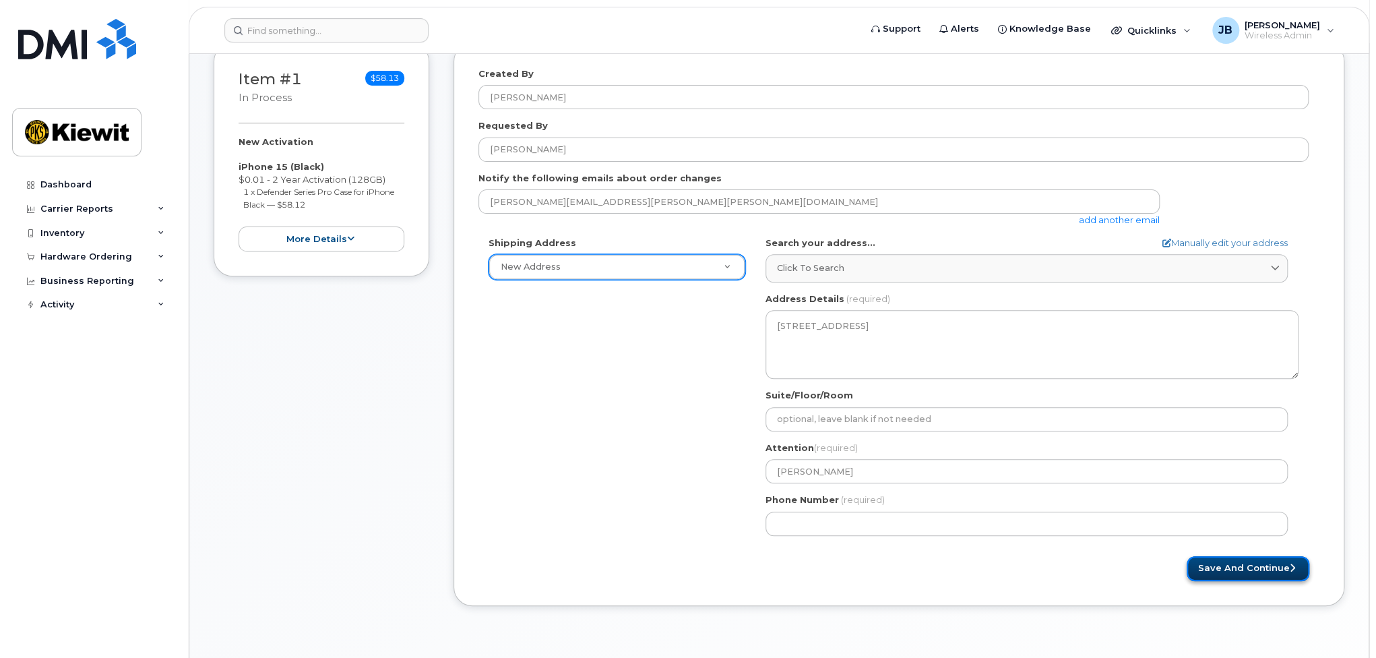
click at [1218, 565] on button "Save and Continue" at bounding box center [1247, 568] width 123 height 25
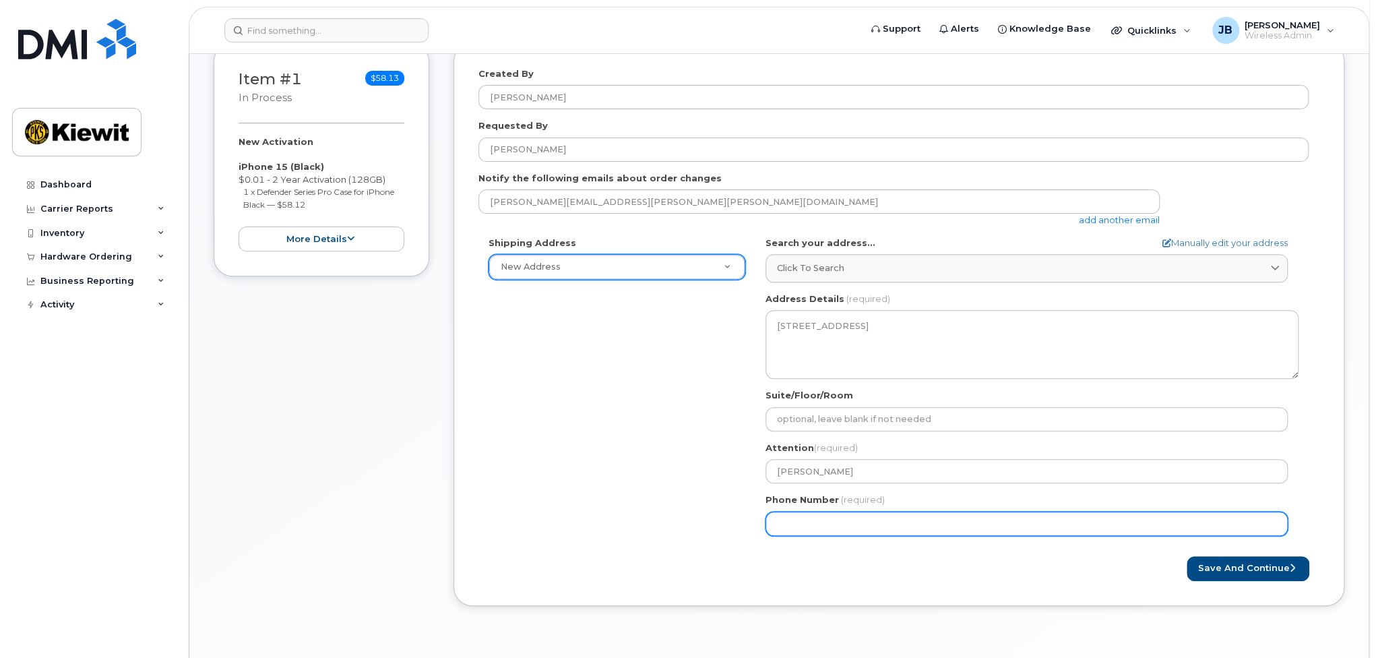
click at [875, 519] on input "Phone Number" at bounding box center [1026, 523] width 522 height 24
click at [819, 524] on input "Phone Number" at bounding box center [1026, 523] width 522 height 24
click at [797, 516] on input "Phone Number" at bounding box center [1026, 523] width 522 height 24
select select
type input "7206703054"
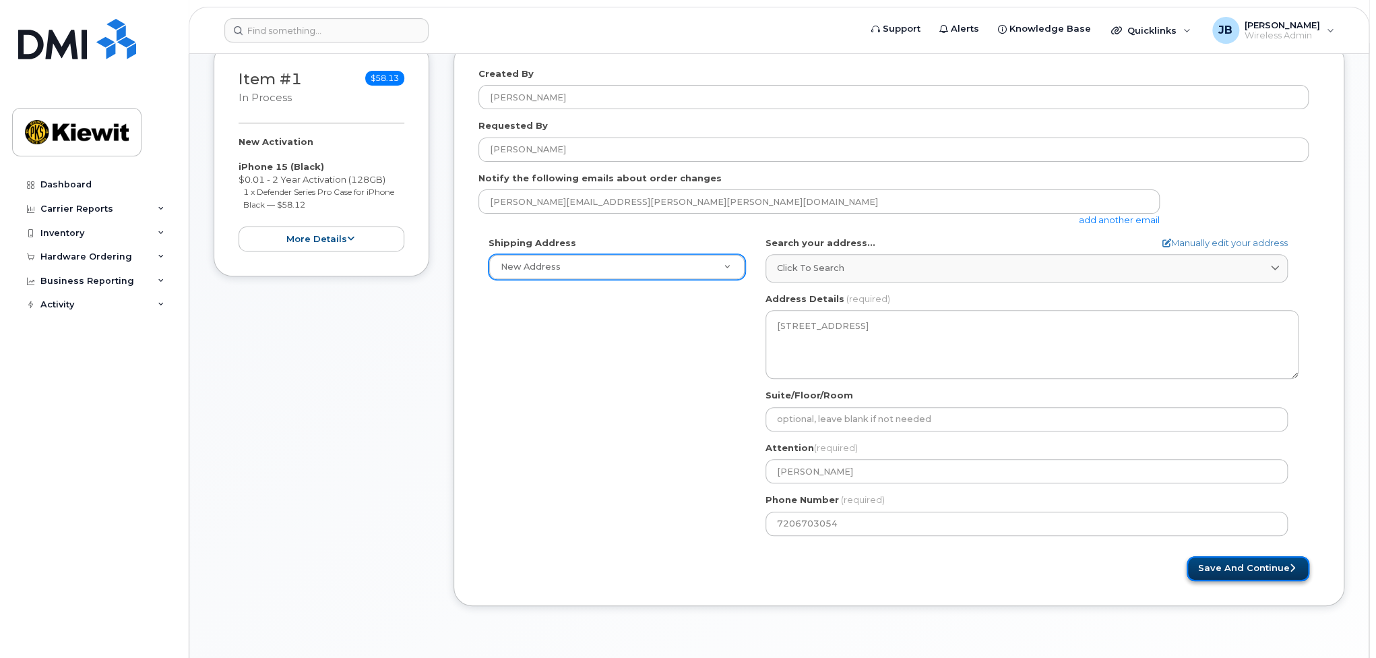
click at [1264, 563] on button "Save and Continue" at bounding box center [1247, 568] width 123 height 25
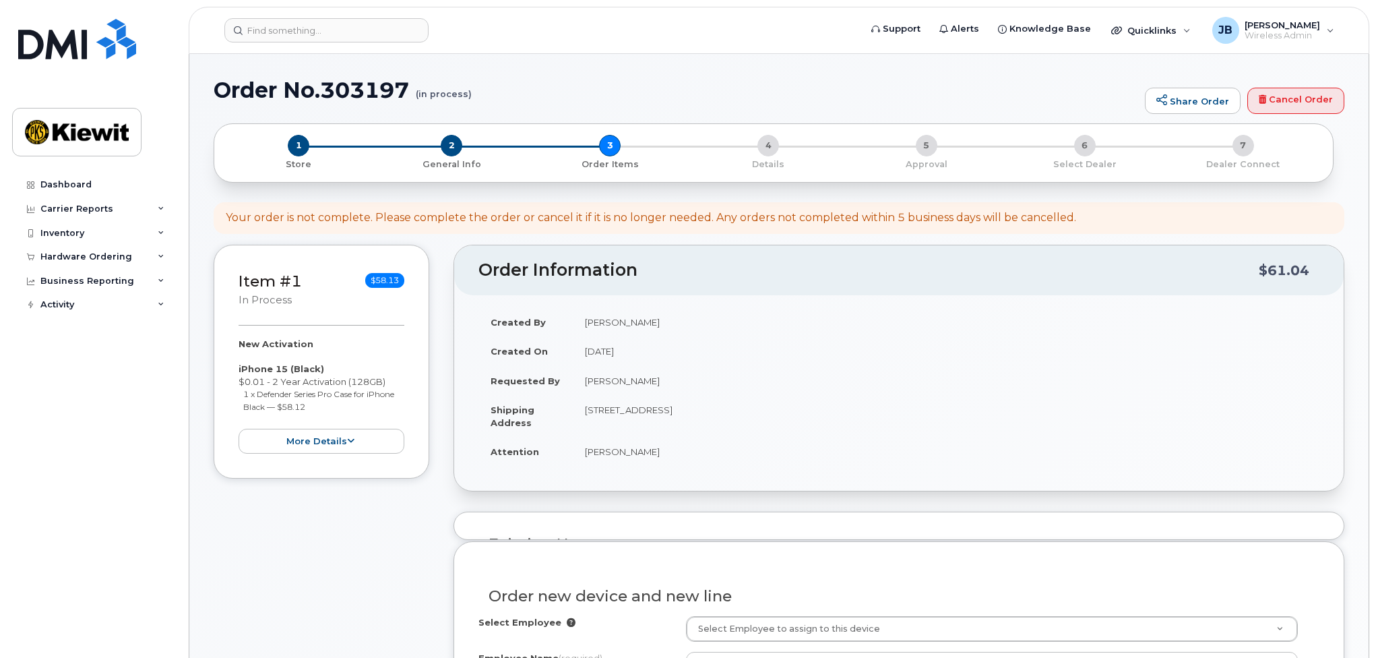
select select
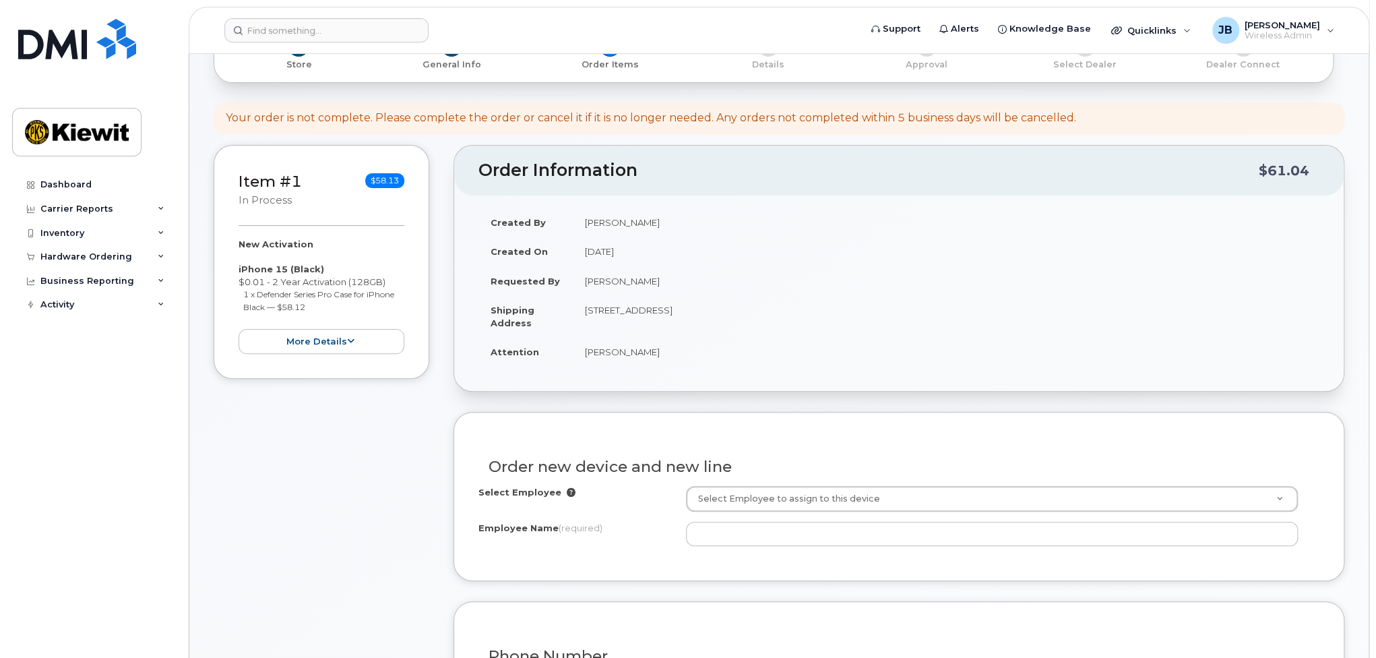
scroll to position [135, 0]
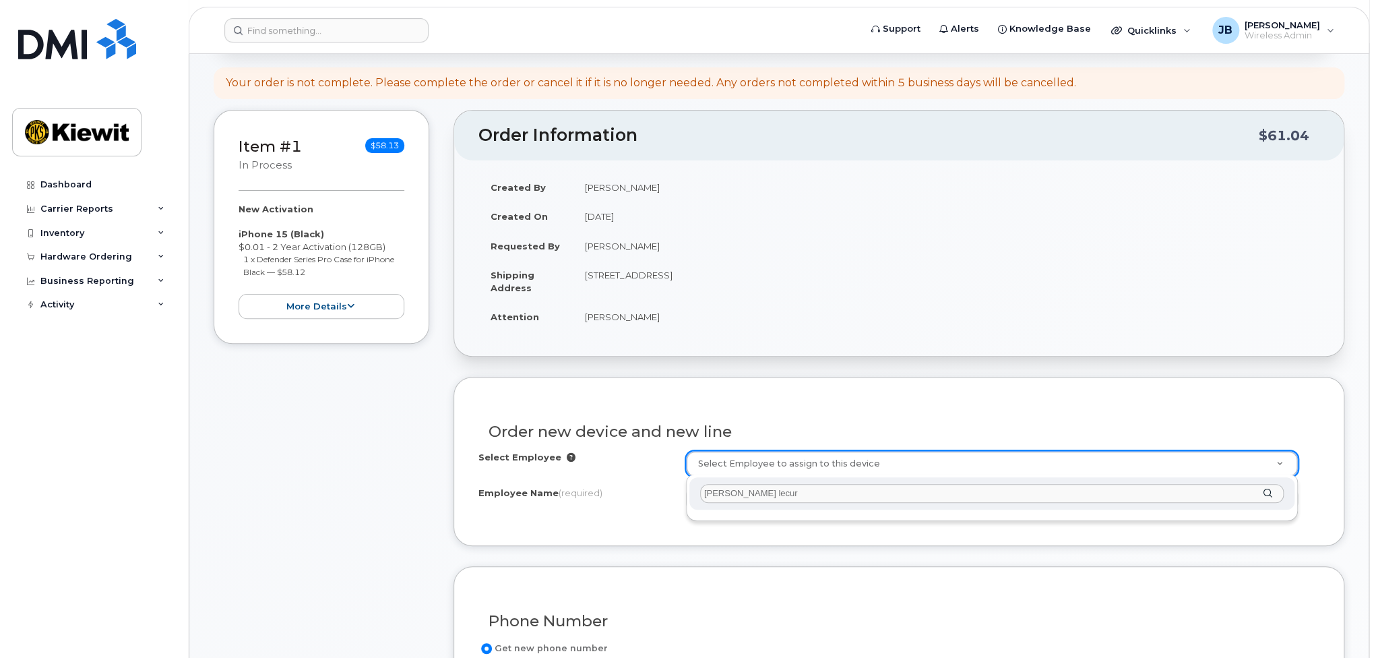
click at [717, 495] on input "dan lecur" at bounding box center [991, 494] width 583 height 20
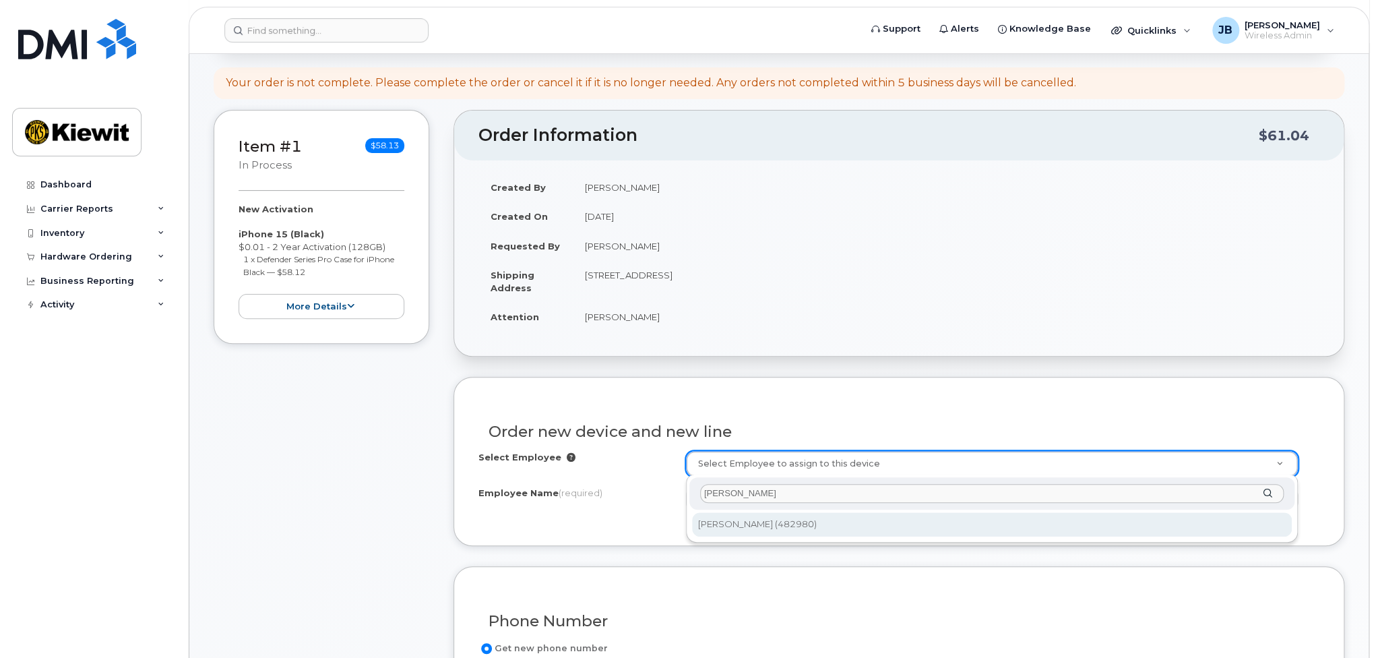
type input "daniel lecur"
type input "2160693"
type input "Daniel Lecureux"
type input "2401 Picadilly Rd"
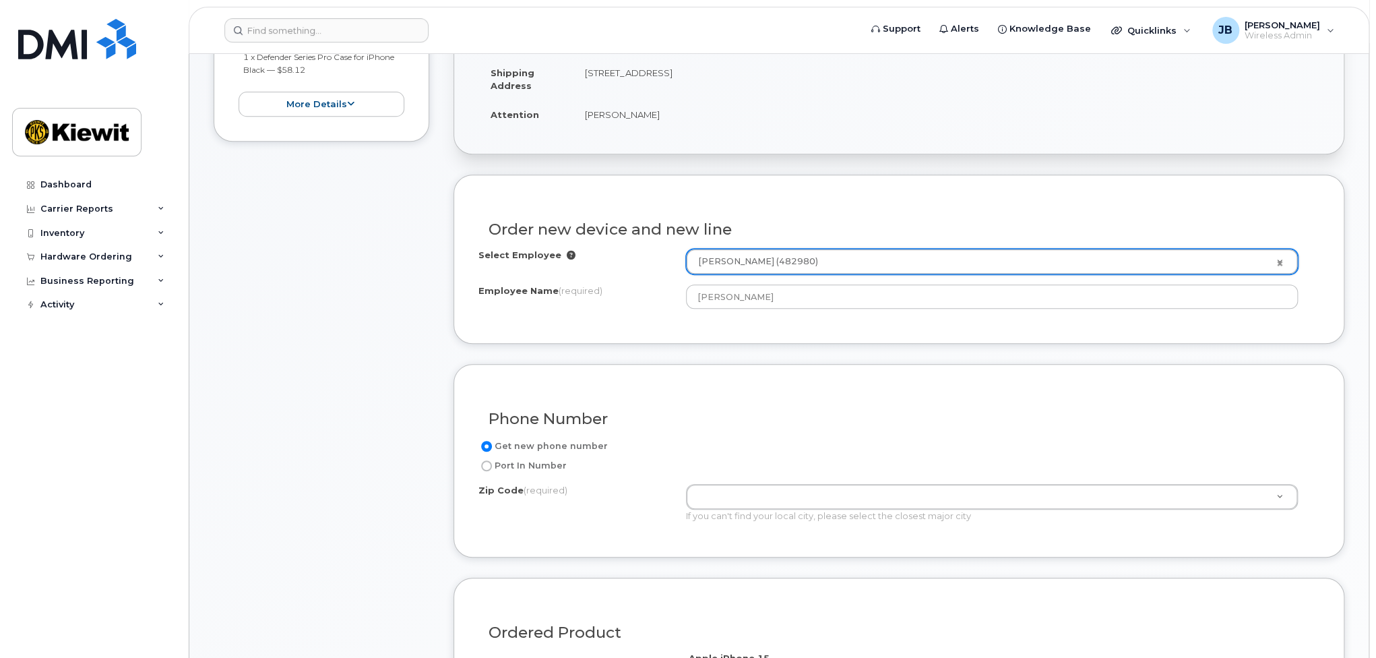
scroll to position [404, 0]
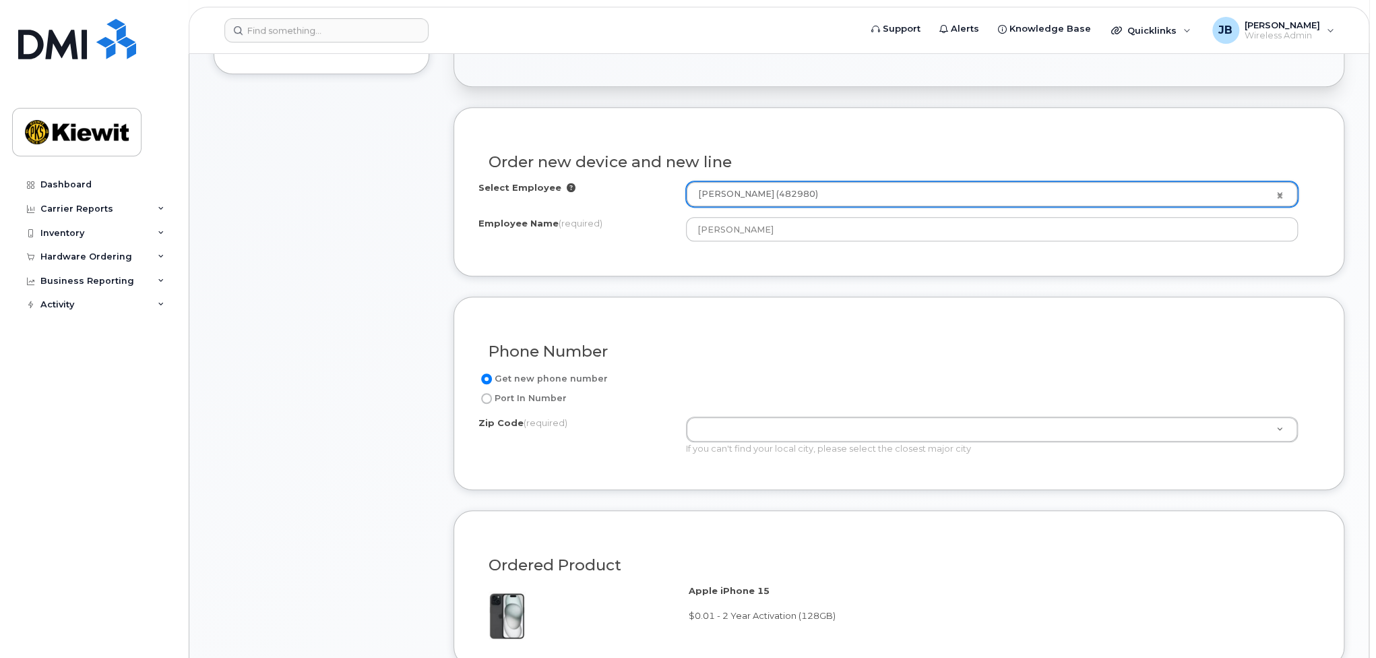
click at [515, 397] on label "Port In Number" at bounding box center [522, 398] width 88 height 16
click at [492, 397] on input "Port In Number" at bounding box center [486, 398] width 11 height 11
radio input "true"
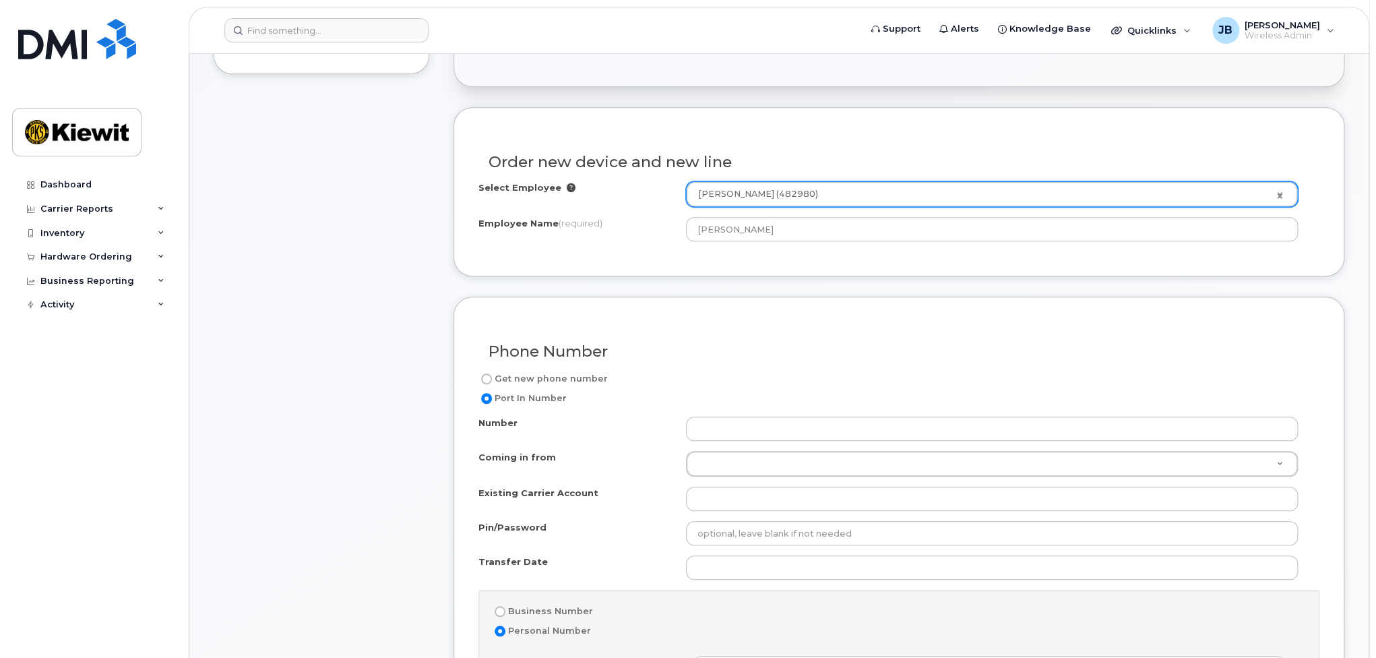
click at [493, 379] on label "Get new phone number" at bounding box center [542, 379] width 129 height 16
click at [492, 379] on input "Get new phone number" at bounding box center [486, 378] width 11 height 11
radio input "true"
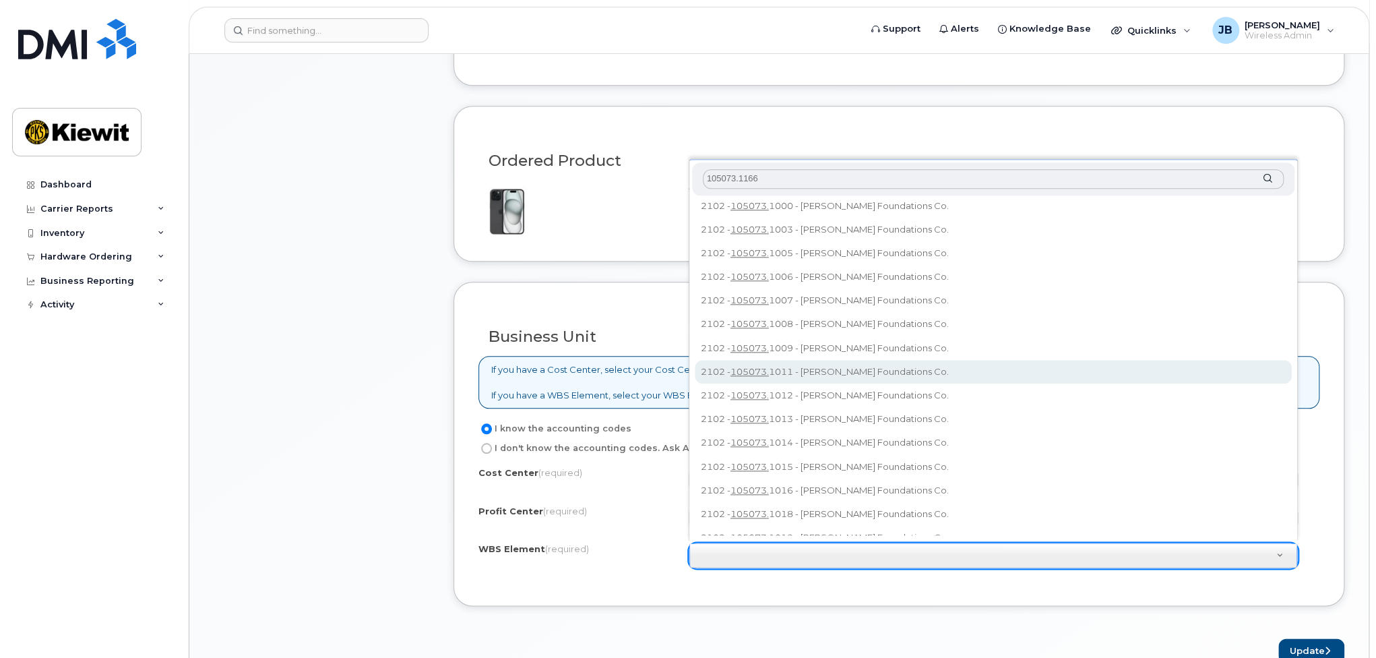
scroll to position [0, 0]
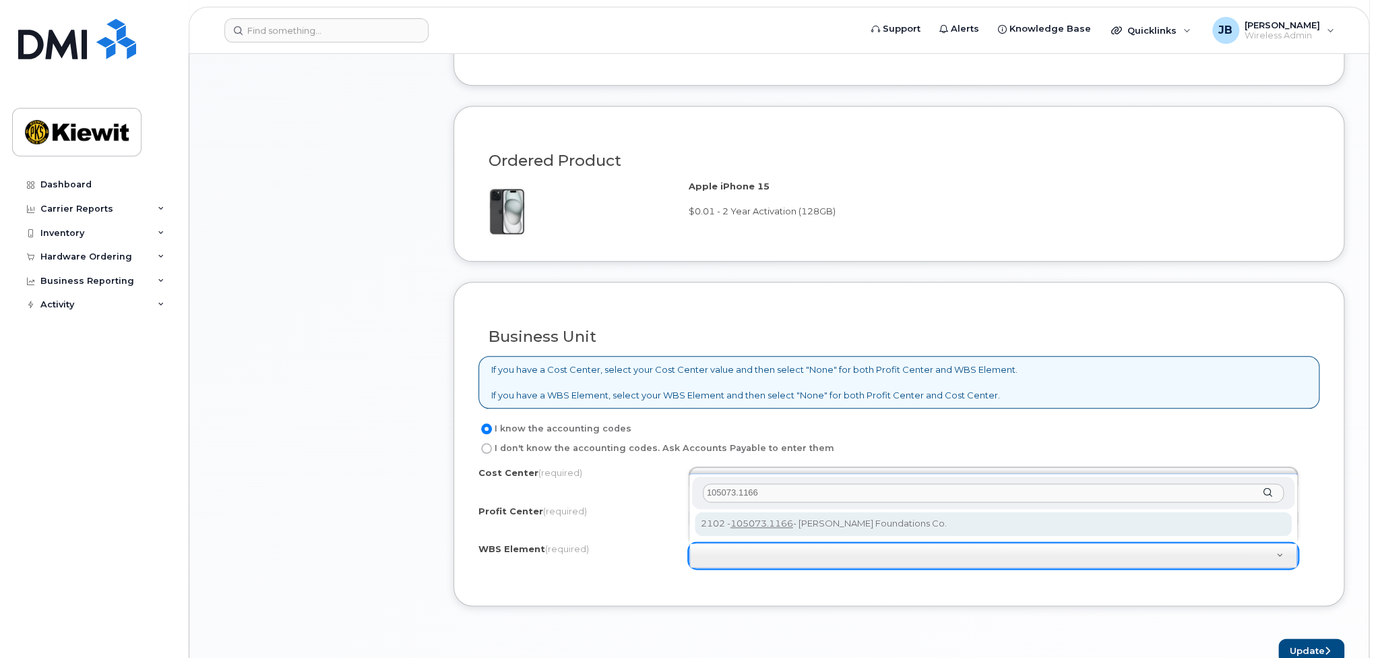
type input "105073.1166"
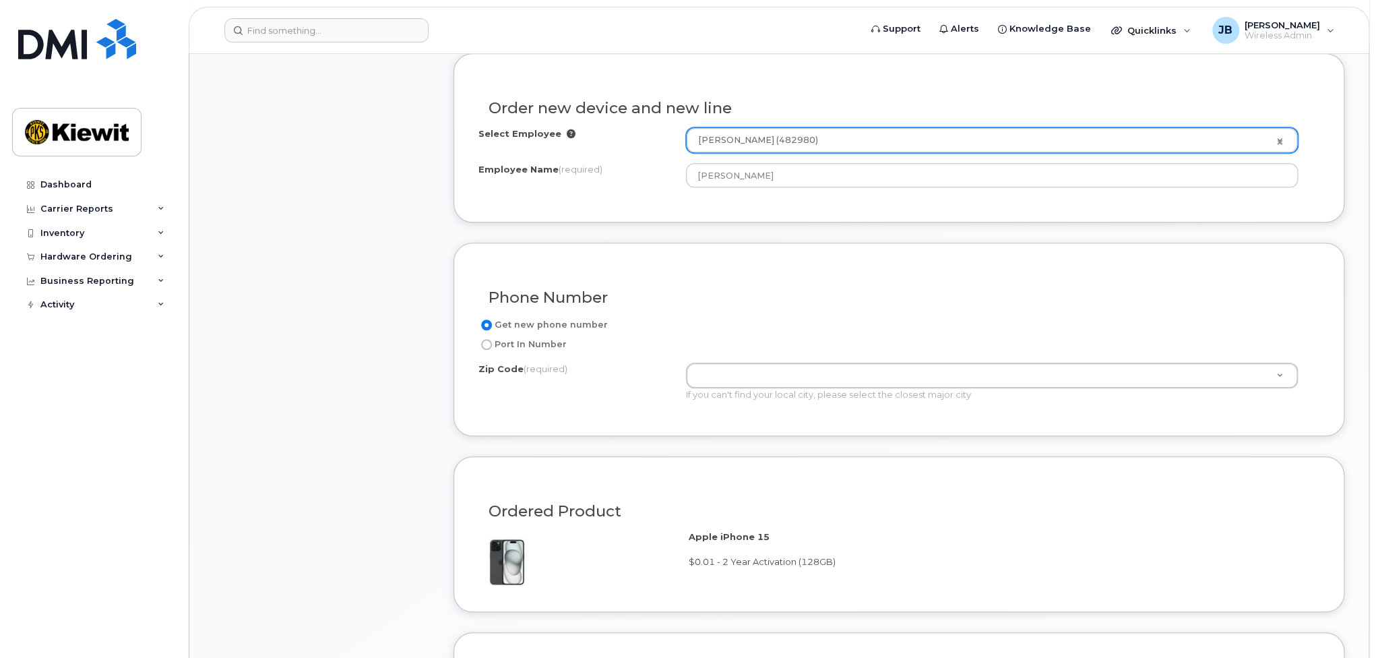
scroll to position [472, 0]
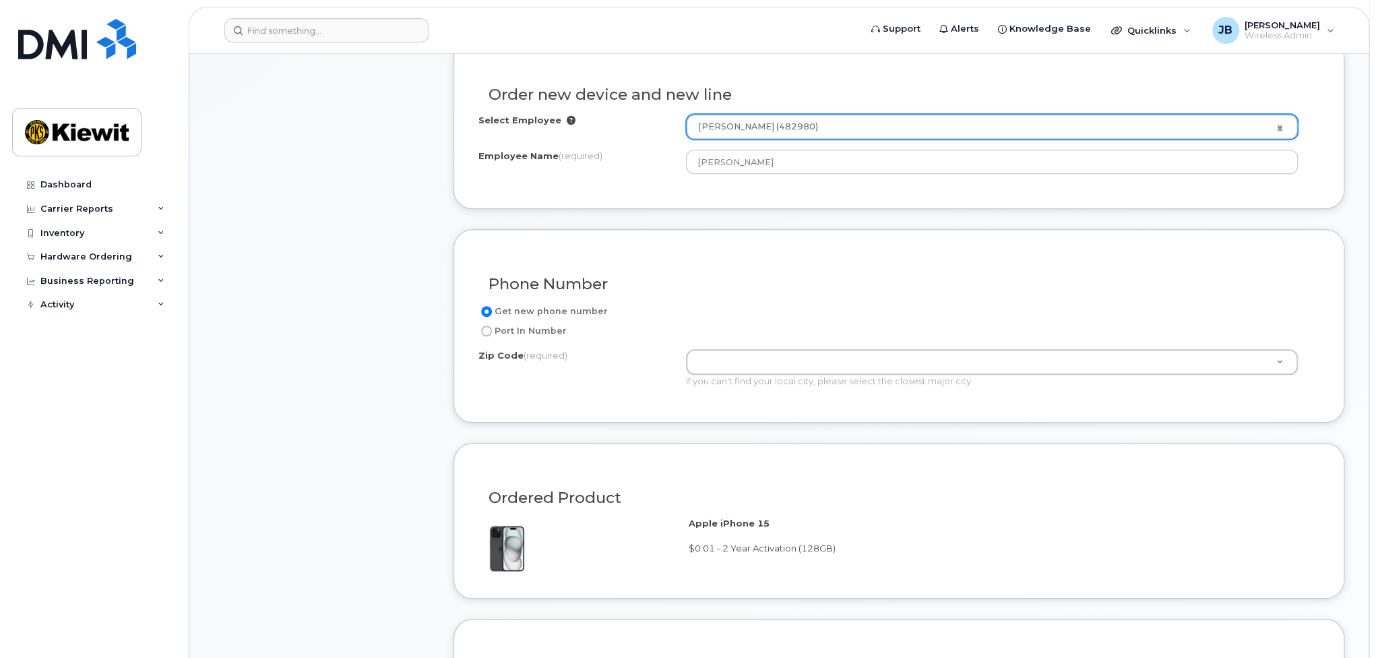
click at [493, 329] on label "Port In Number" at bounding box center [522, 331] width 88 height 16
click at [492, 329] on input "Port In Number" at bounding box center [486, 330] width 11 height 11
radio input "true"
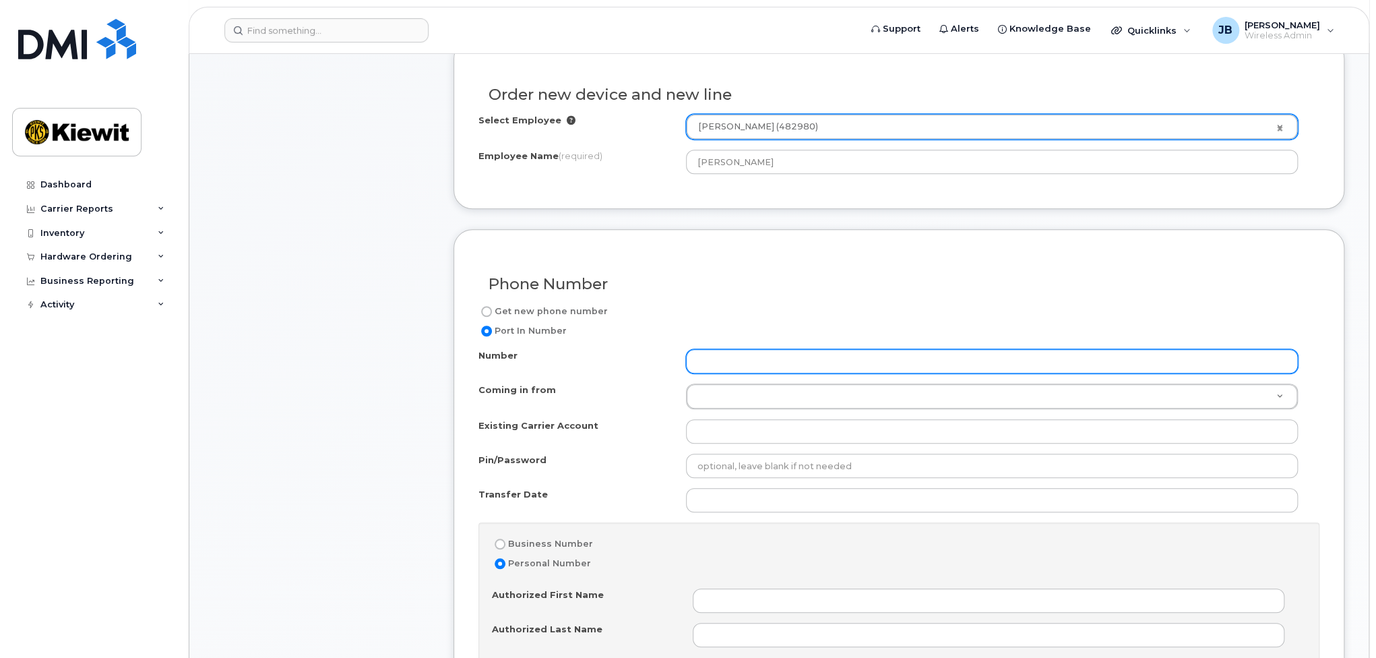
click at [732, 363] on input "Number" at bounding box center [992, 361] width 612 height 24
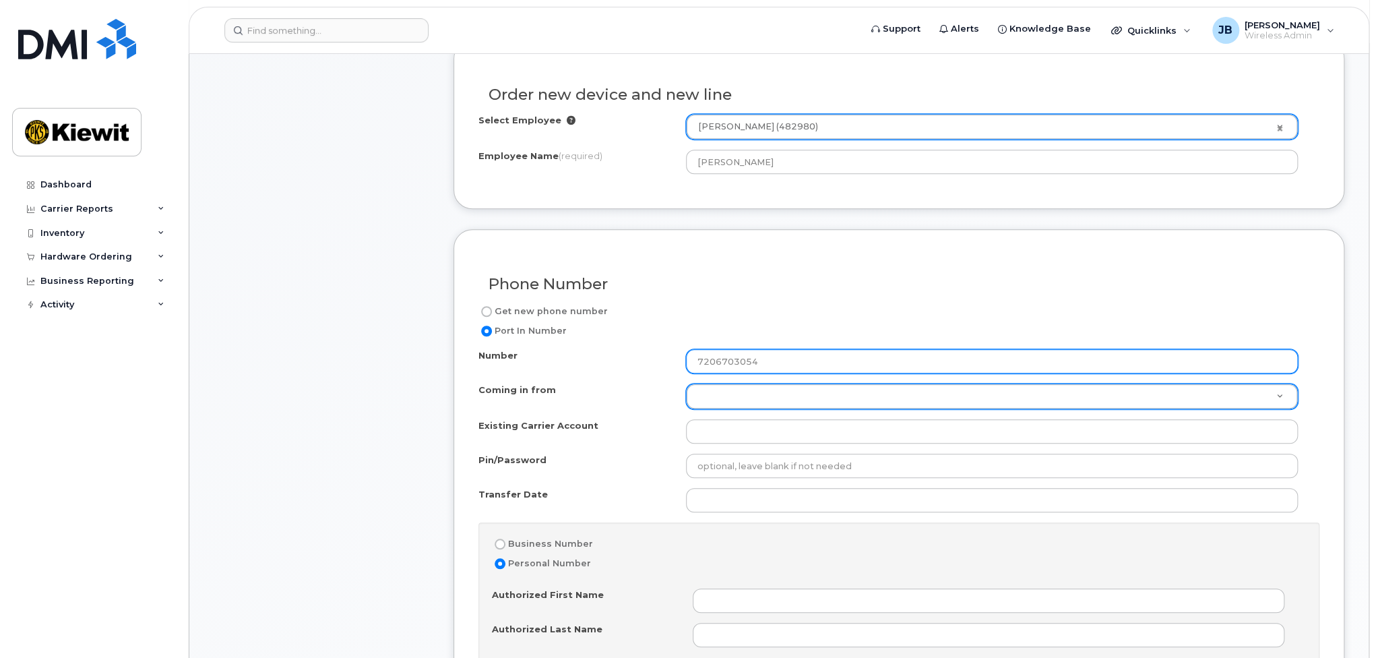
type input "7206703054"
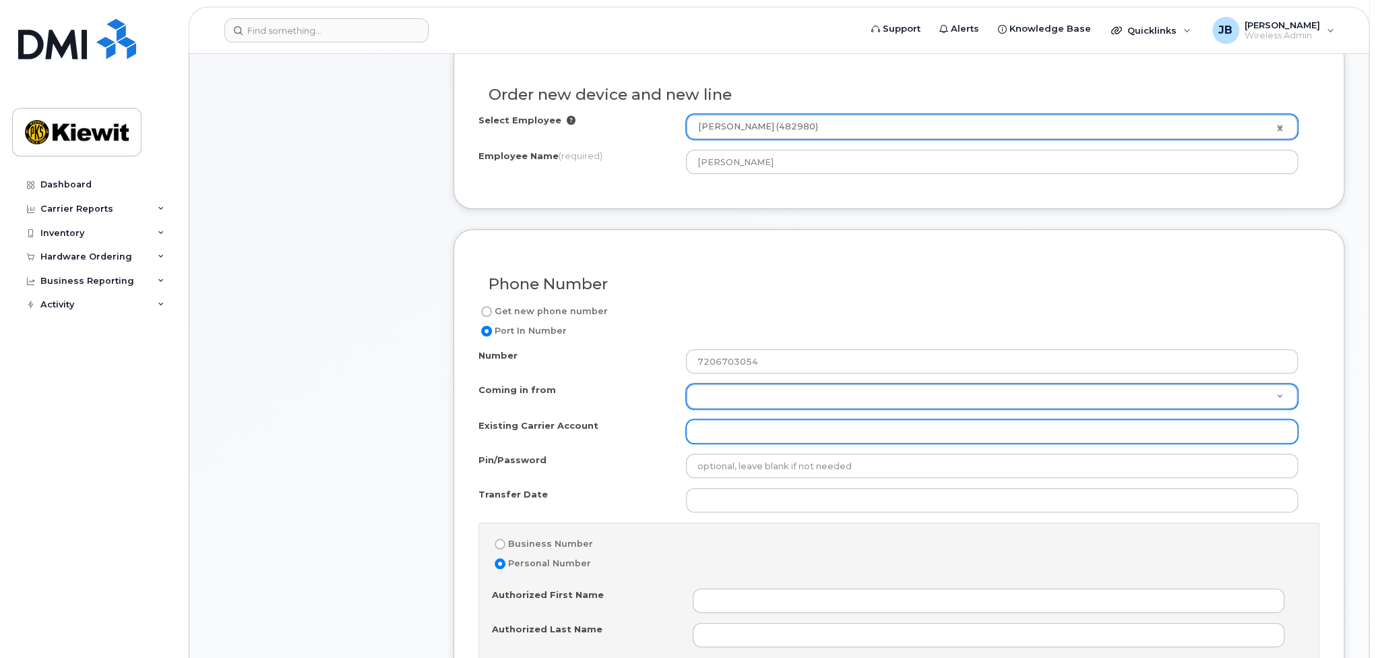
click at [746, 422] on input "Existing Carrier Account" at bounding box center [992, 431] width 612 height 24
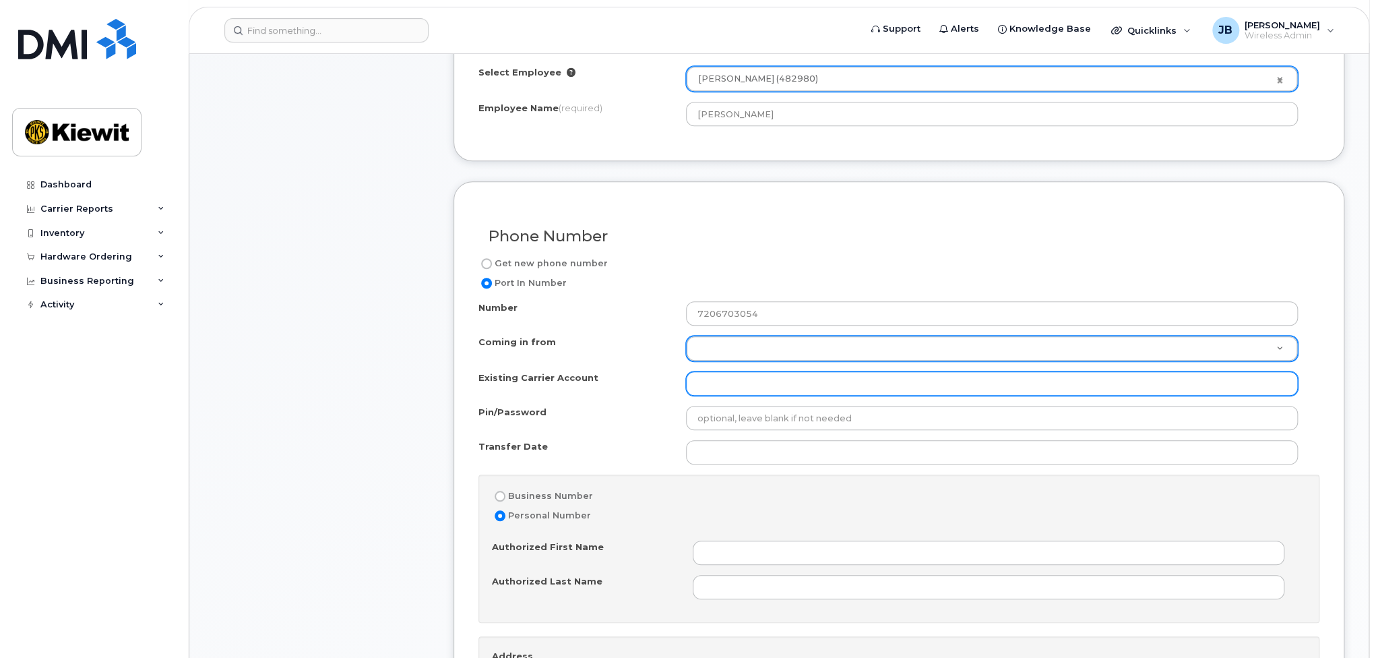
scroll to position [539, 0]
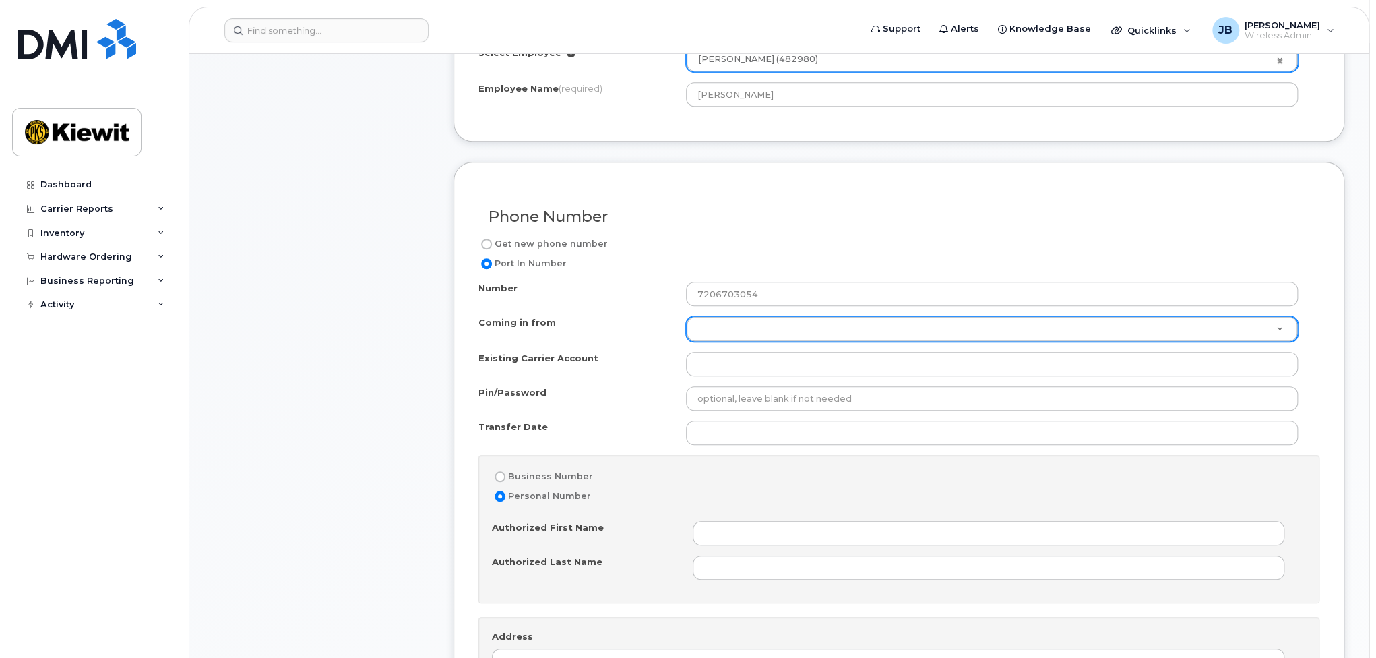
click at [484, 242] on input "Get new phone number" at bounding box center [486, 243] width 11 height 11
radio input "true"
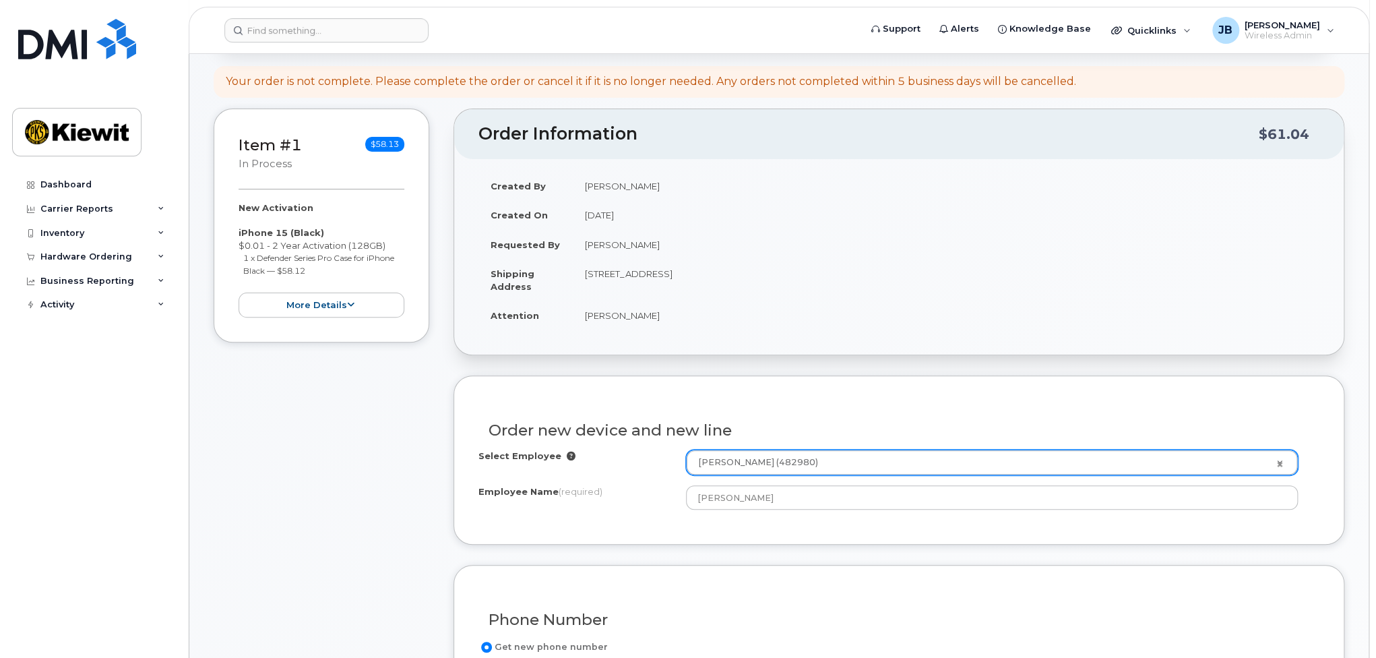
scroll to position [135, 0]
click at [327, 296] on button "more details" at bounding box center [321, 306] width 166 height 25
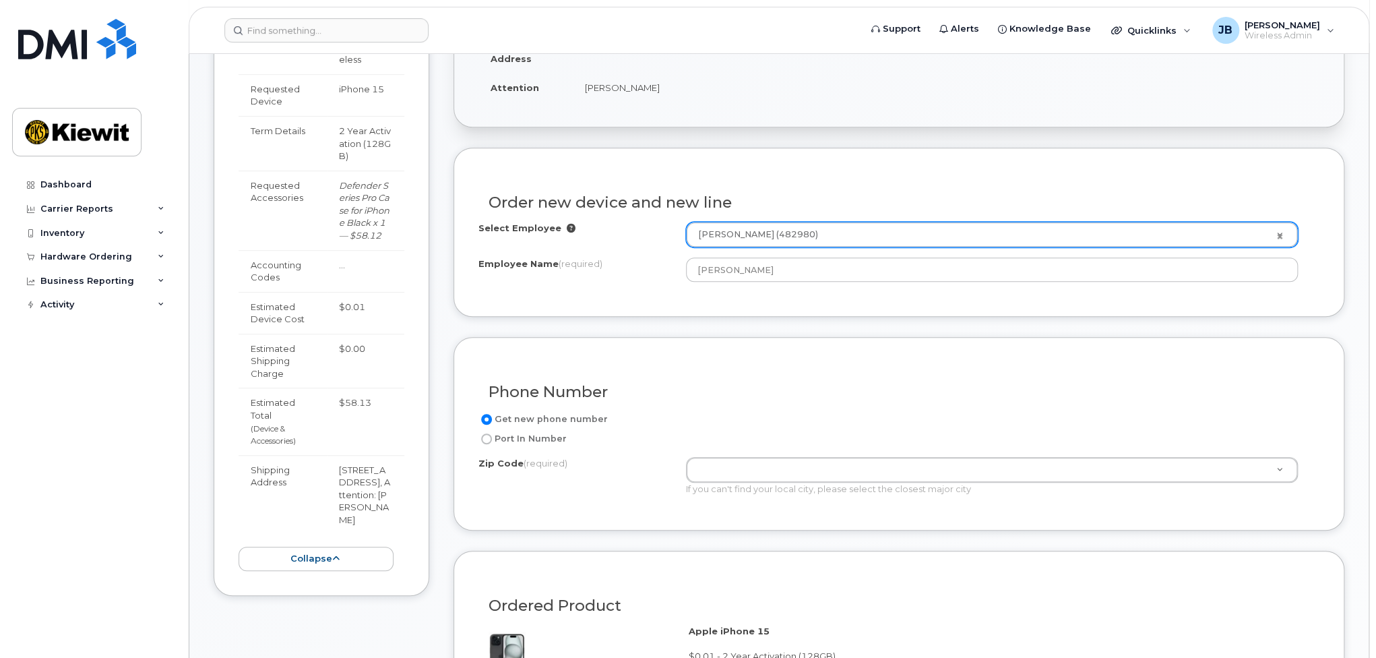
scroll to position [404, 0]
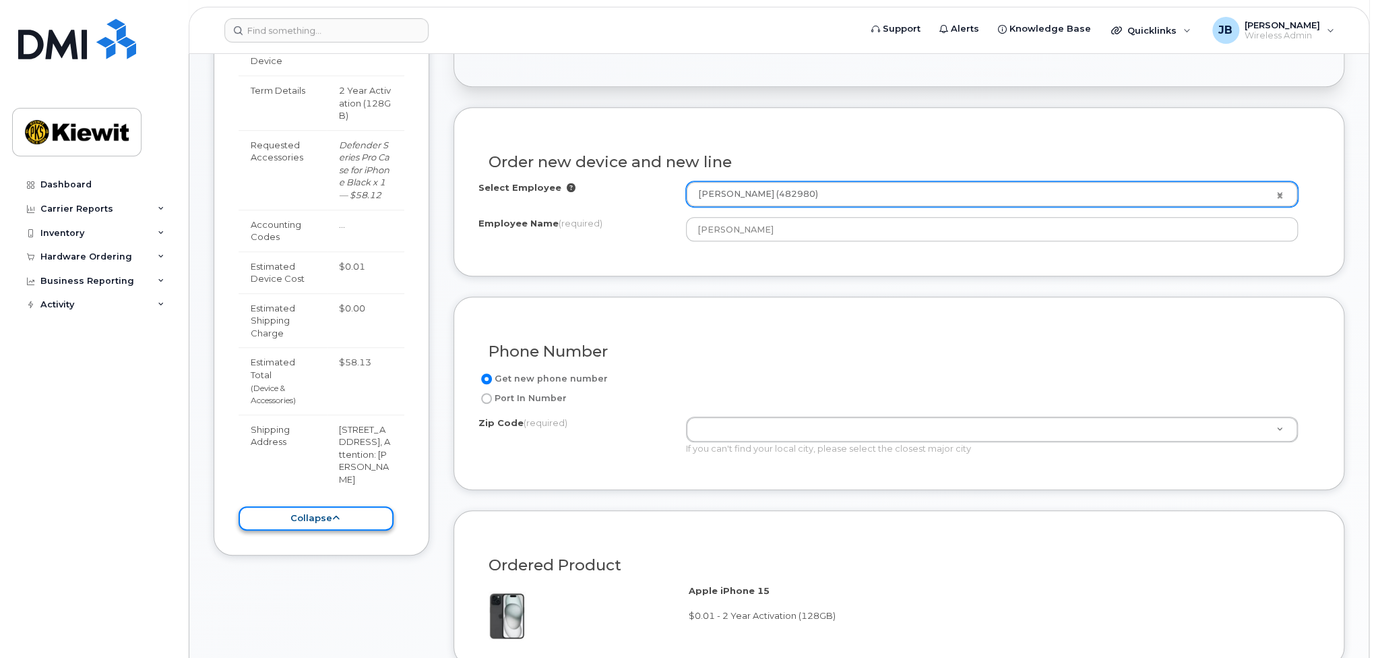
click at [350, 531] on button "collapse" at bounding box center [315, 518] width 155 height 25
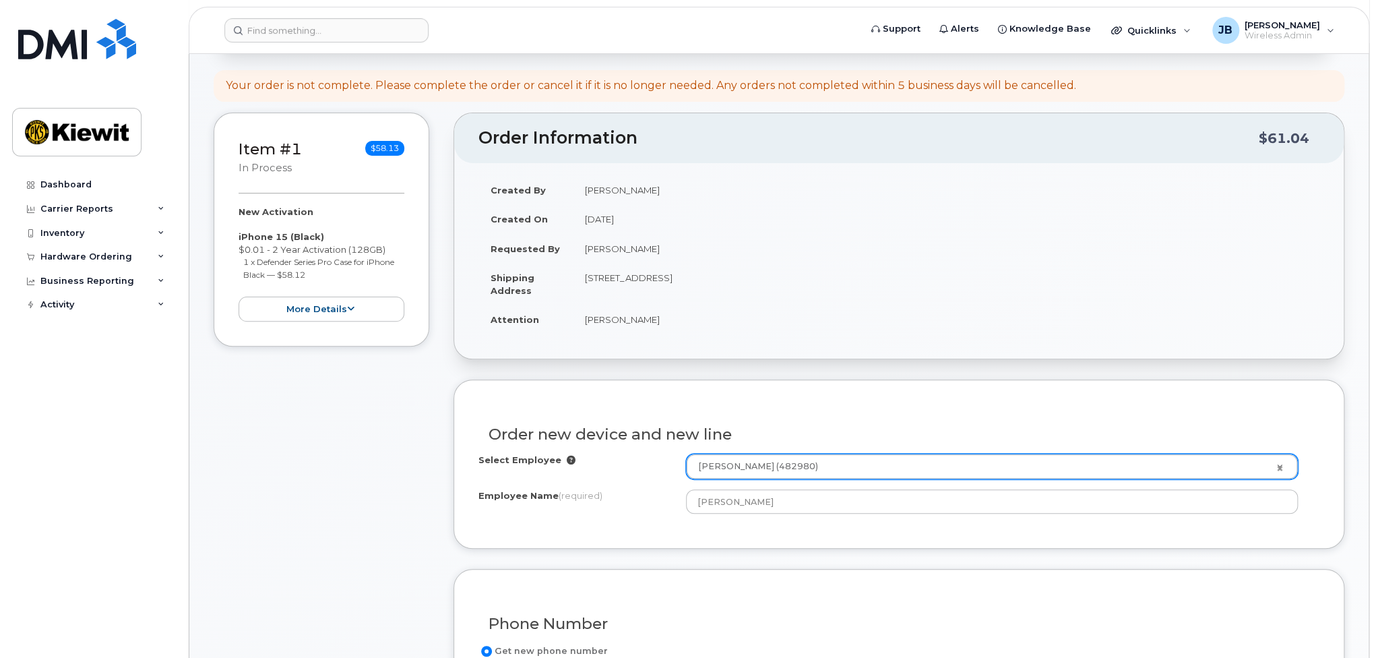
scroll to position [0, 0]
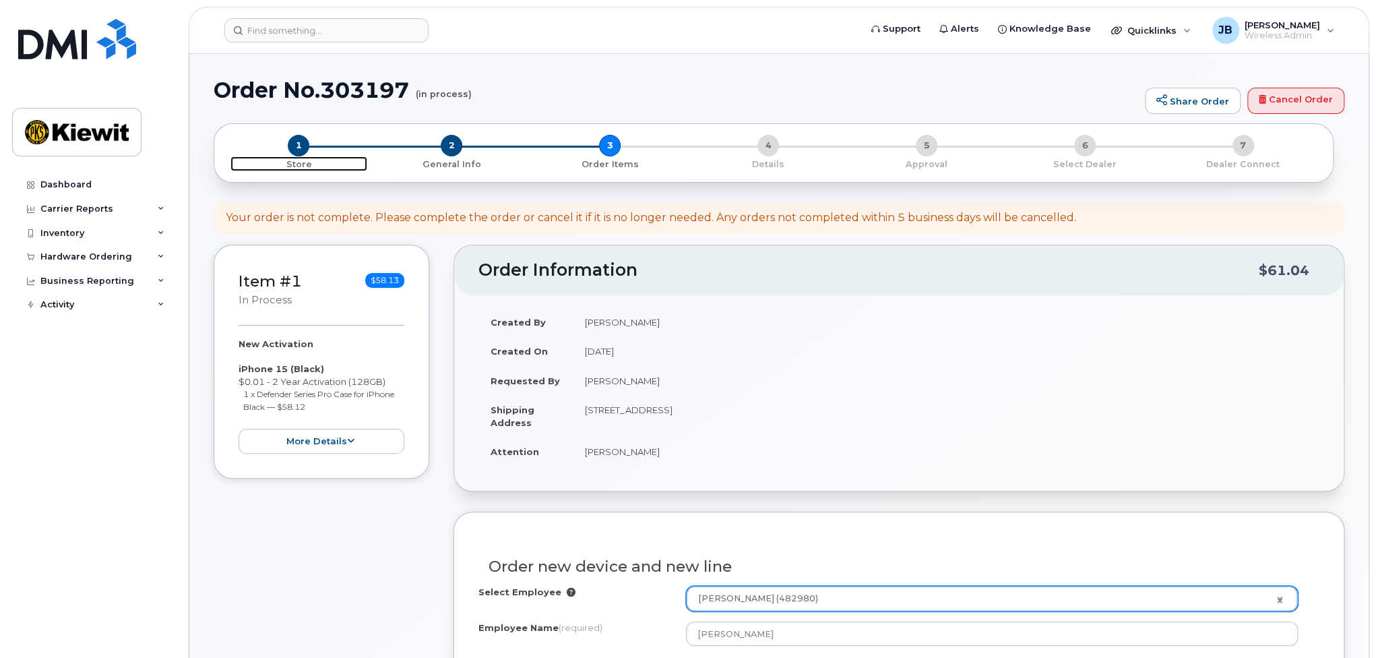
click at [305, 148] on span "1" at bounding box center [299, 146] width 22 height 22
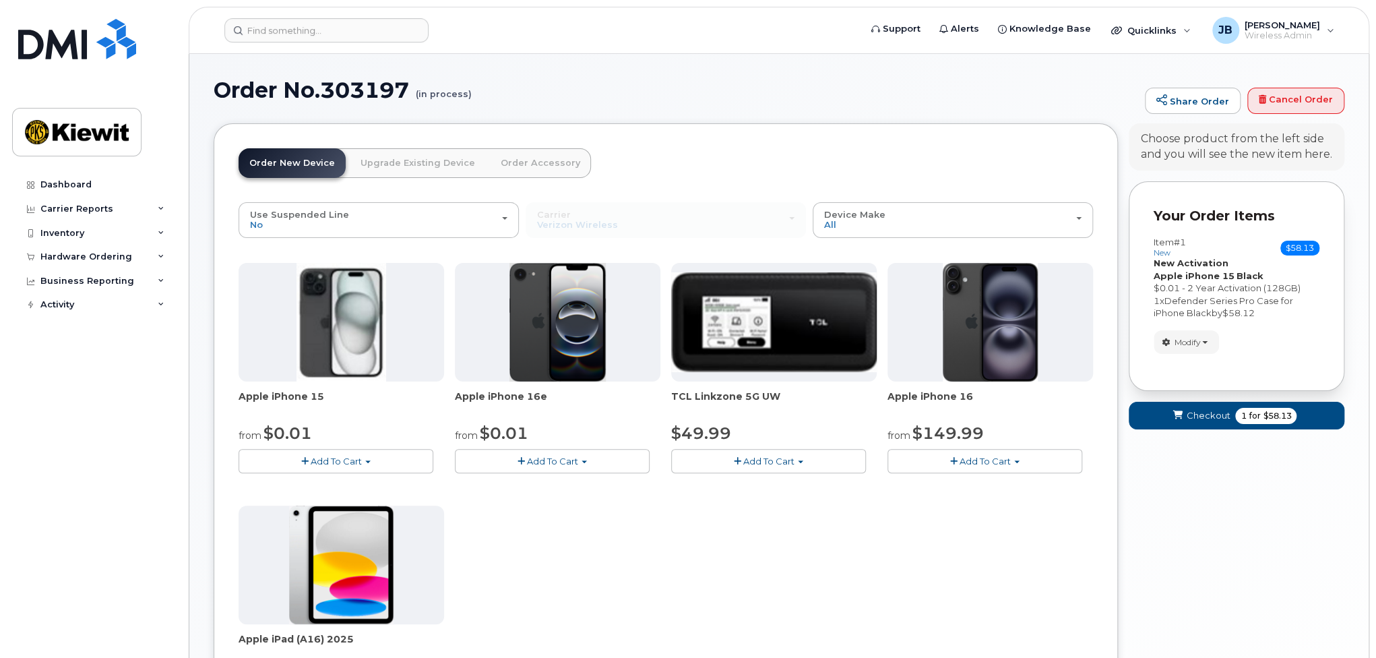
click at [411, 162] on link "Upgrade Existing Device" at bounding box center [418, 163] width 136 height 30
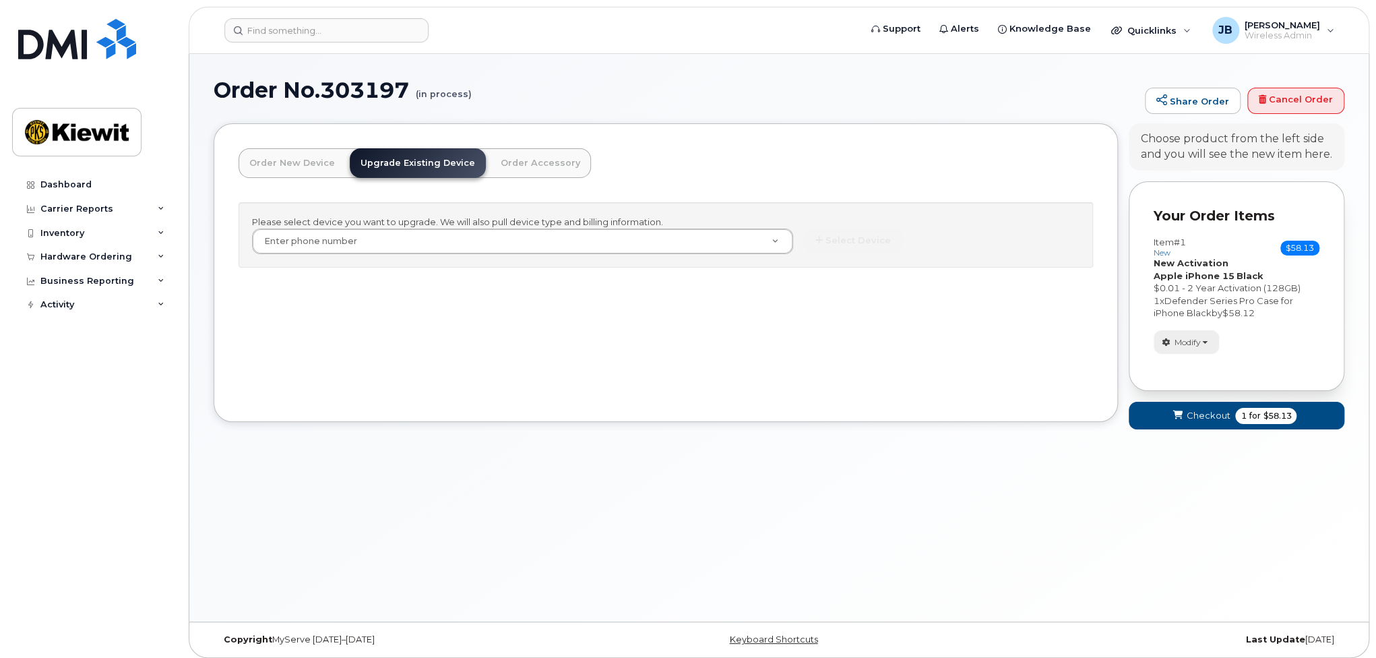
click at [1209, 344] on button "Modify" at bounding box center [1185, 342] width 65 height 24
click at [1203, 422] on span "Remove" at bounding box center [1190, 423] width 45 height 10
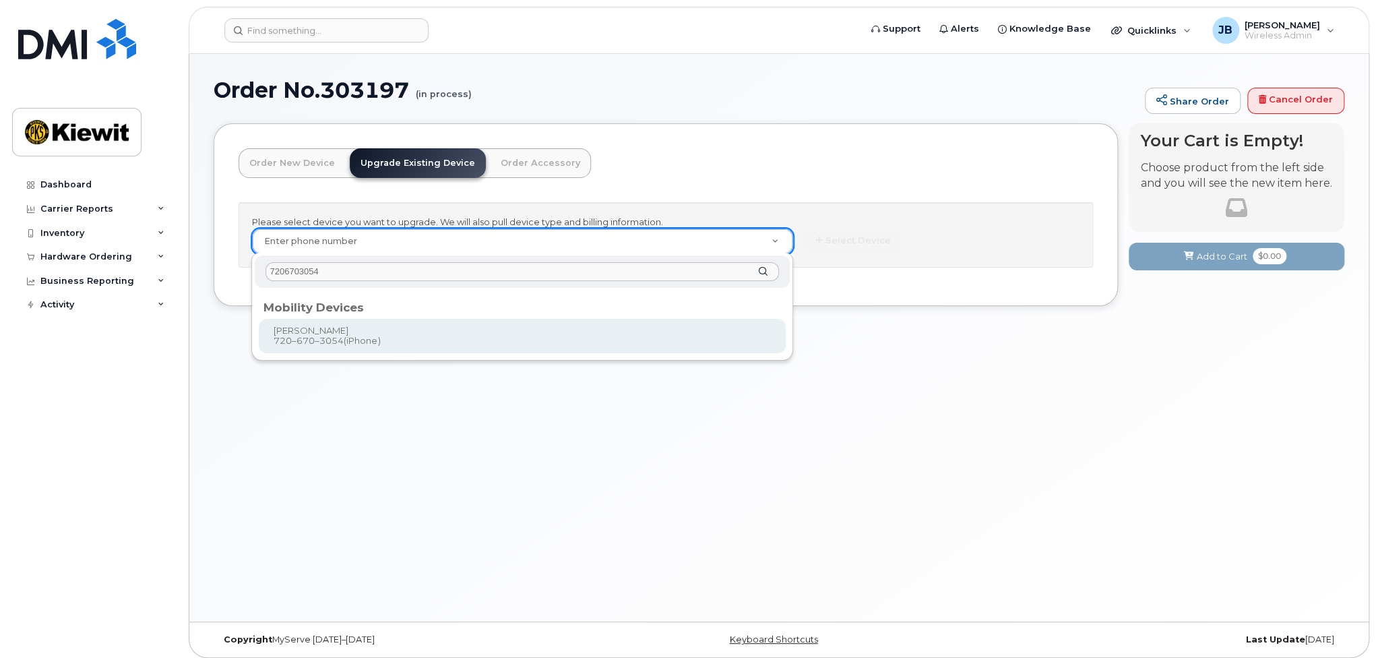
type input "7206703054"
type input "1171679"
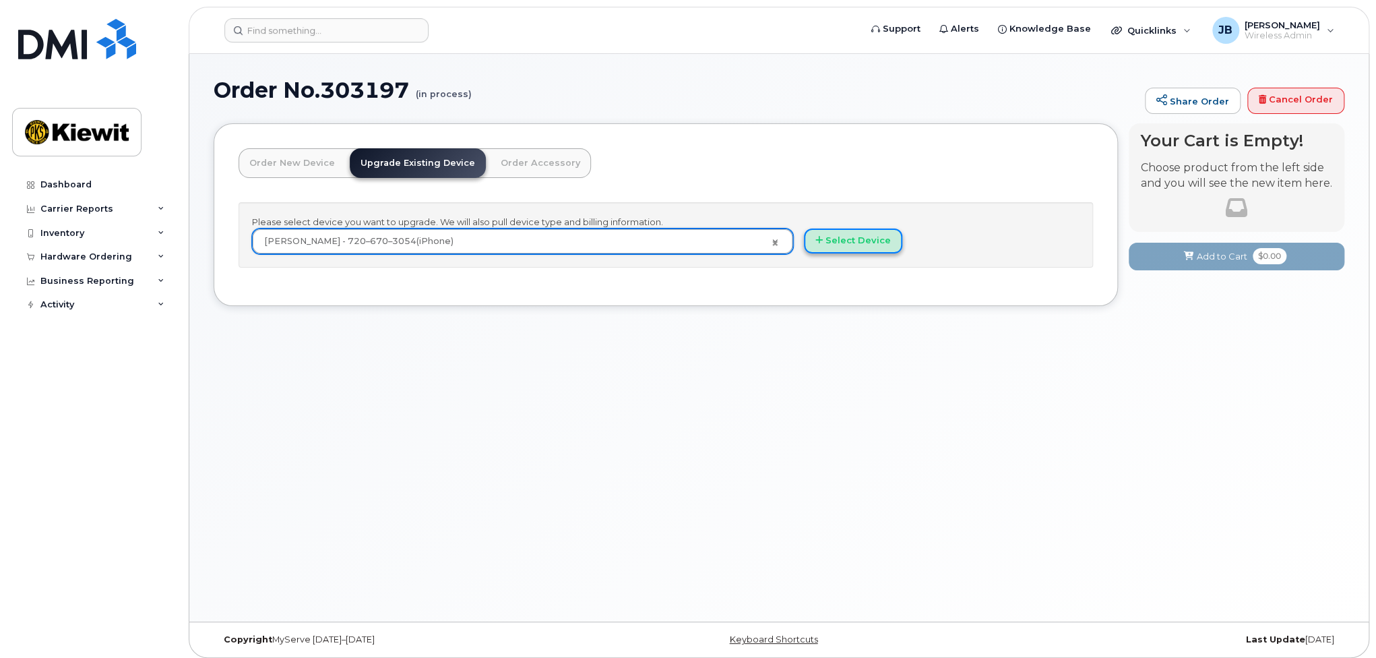
click at [810, 239] on button "Select Device" at bounding box center [853, 240] width 98 height 25
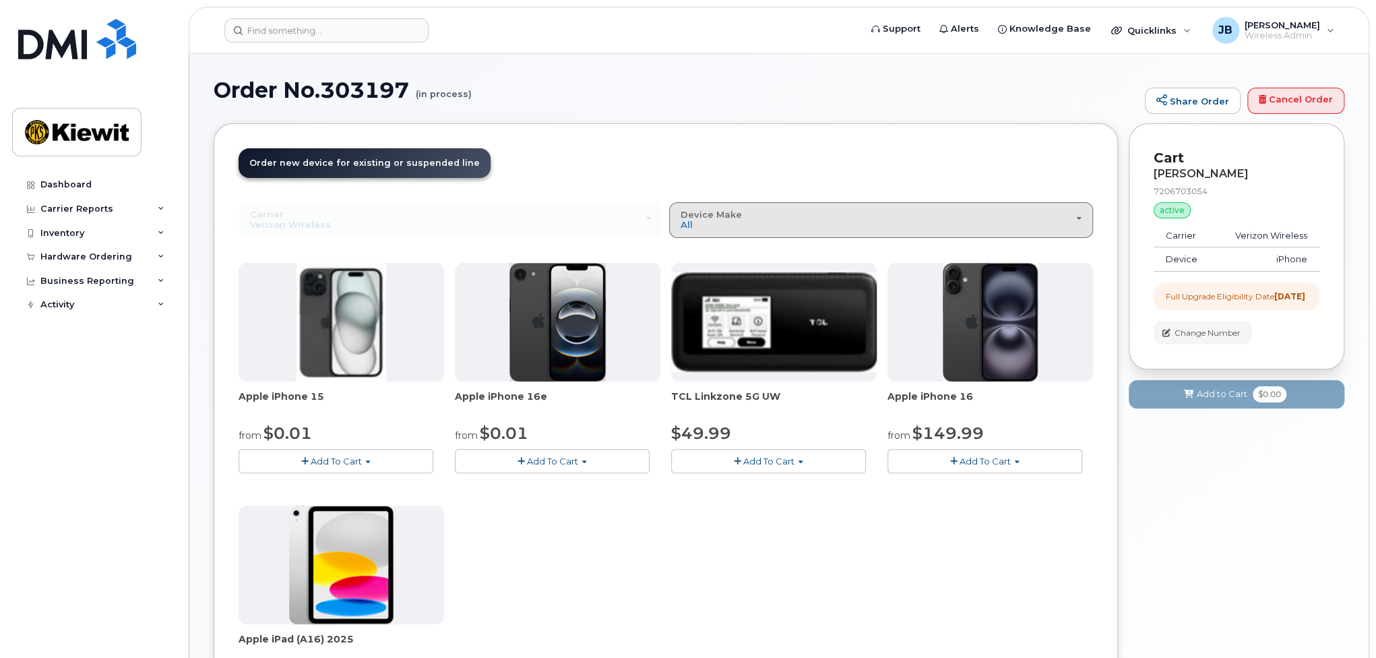
click at [796, 236] on button "Device Make All iPhone Modem Tablet" at bounding box center [881, 219] width 424 height 35
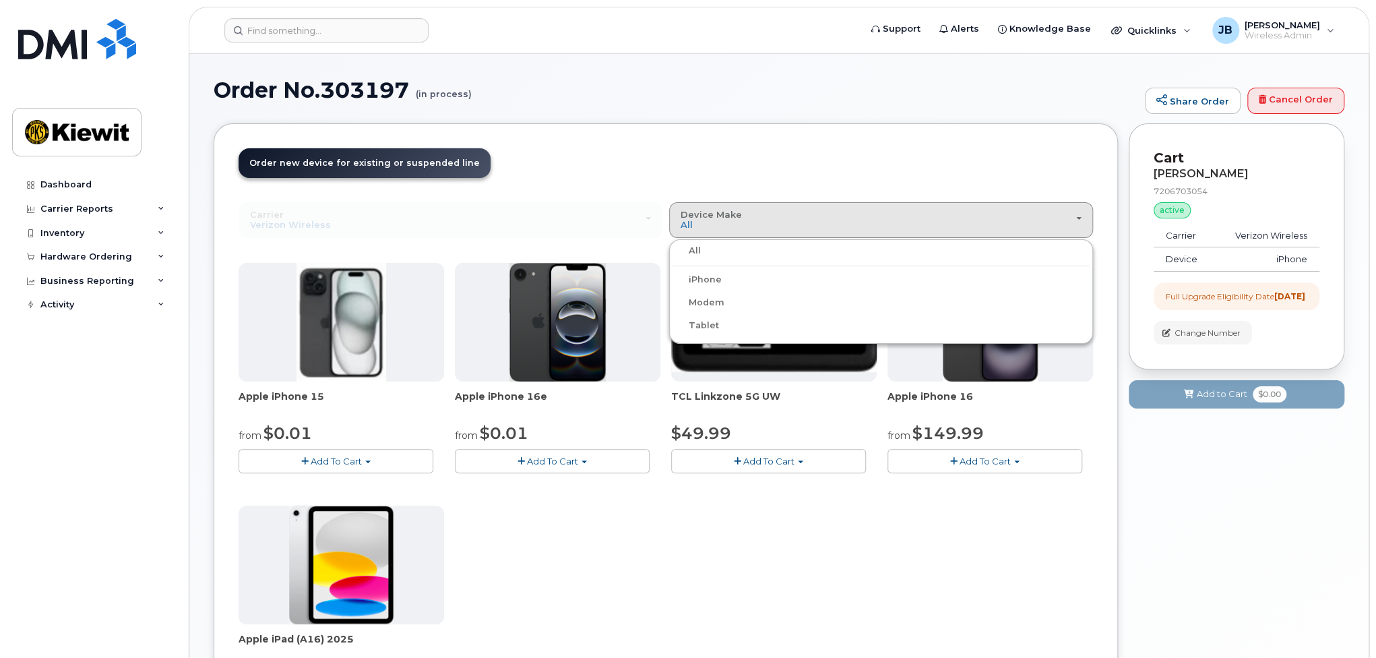
click at [480, 226] on div "Carrier Verizon Wireless T-Mobile AT&T Wireless Verizon Wireless T-Mobile AT&T …" at bounding box center [450, 219] width 424 height 35
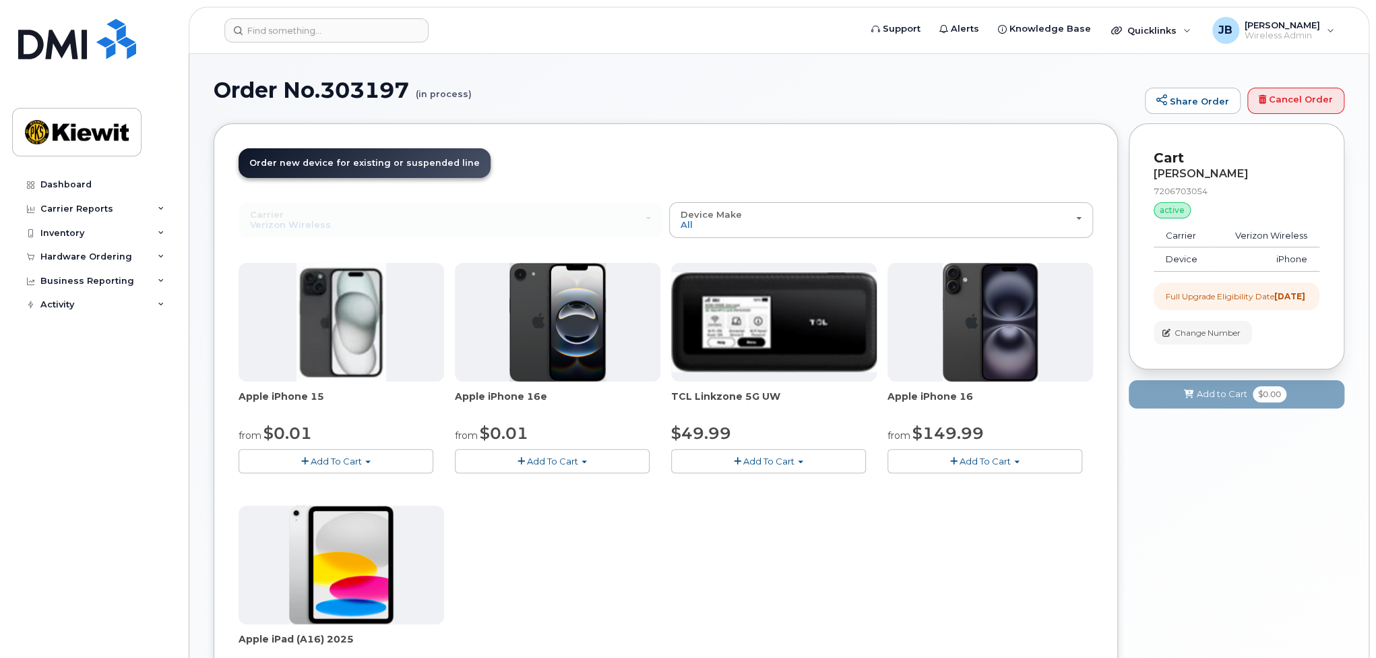
click at [330, 455] on span "Add To Cart" at bounding box center [336, 460] width 51 height 11
click at [325, 480] on link "$0.01 - 2 Year Upgrade (128GB)" at bounding box center [326, 486] width 169 height 17
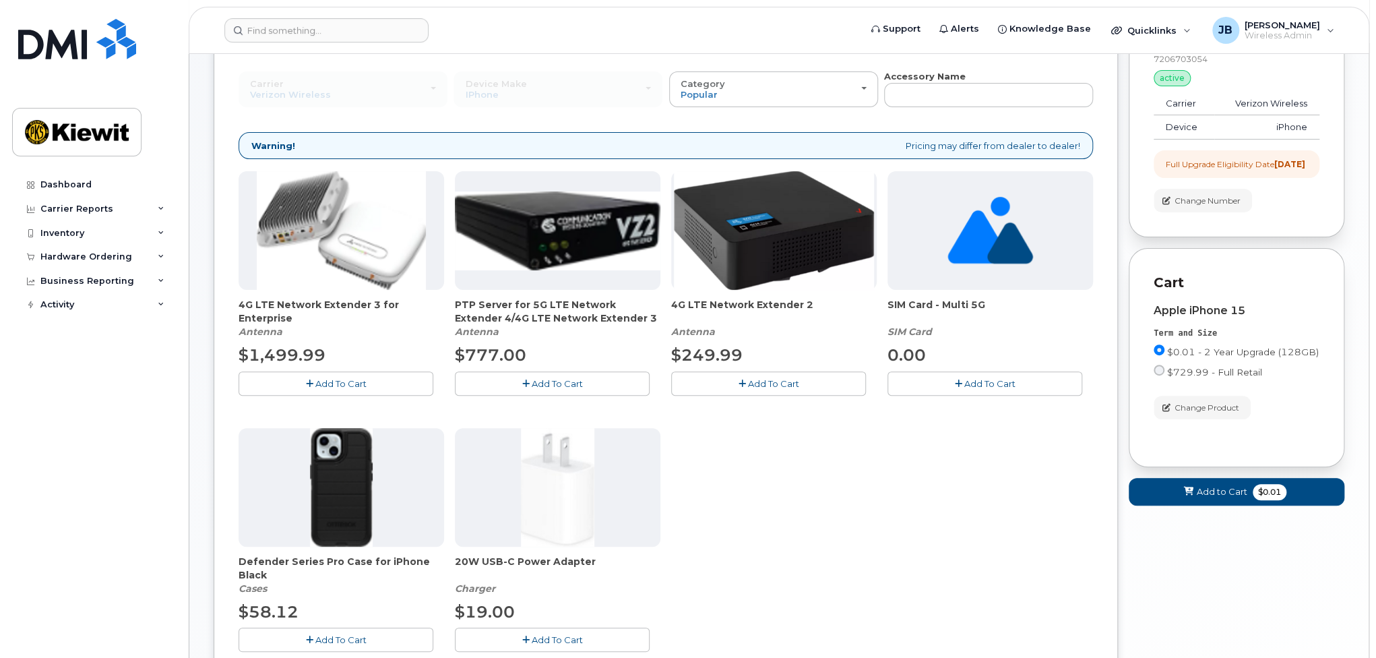
scroll to position [135, 0]
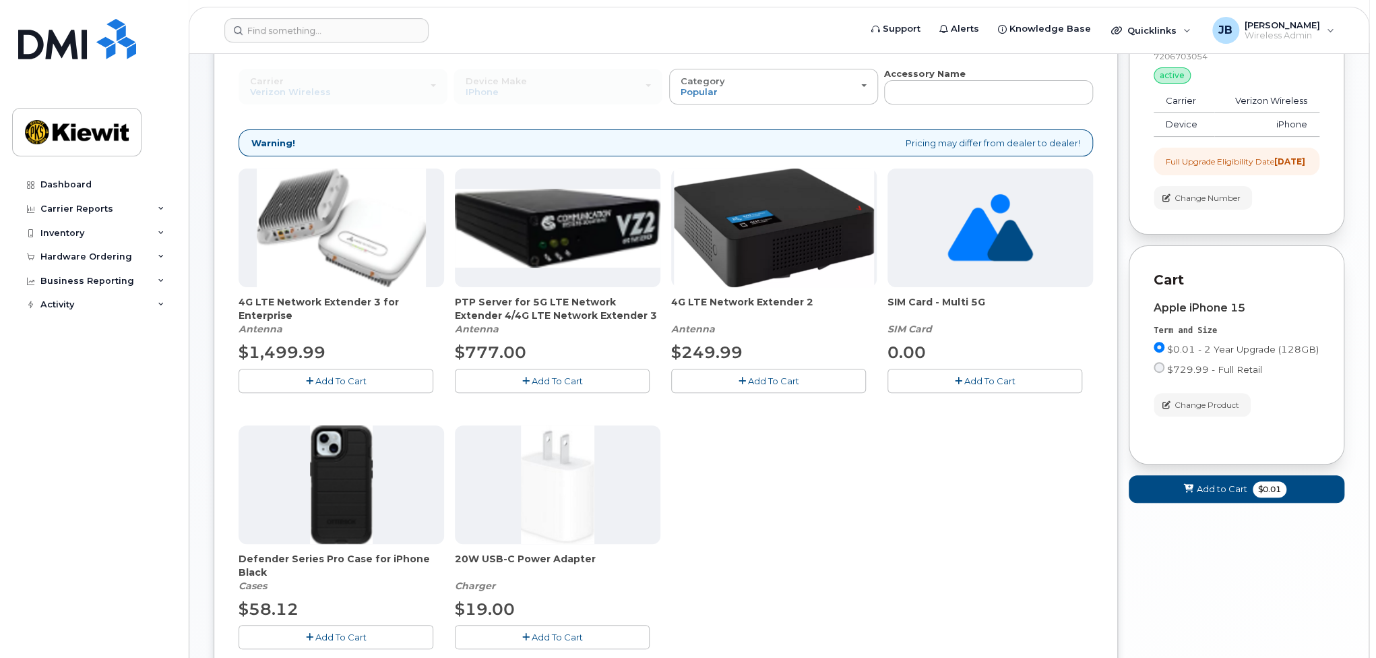
click at [297, 625] on button "Add To Cart" at bounding box center [335, 637] width 195 height 24
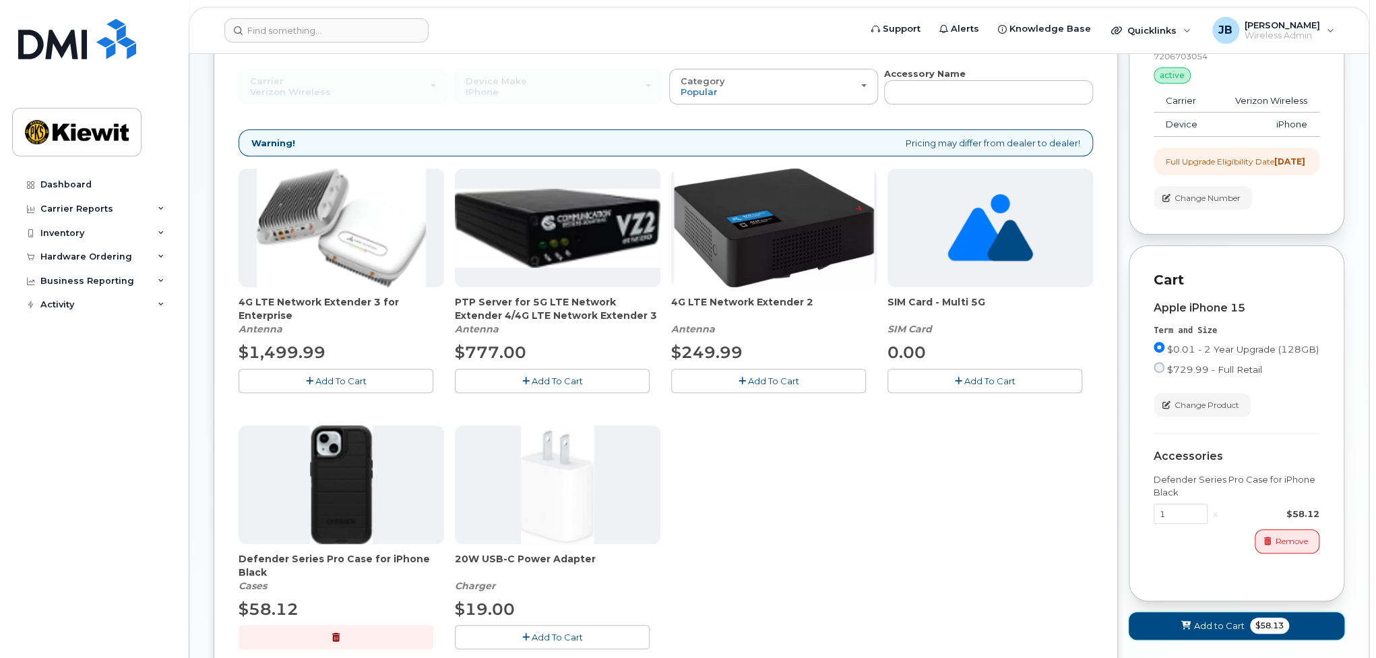
click at [1213, 629] on button "Add to Cart $58.13" at bounding box center [1236, 626] width 216 height 28
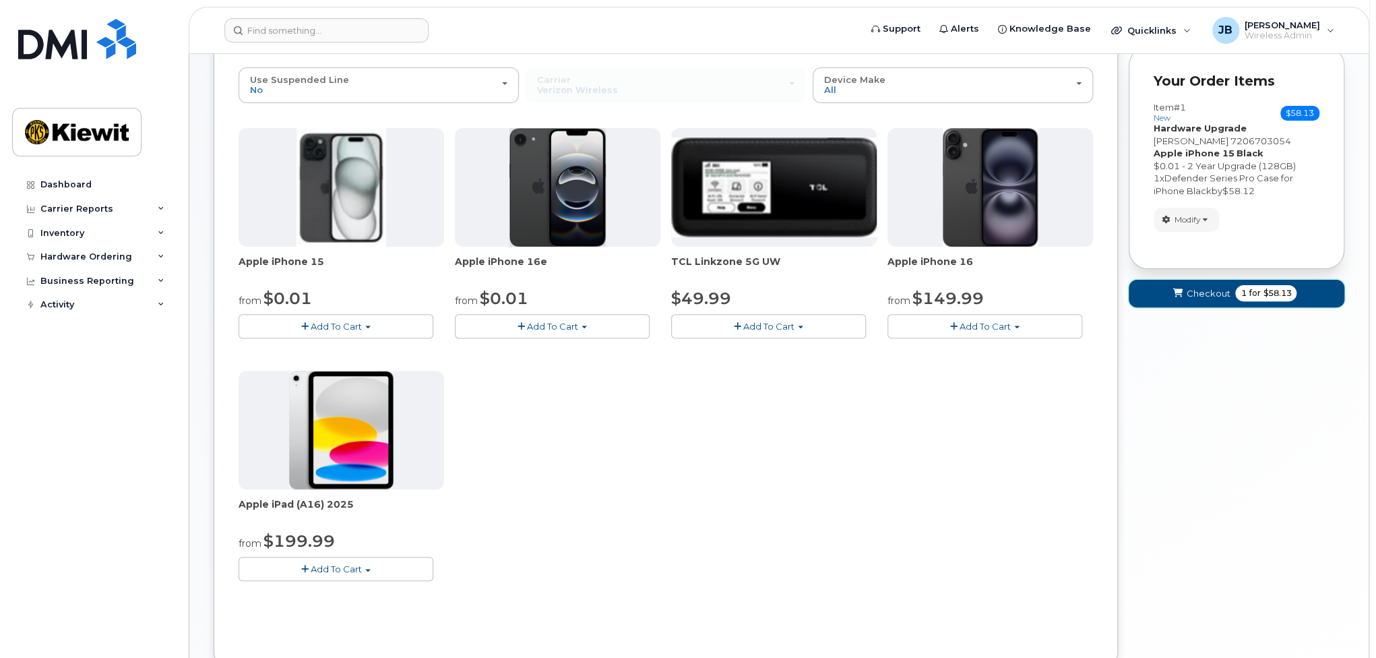
click at [1242, 283] on button "Checkout 1 for $58.13" at bounding box center [1236, 294] width 216 height 28
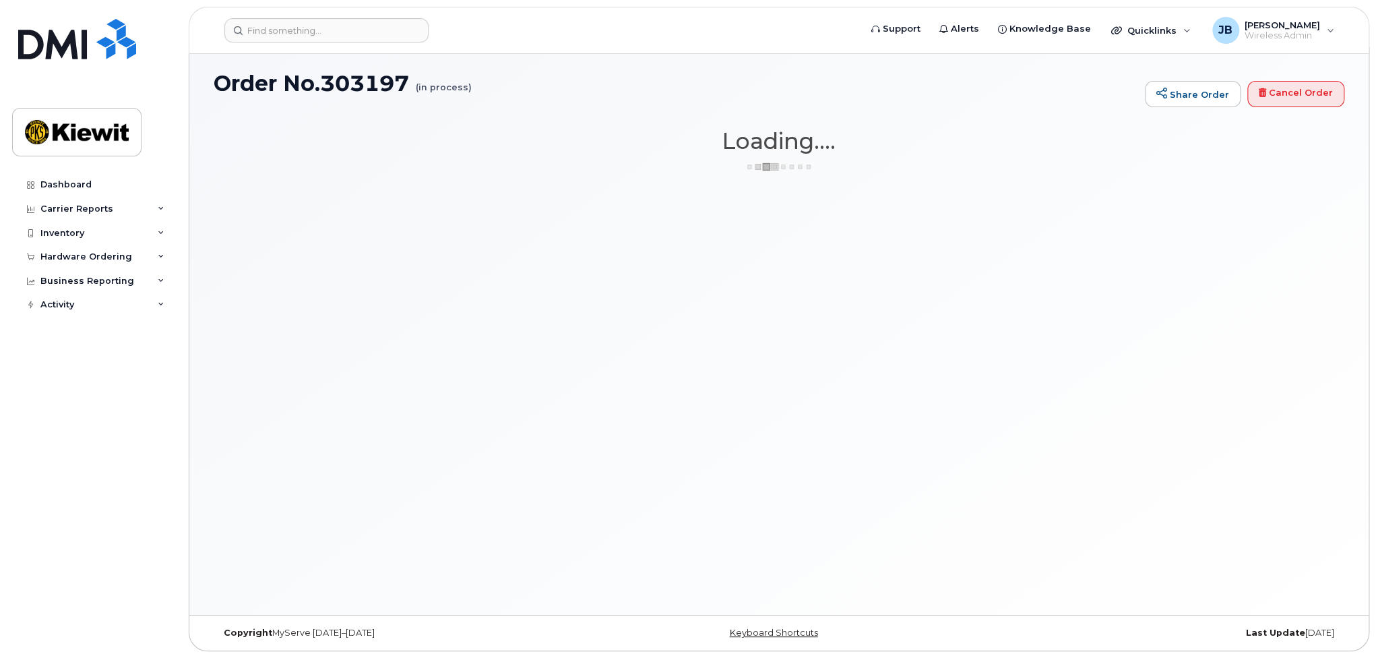
scroll to position [6, 0]
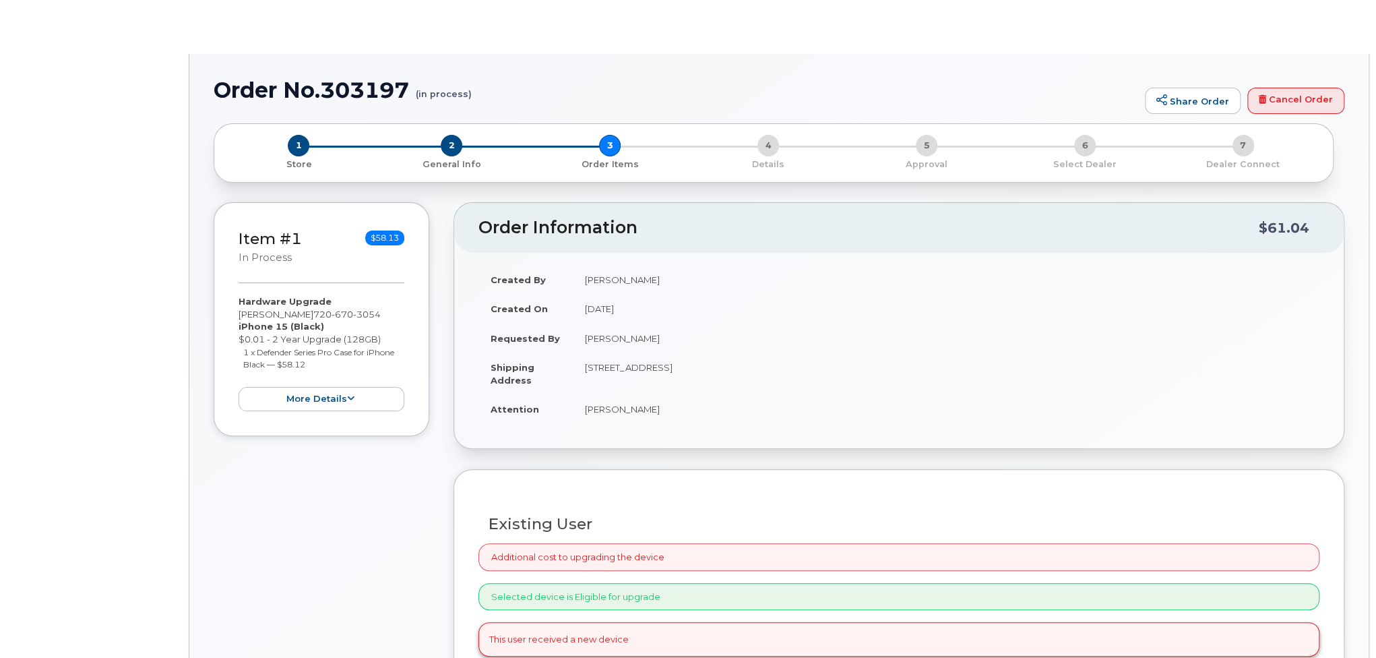
type input "[PERSON_NAME]"
radio input "true"
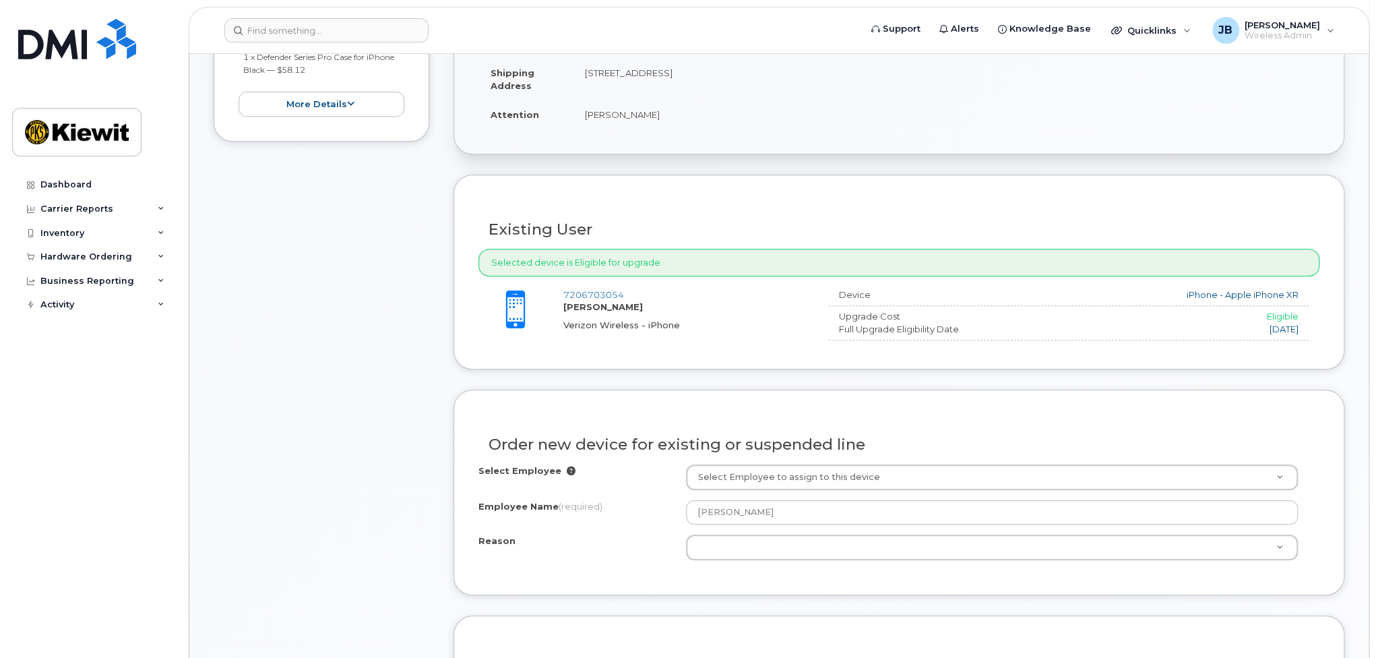
scroll to position [472, 0]
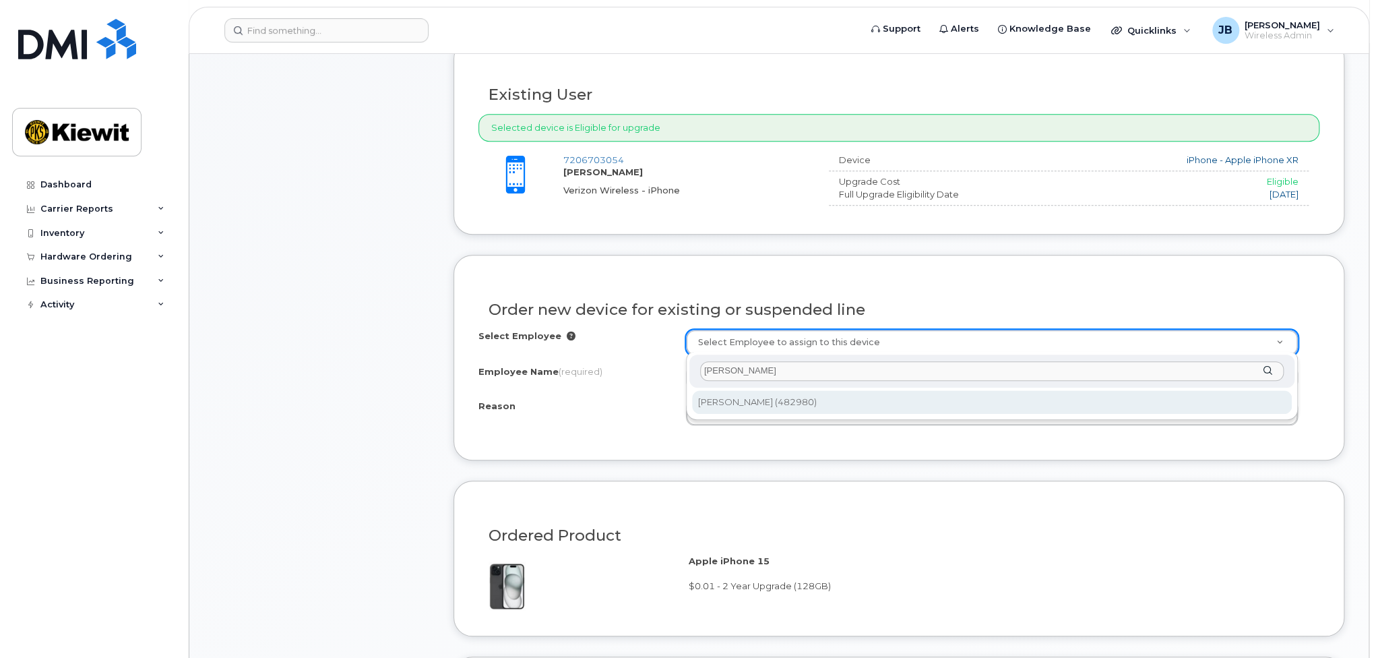
type input "[PERSON_NAME]"
type input "2160693"
type input "[PERSON_NAME]"
select select
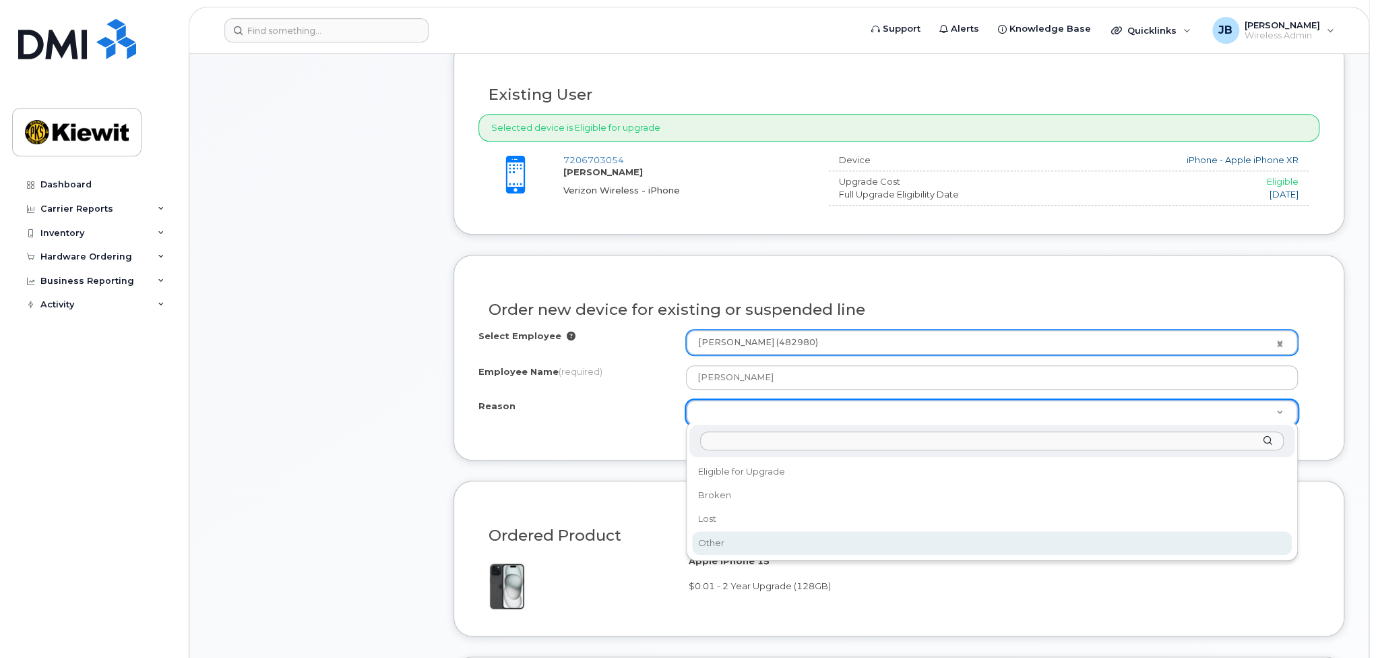
select select "other"
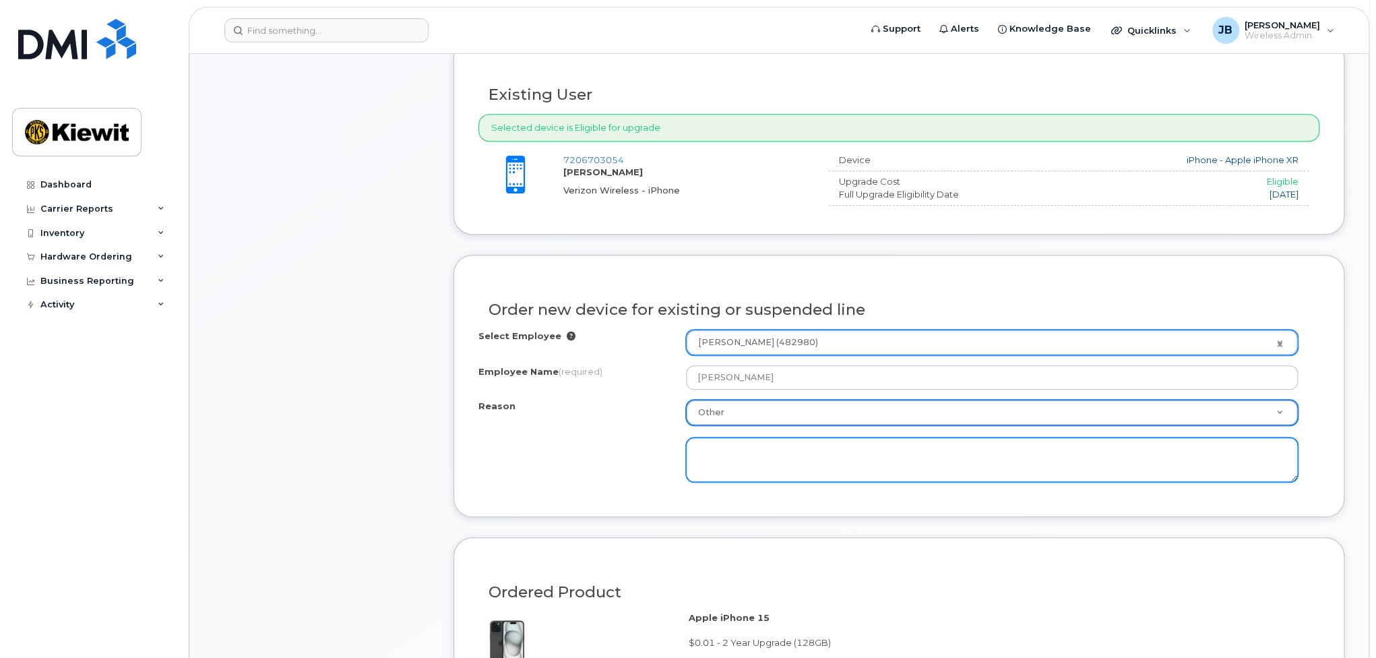
click at [771, 444] on textarea at bounding box center [992, 459] width 612 height 44
type textarea "current phone has reached storage capacity and is ready for an upgrade"
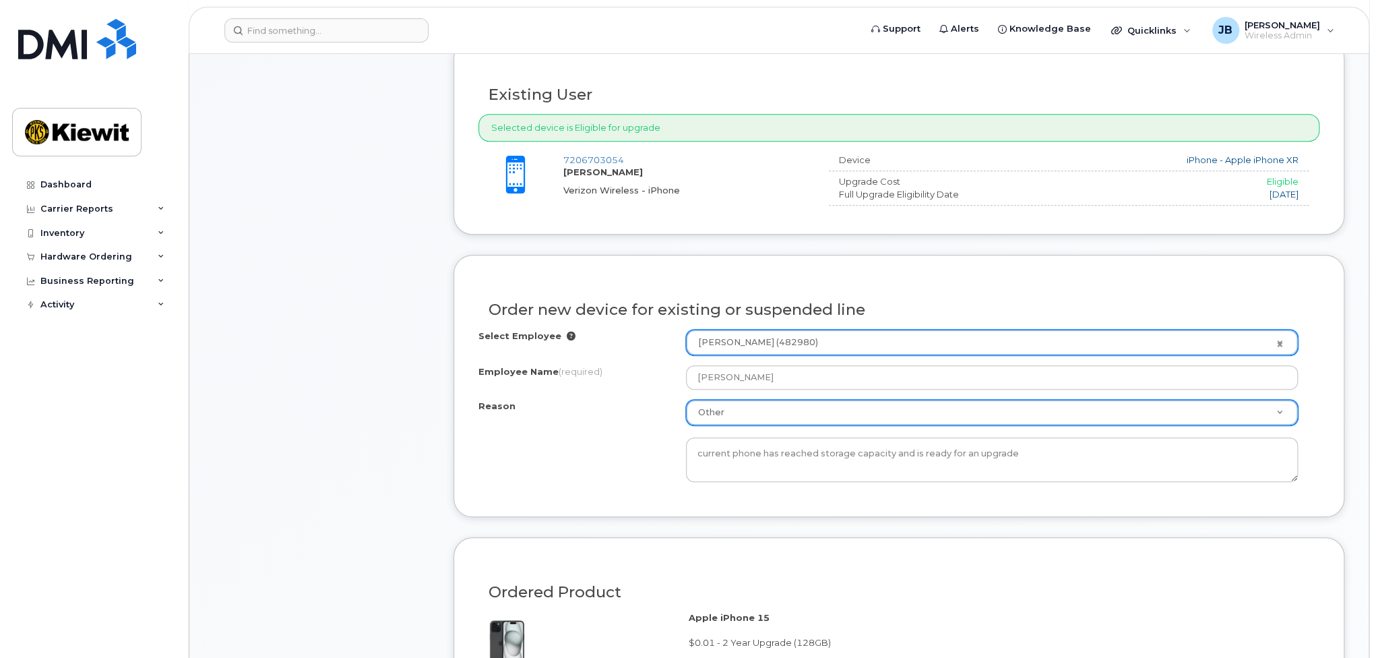
click at [662, 448] on div "Reason Other Reason Eligible for Upgrade Broken Lost Other current phone has re…" at bounding box center [898, 441] width 841 height 82
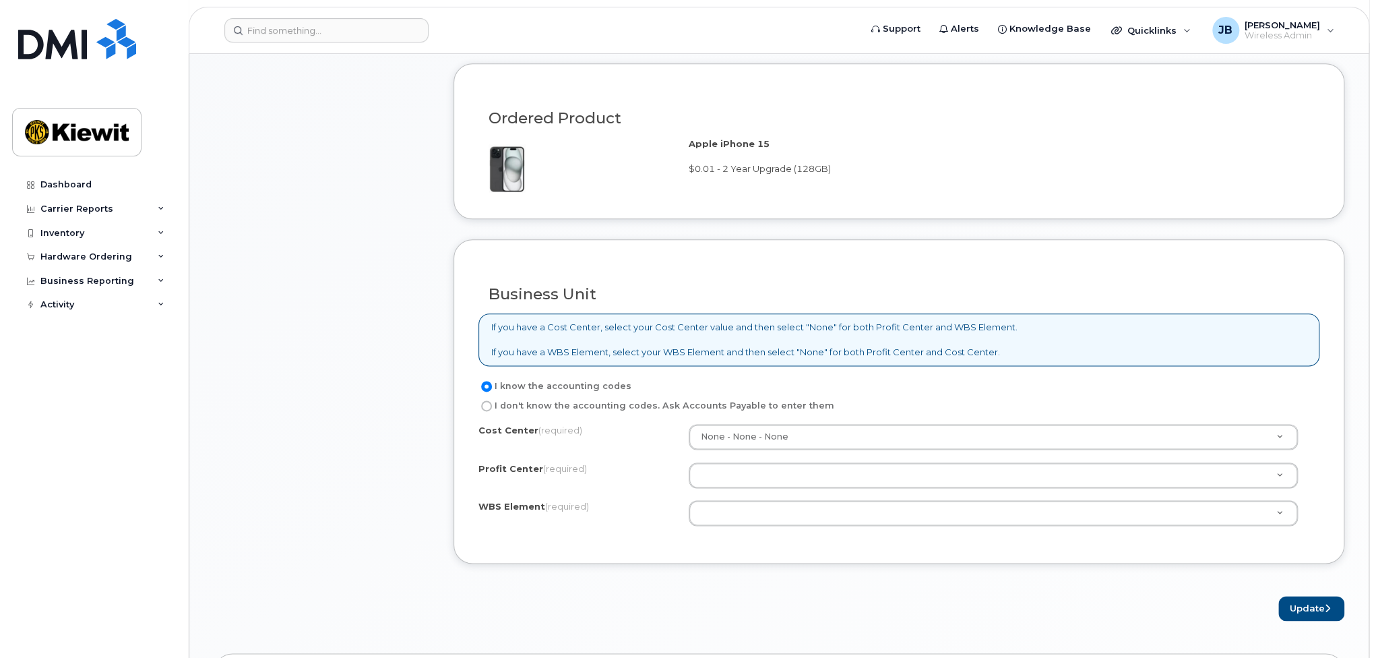
scroll to position [1011, 0]
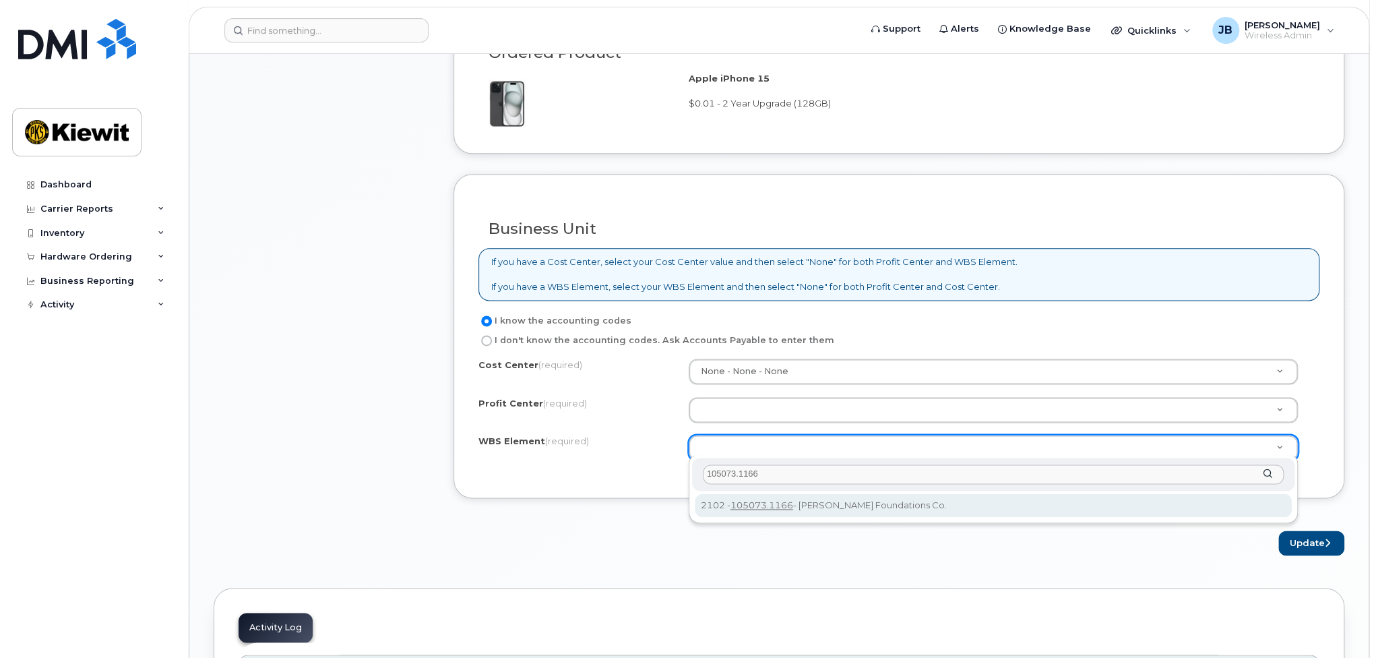
type input "105073.1166"
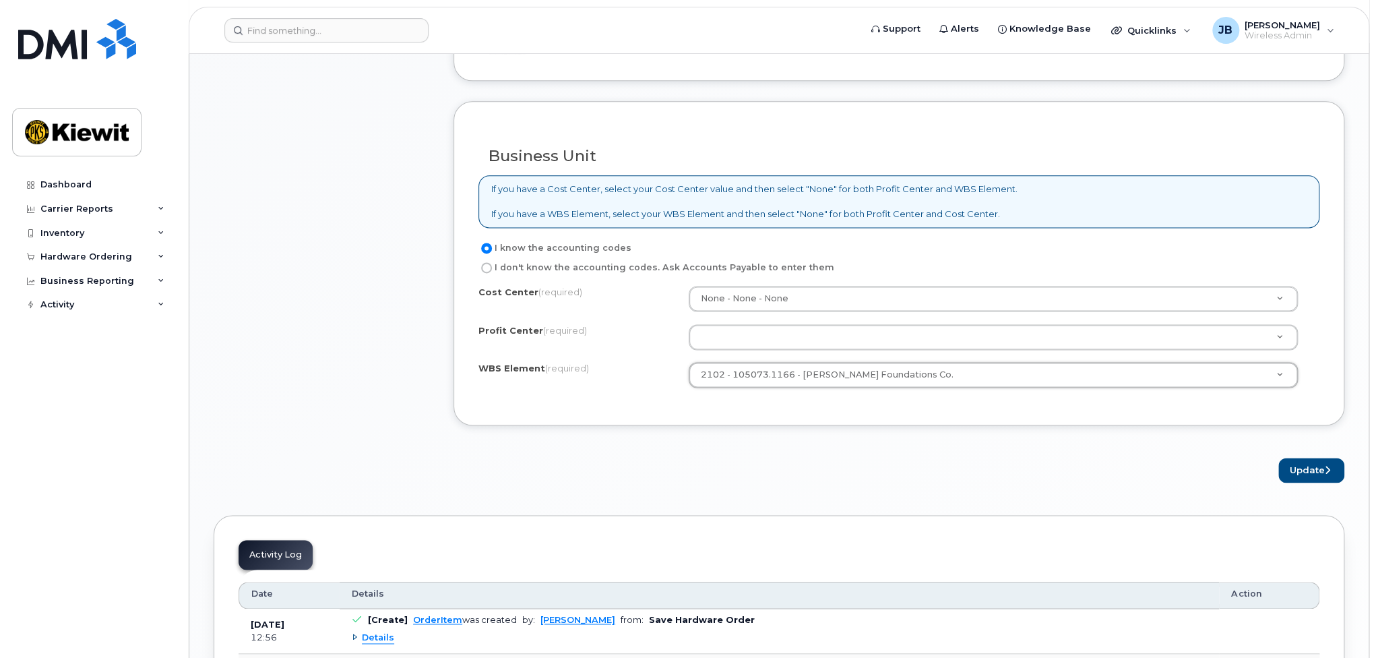
scroll to position [1145, 0]
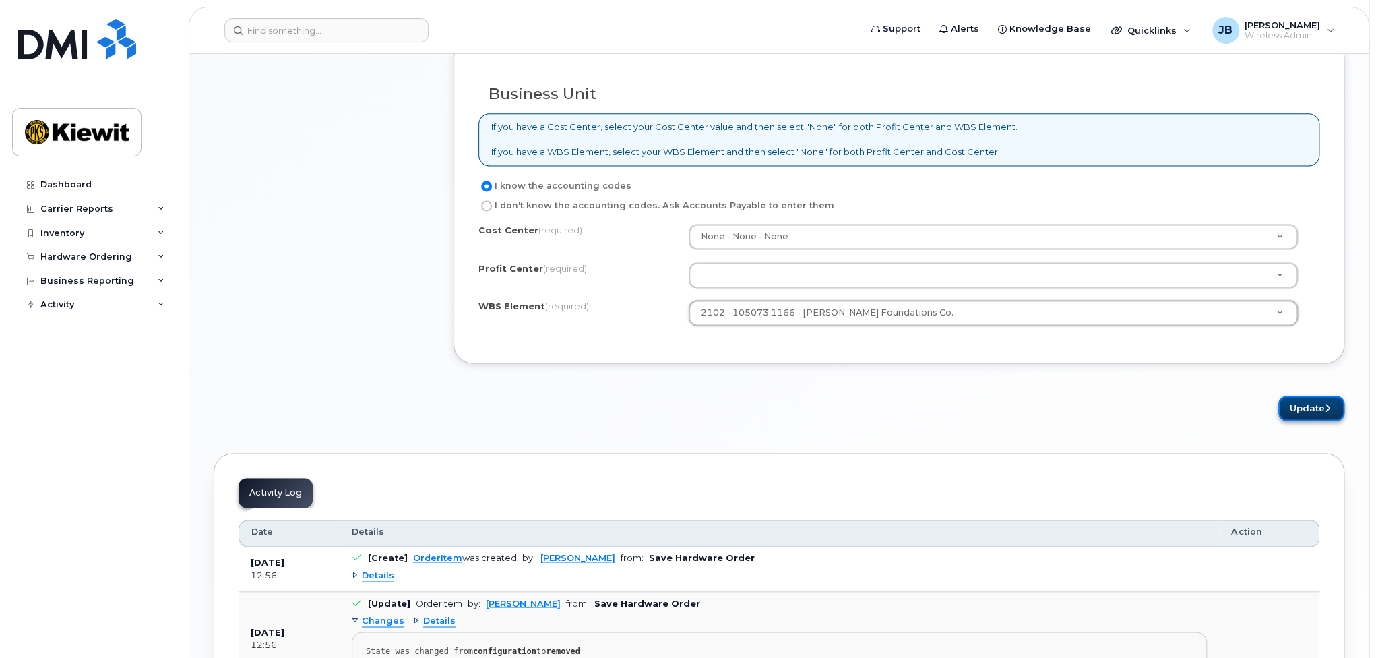
click at [1314, 412] on button "Update" at bounding box center [1311, 407] width 66 height 25
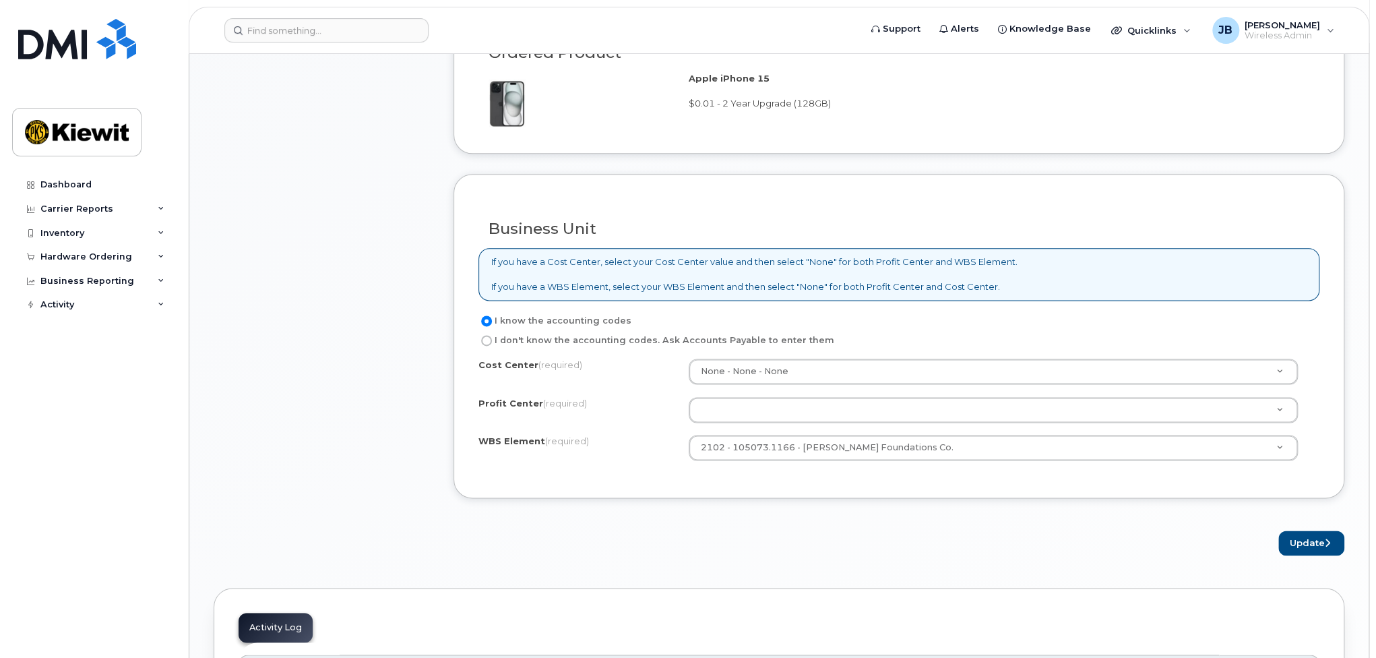
click at [627, 425] on div "Cost Center (required) None - None - None Profit Center (required) None - None …" at bounding box center [898, 415] width 841 height 115
drag, startPoint x: 506, startPoint y: 256, endPoint x: 973, endPoint y: 259, distance: 466.9
click at [973, 259] on p "If you have a Cost Center, select your Cost Center value and then select "None"…" at bounding box center [754, 274] width 526 height 38
drag, startPoint x: 771, startPoint y: 282, endPoint x: 856, endPoint y: 282, distance: 84.9
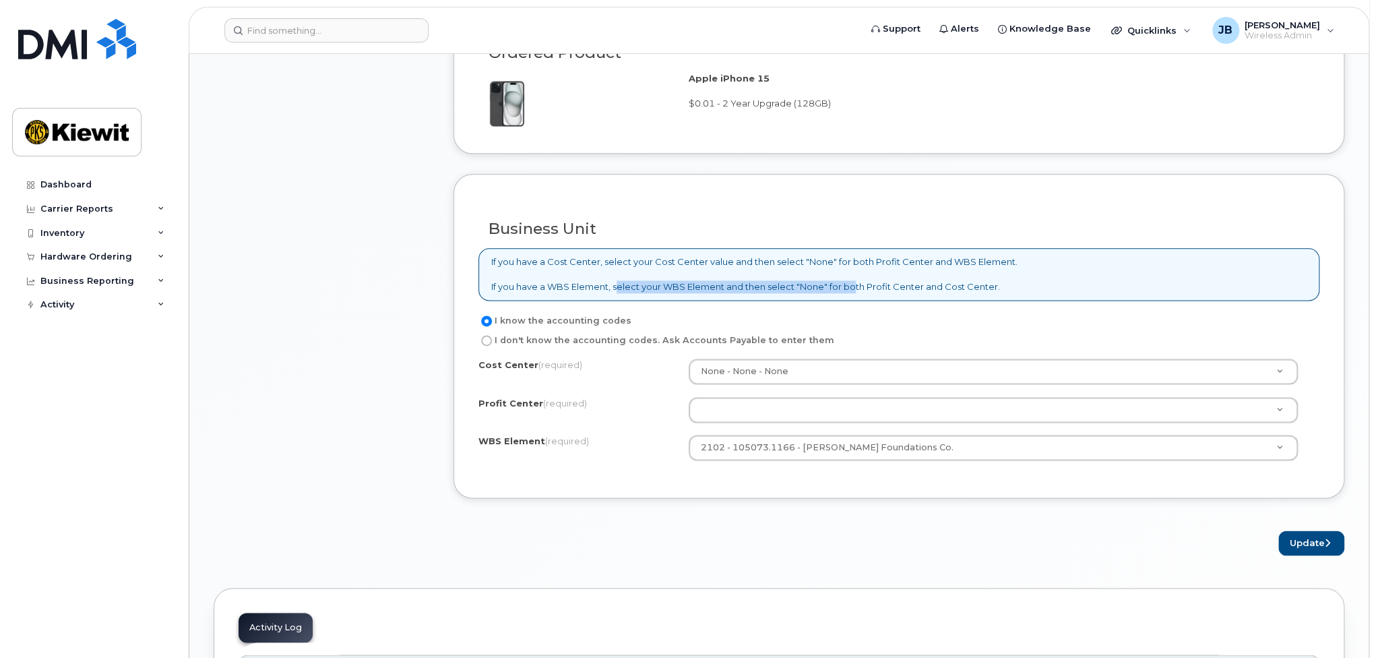
click at [856, 282] on p "If you have a Cost Center, select your Cost Center value and then select "None"…" at bounding box center [754, 274] width 526 height 38
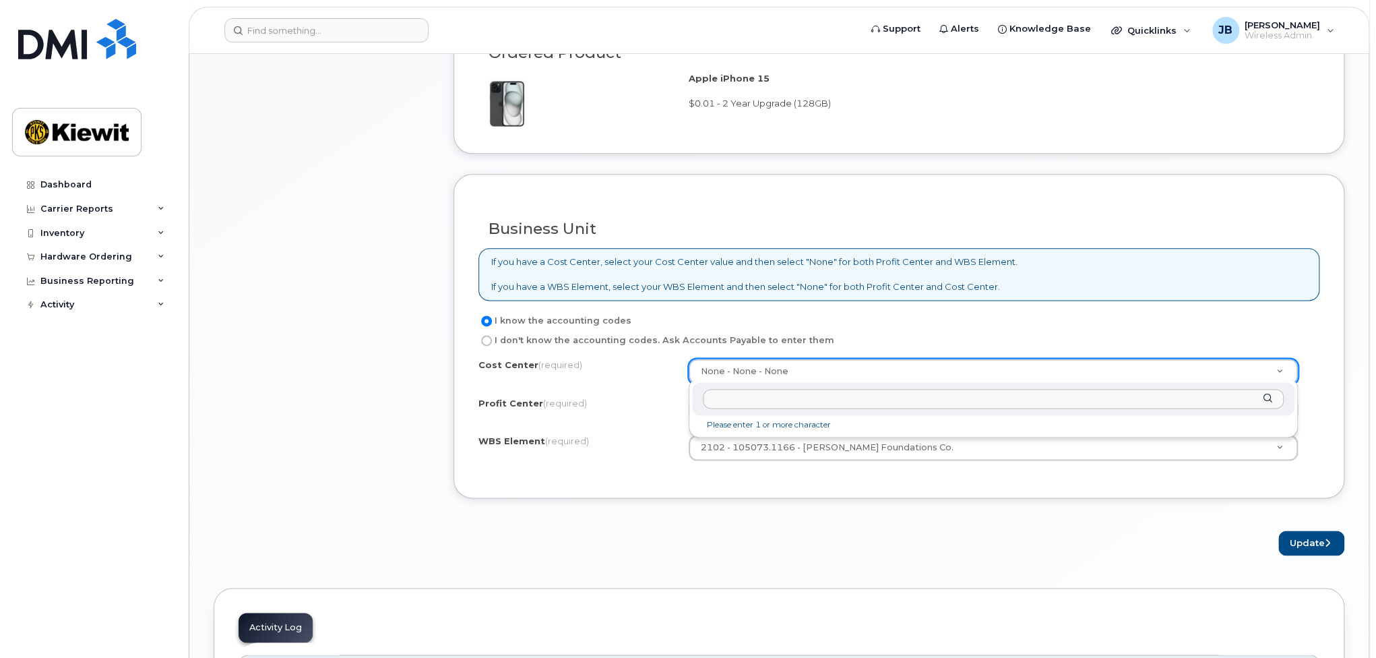
drag, startPoint x: 804, startPoint y: 366, endPoint x: 556, endPoint y: 367, distance: 247.9
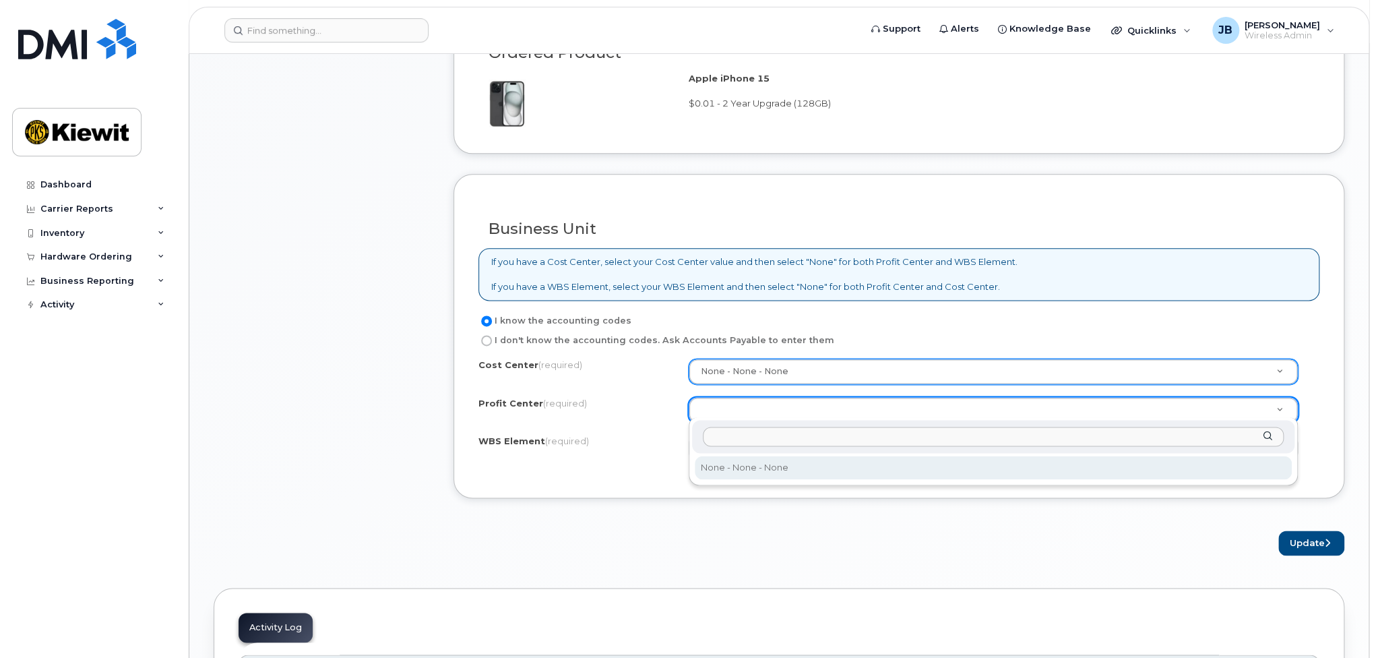
select select "None"
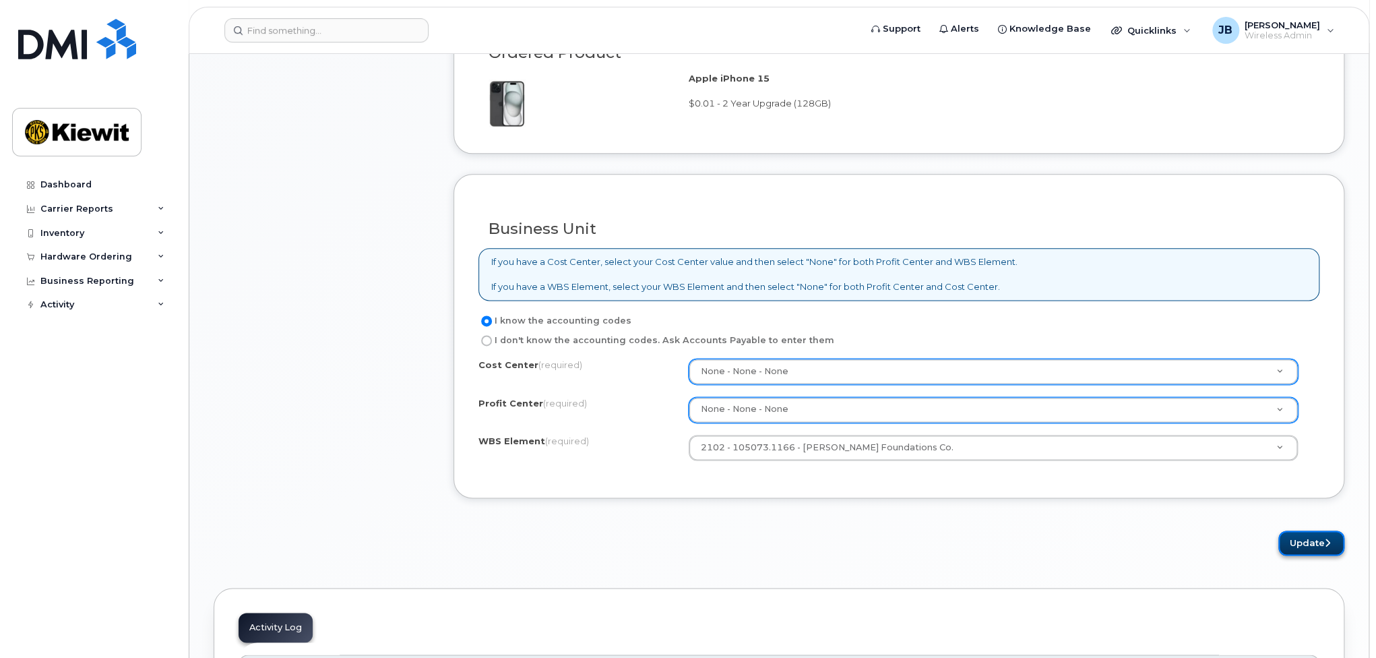
click at [1316, 534] on button "Update" at bounding box center [1311, 542] width 66 height 25
click at [620, 439] on div "WBS Element (required)" at bounding box center [583, 444] width 210 height 18
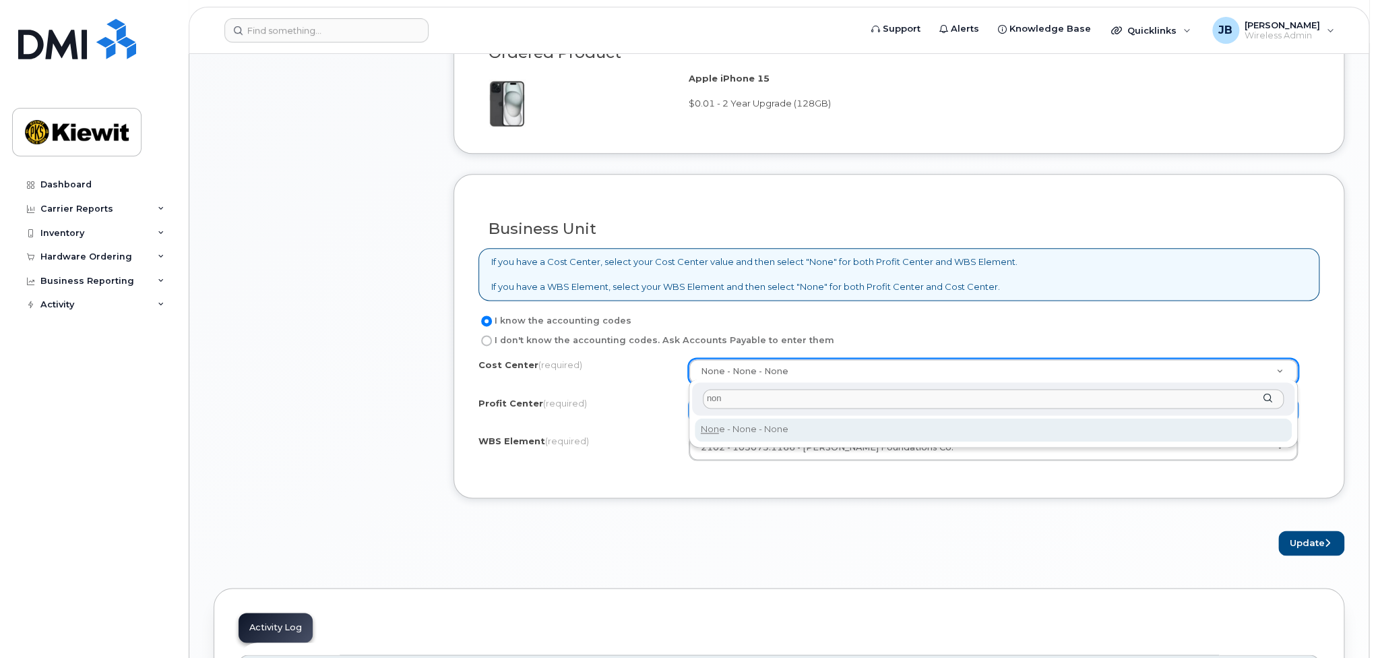
type input "non"
type input "None"
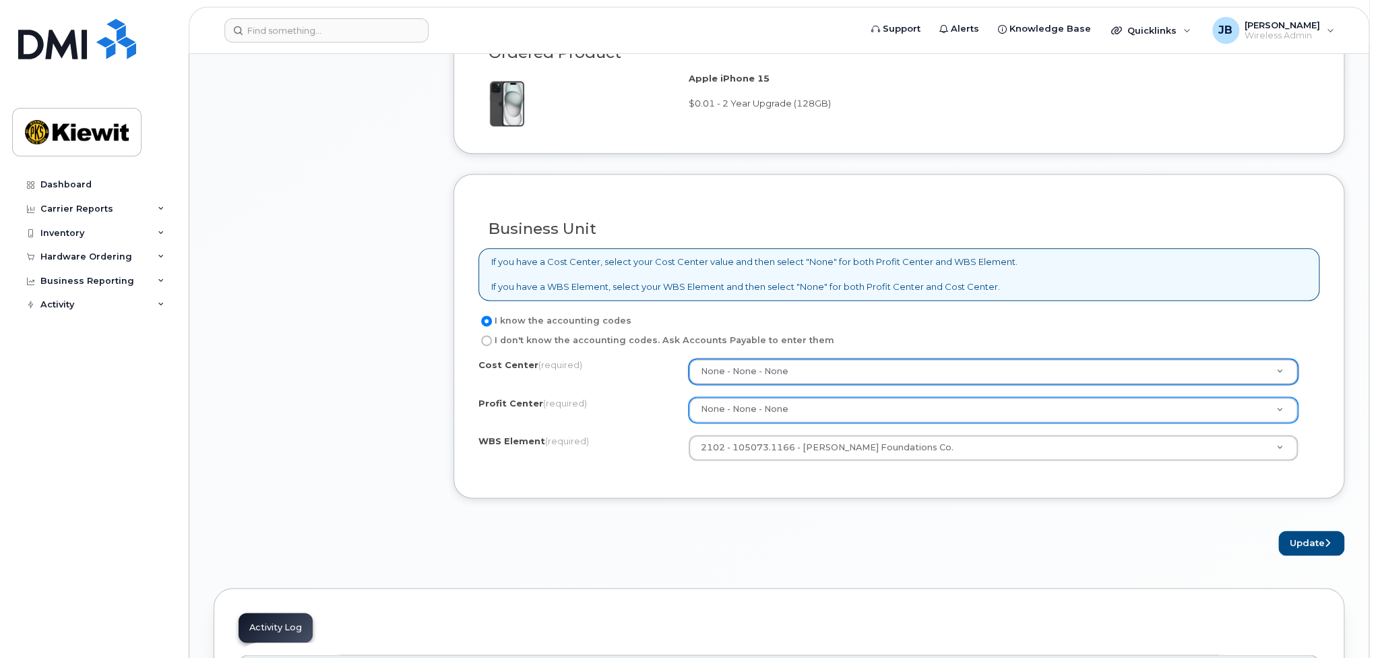
click at [815, 510] on form "Existing User Additional cost to upgrading the device $0.00 Selected device is …" at bounding box center [898, 28] width 891 height 1054
click at [1306, 530] on button "Update" at bounding box center [1311, 542] width 66 height 25
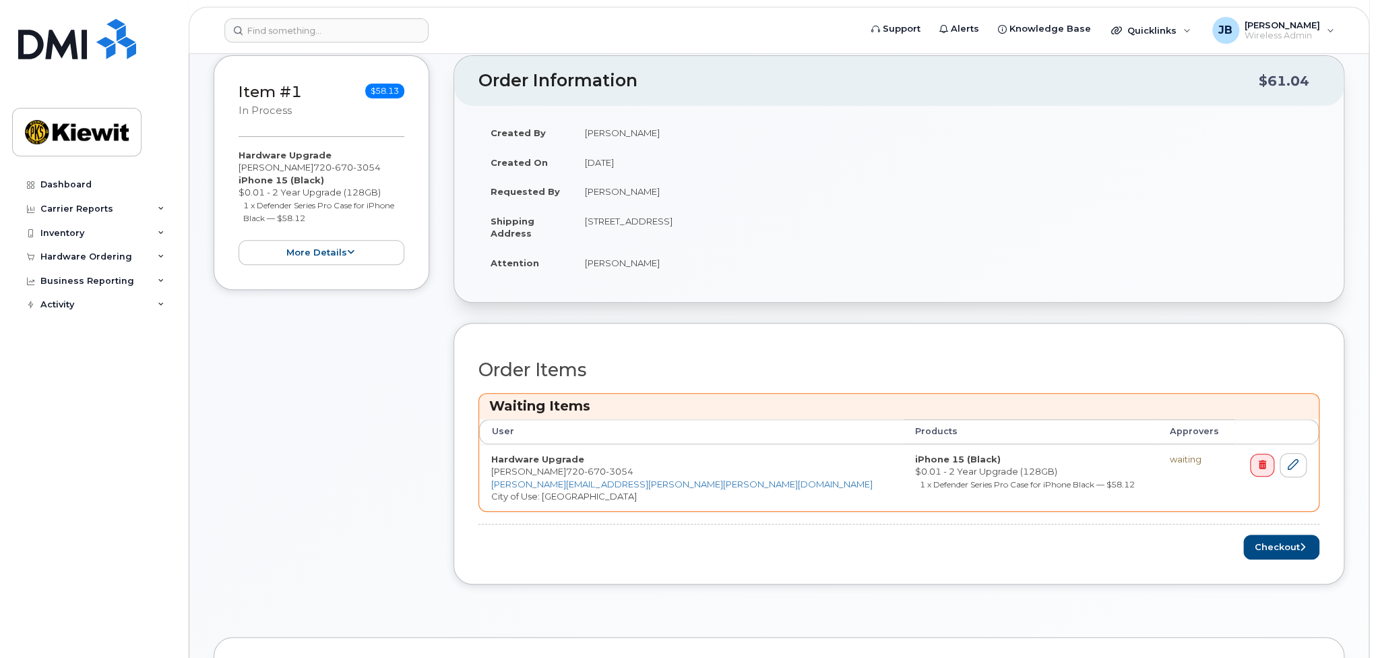
scroll to position [337, 0]
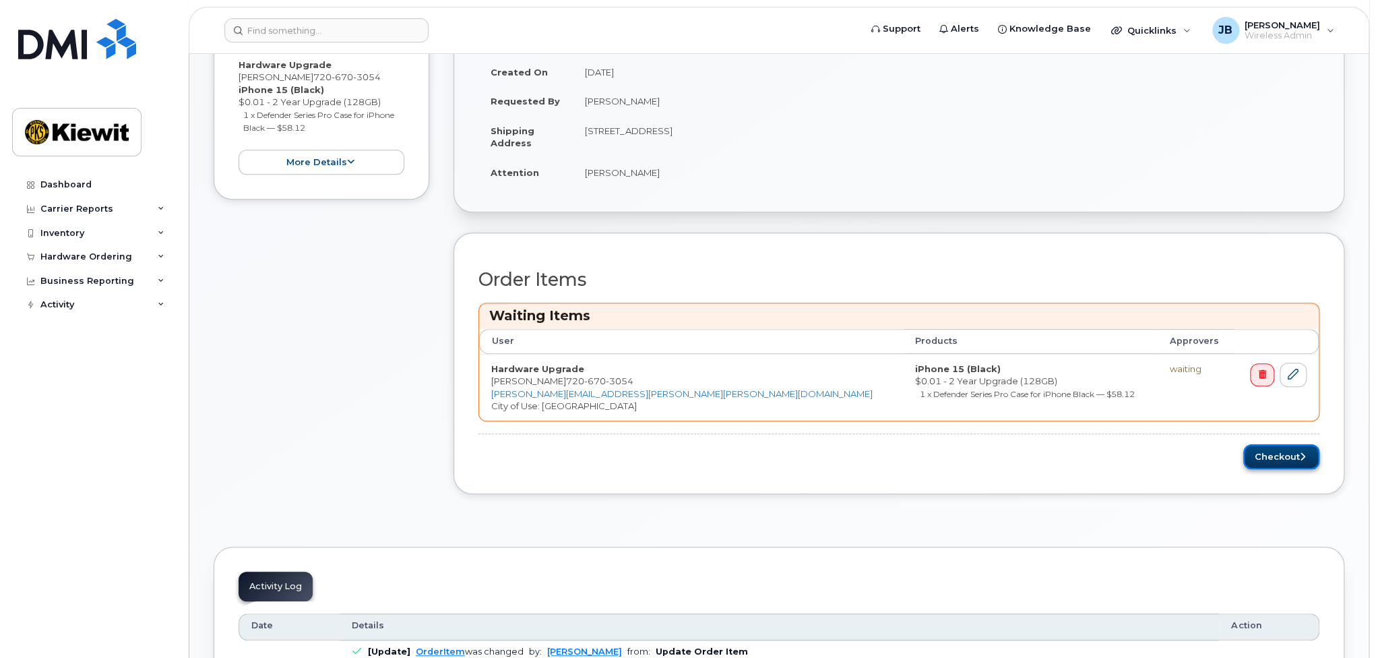
click at [1284, 449] on button "Checkout" at bounding box center [1281, 456] width 76 height 25
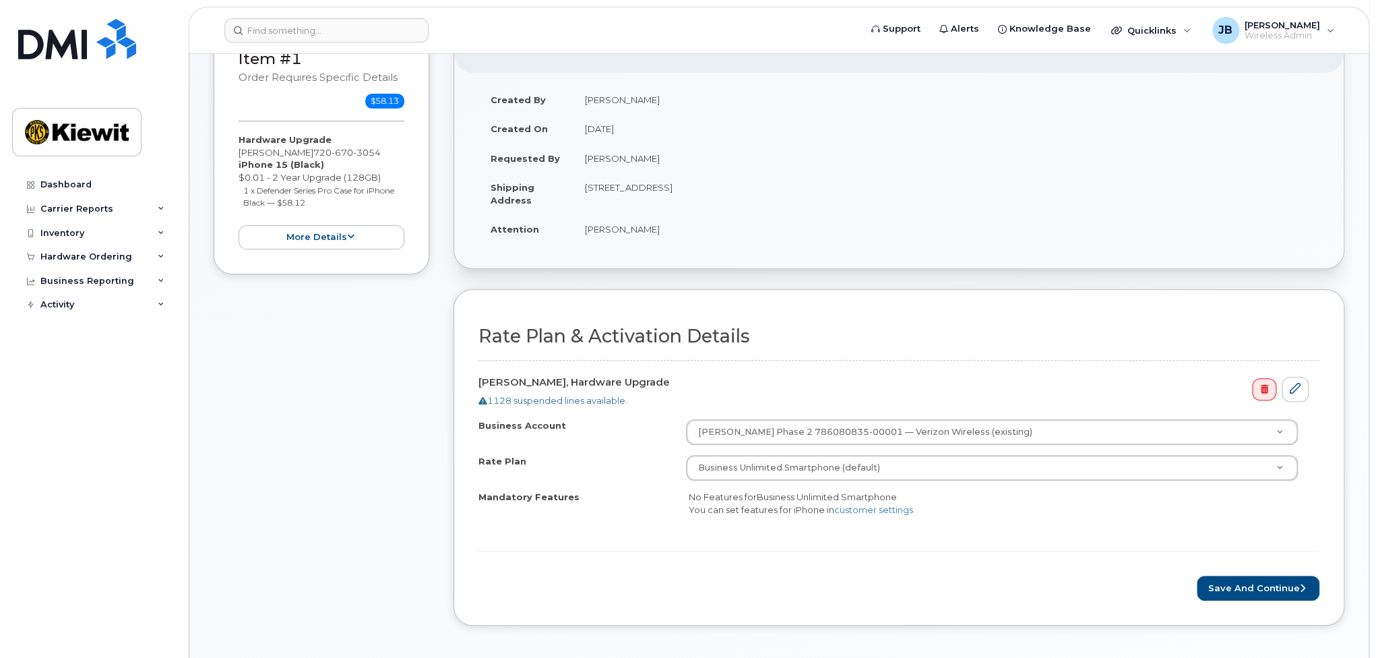
scroll to position [202, 0]
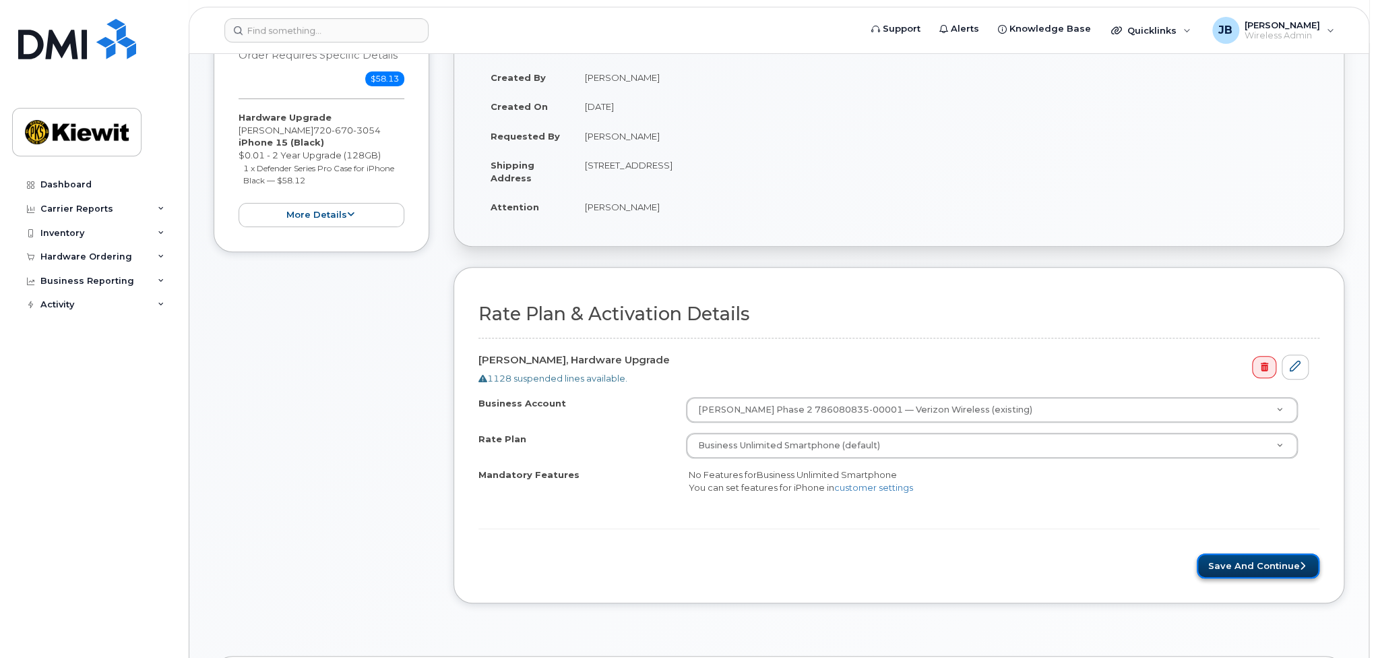
click at [1287, 557] on button "Save and Continue" at bounding box center [1258, 565] width 123 height 25
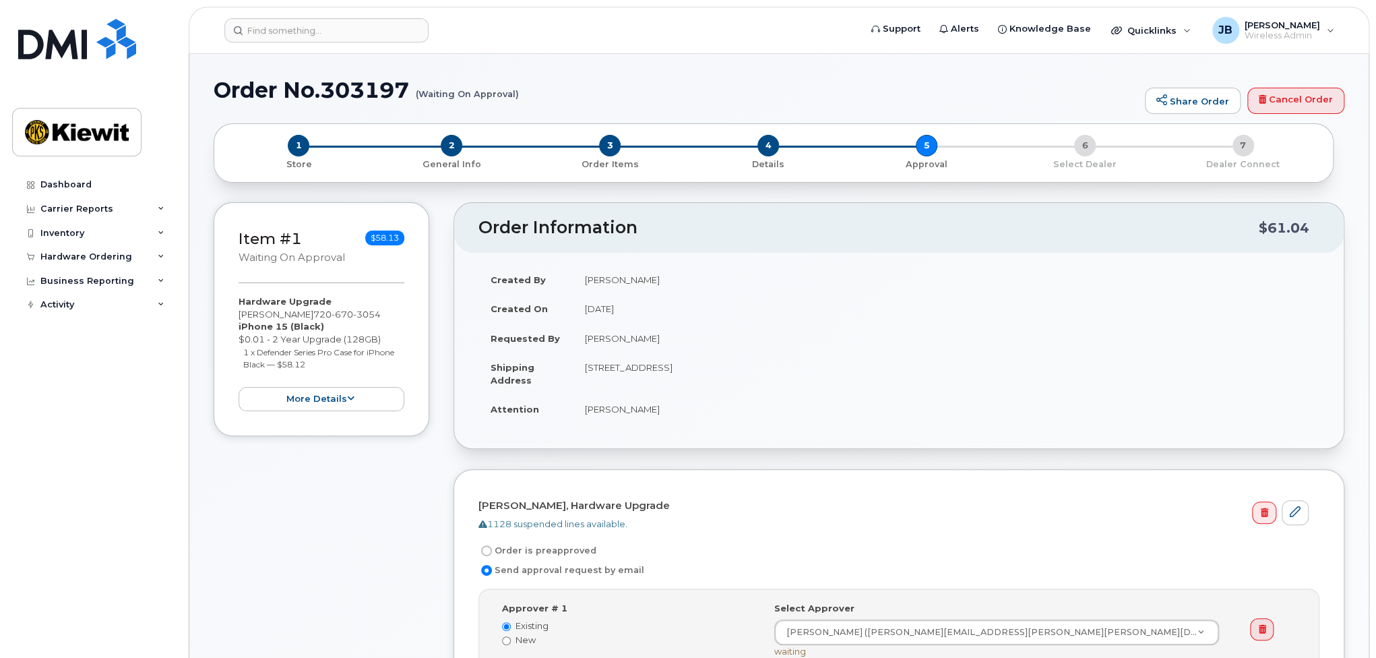
scroll to position [269, 0]
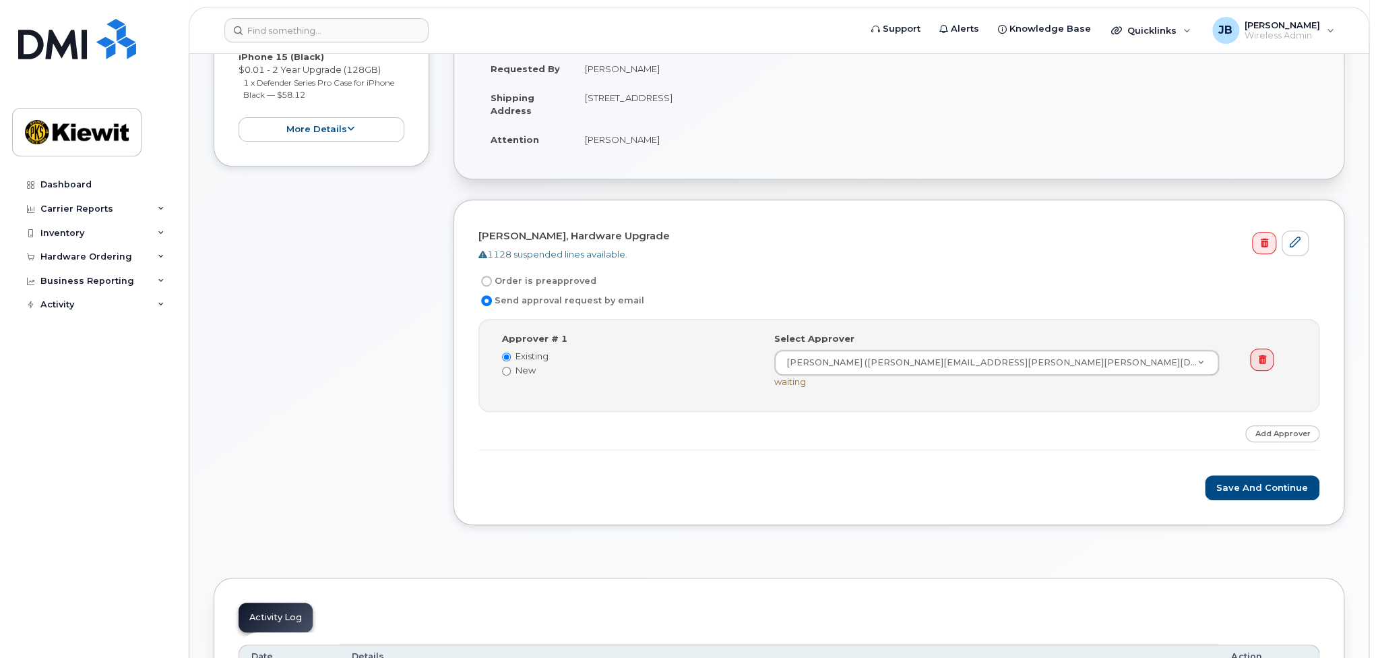
click at [484, 280] on input "Order is preapproved" at bounding box center [486, 281] width 11 height 11
radio input "true"
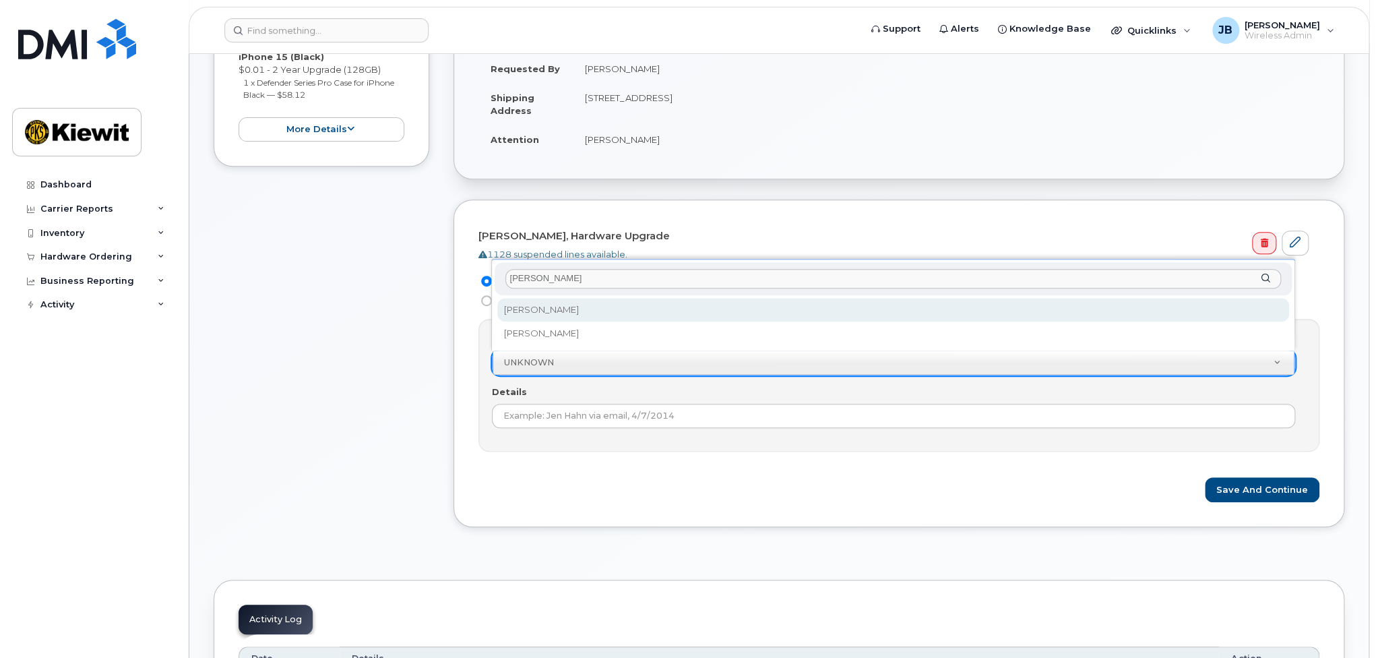
type input "jessica"
select select "2154605"
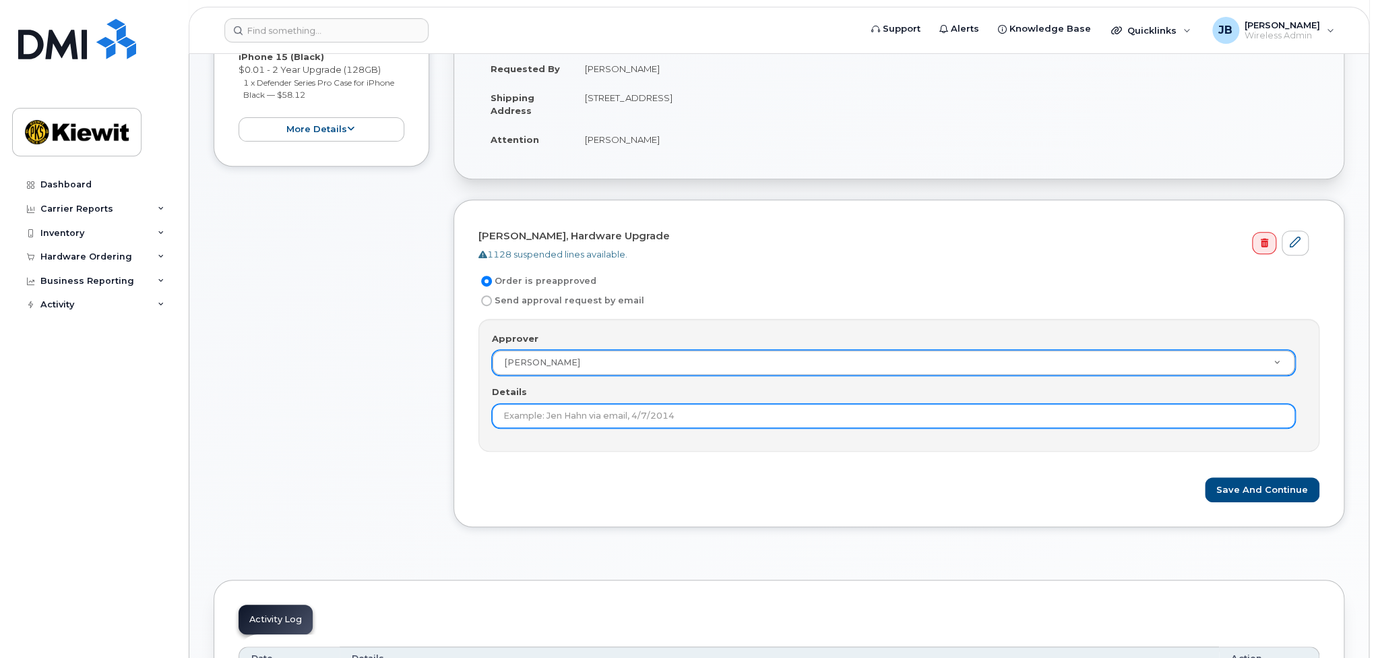
click at [585, 408] on input "Details" at bounding box center [893, 416] width 803 height 24
type input "Received email request for upgrade on 10/13/2025"
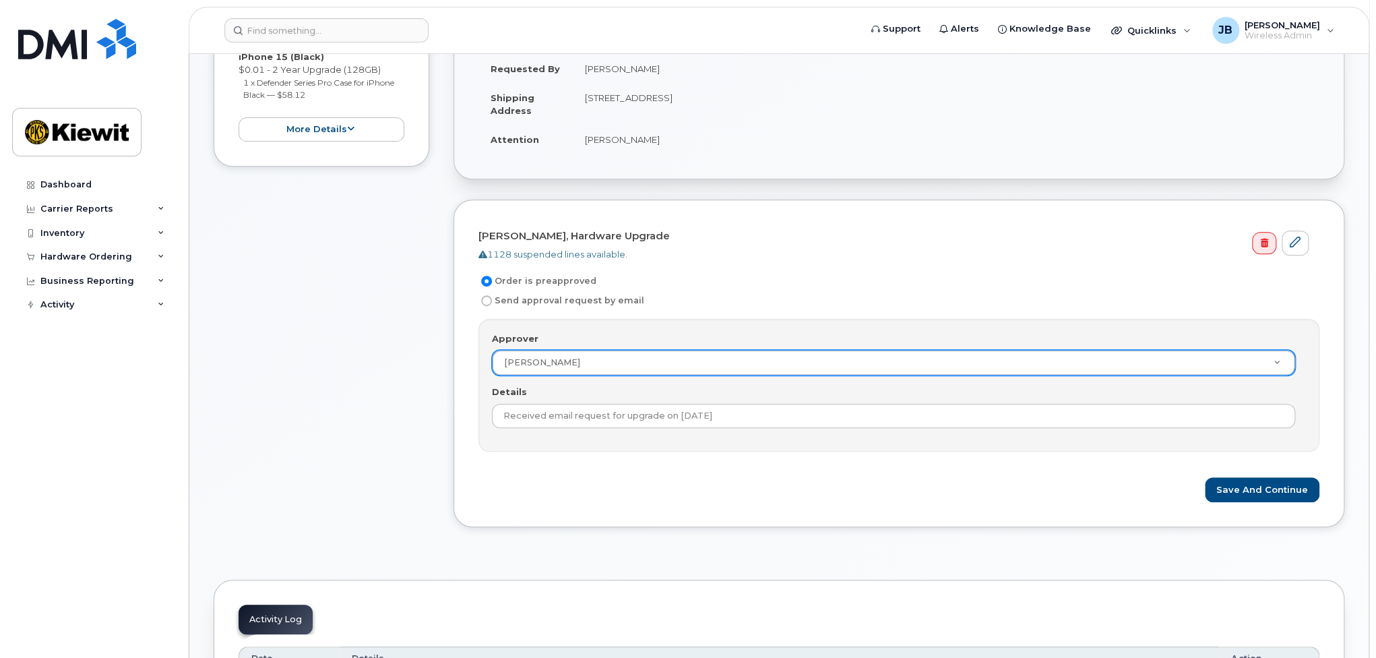
click at [753, 477] on div "Save and Continue" at bounding box center [898, 489] width 841 height 25
click at [1292, 483] on button "Save and Continue" at bounding box center [1262, 489] width 115 height 25
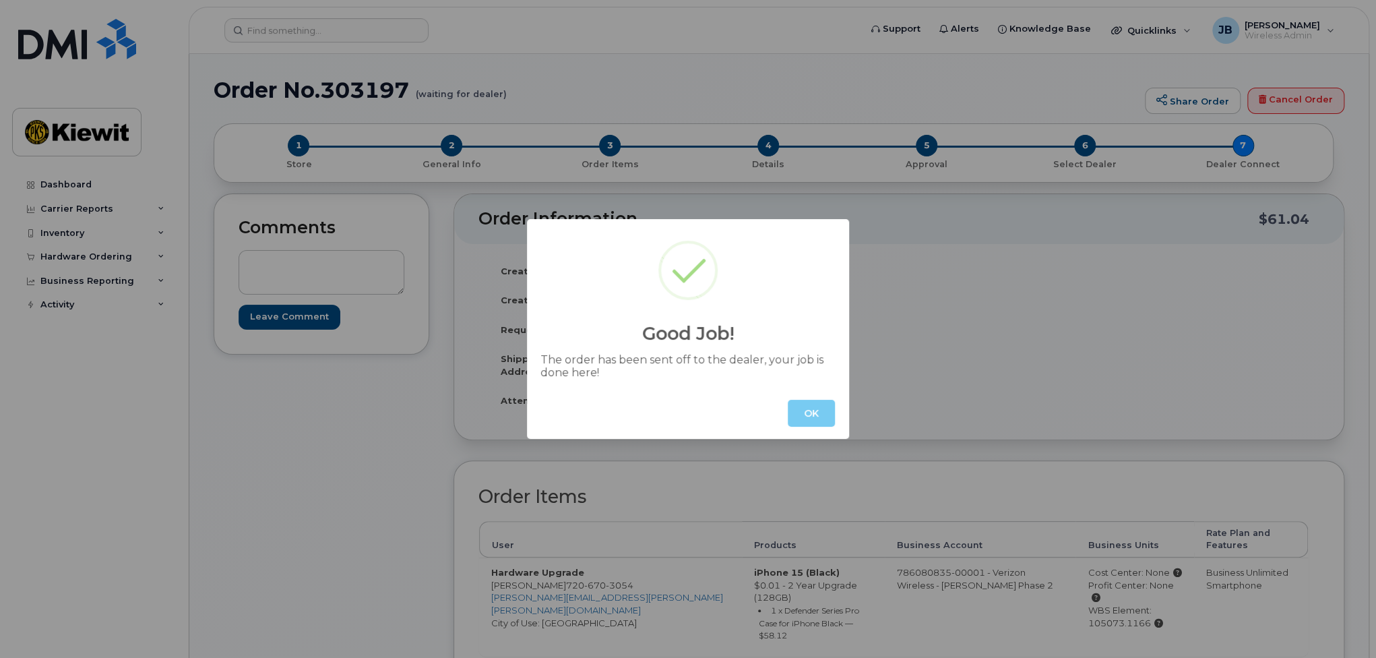
click at [808, 414] on button "OK" at bounding box center [811, 413] width 47 height 27
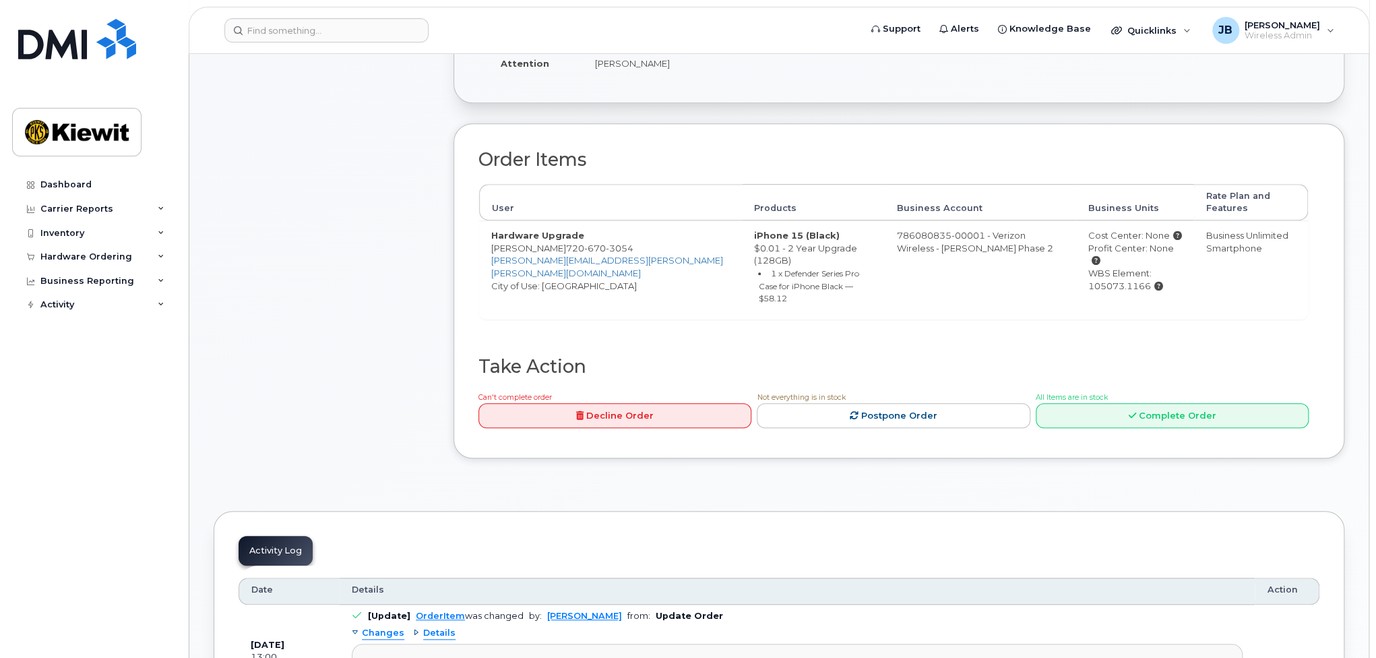
scroll to position [202, 0]
